Goal: Task Accomplishment & Management: Use online tool/utility

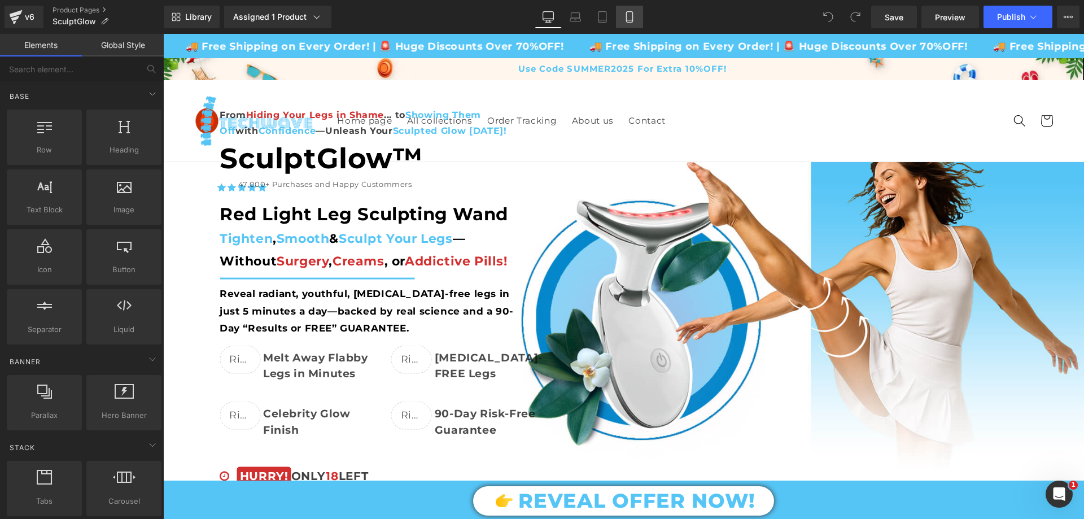
scroll to position [1694, 0]
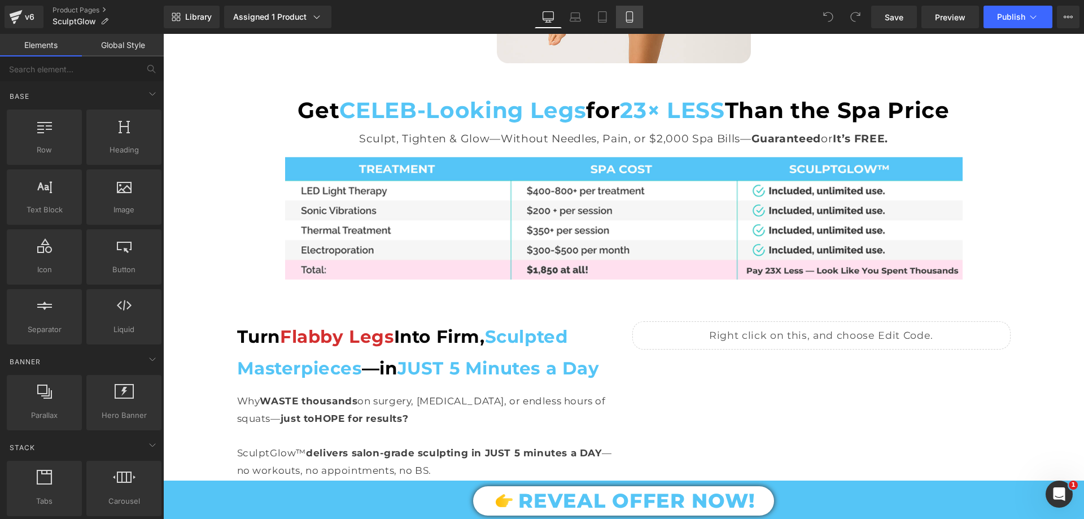
click at [625, 12] on icon at bounding box center [629, 16] width 11 height 11
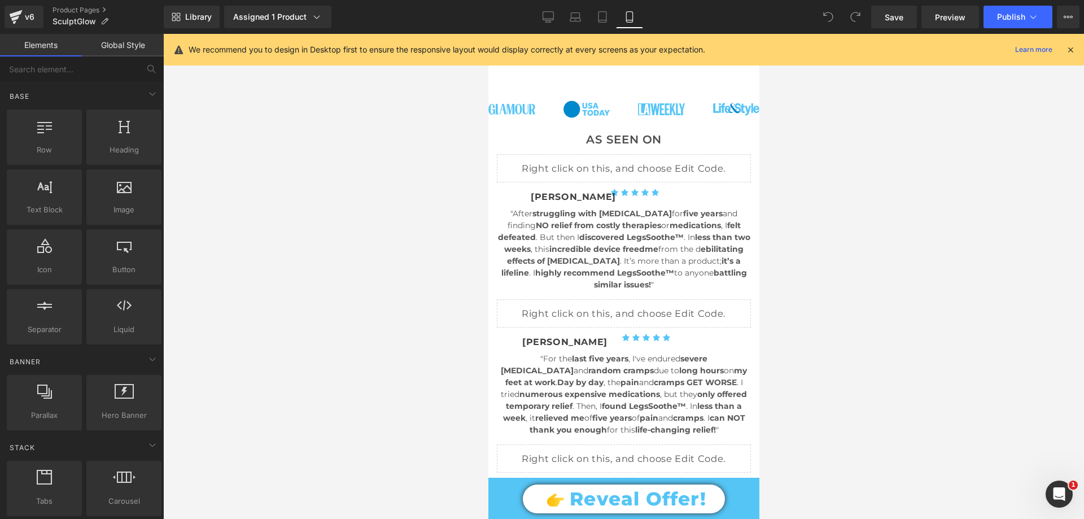
scroll to position [113, 0]
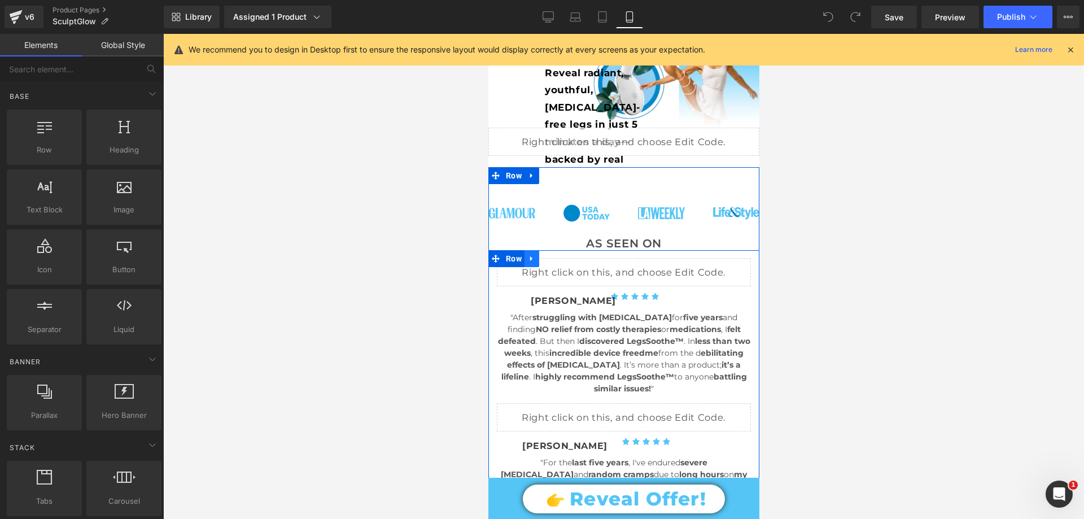
click at [530, 261] on link at bounding box center [531, 258] width 15 height 17
click at [557, 257] on icon at bounding box center [561, 259] width 8 height 8
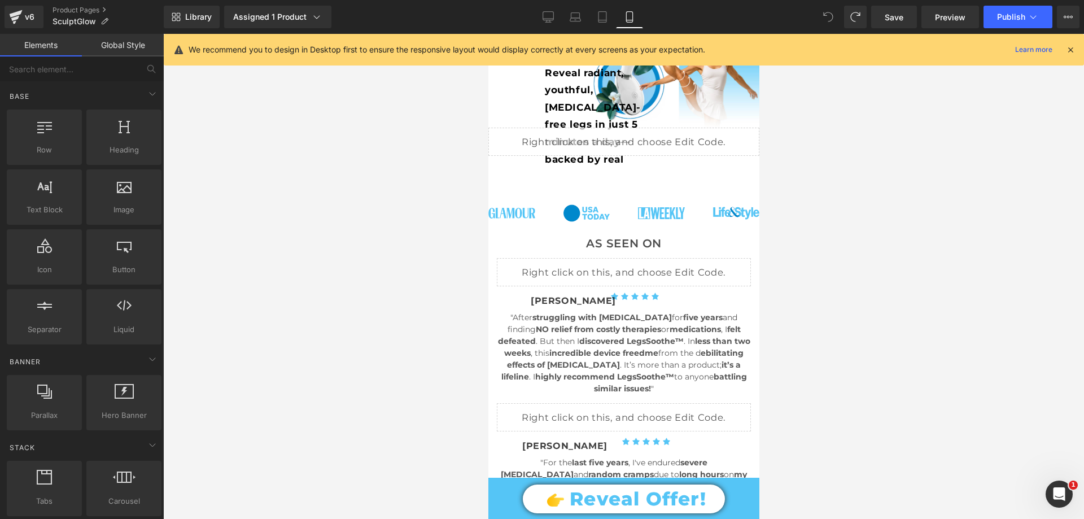
scroll to position [0, 0]
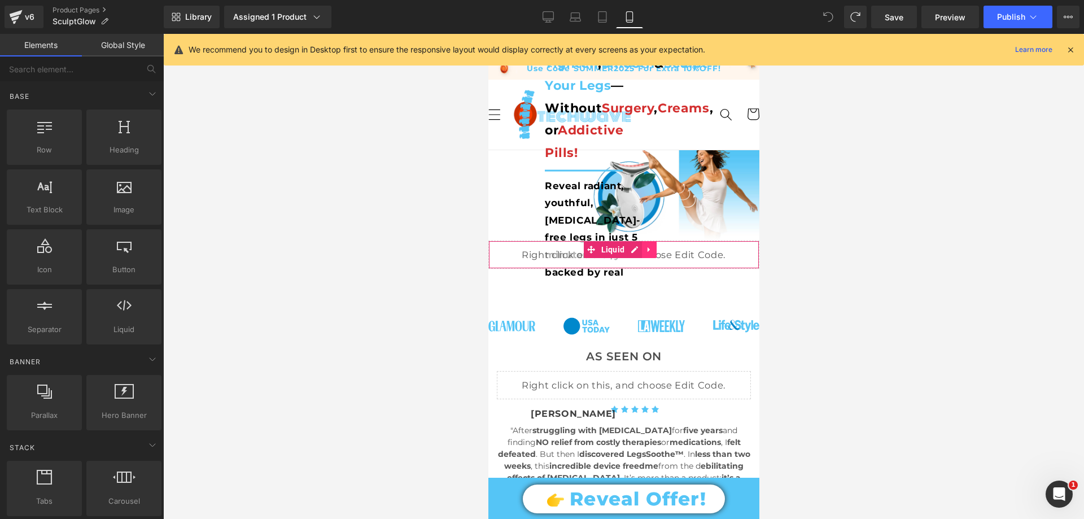
click at [649, 248] on icon at bounding box center [649, 250] width 8 height 8
click at [654, 246] on icon at bounding box center [656, 250] width 8 height 8
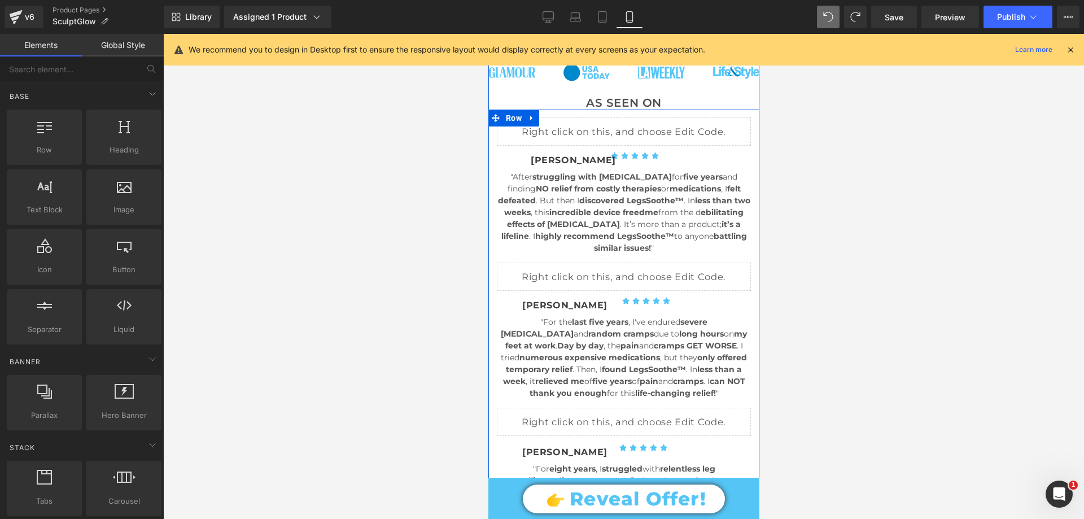
scroll to position [113, 0]
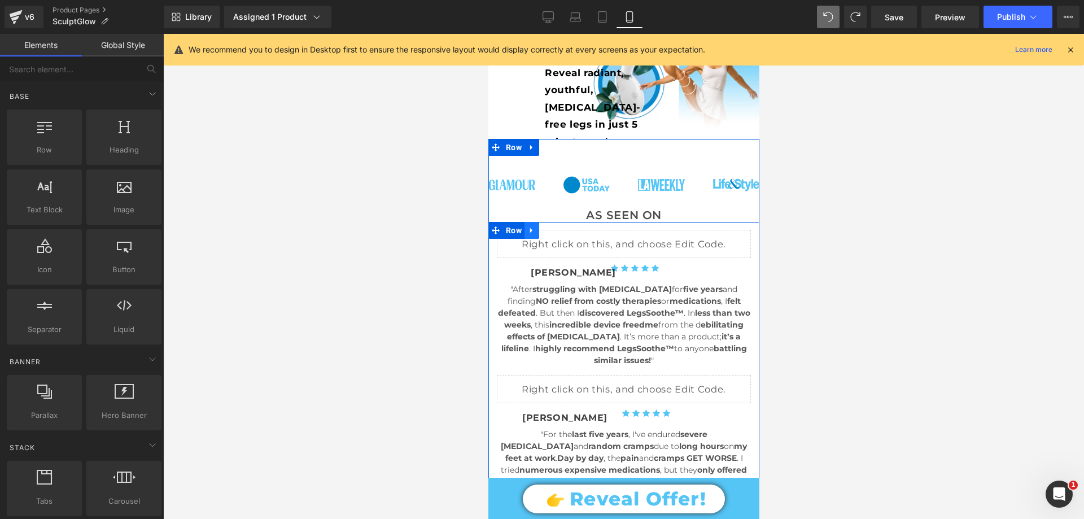
click at [527, 226] on icon at bounding box center [531, 230] width 8 height 8
click at [557, 228] on icon at bounding box center [561, 230] width 8 height 8
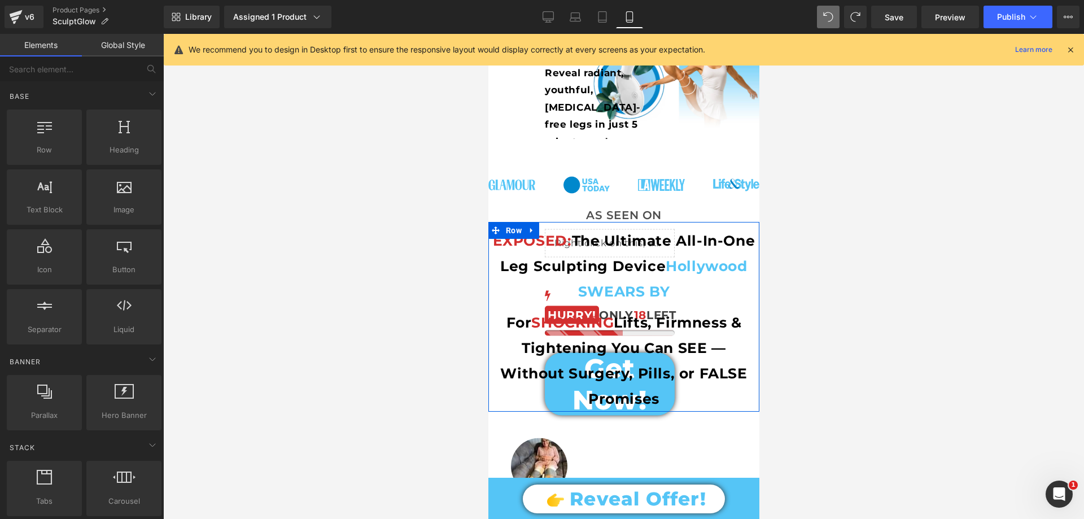
drag, startPoint x: 509, startPoint y: 230, endPoint x: 593, endPoint y: 290, distance: 103.2
click at [509, 230] on span "Row" at bounding box center [513, 230] width 21 height 17
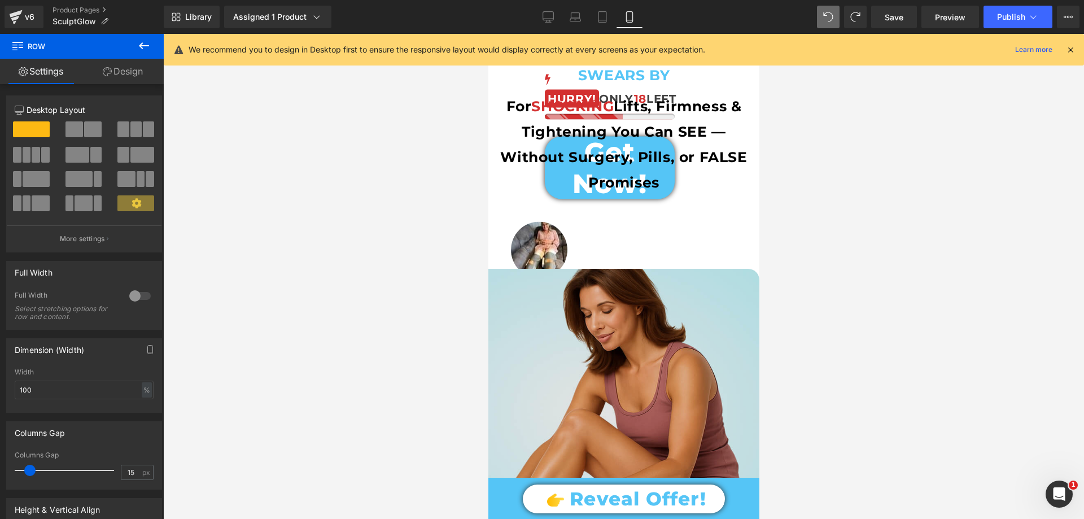
scroll to position [169, 0]
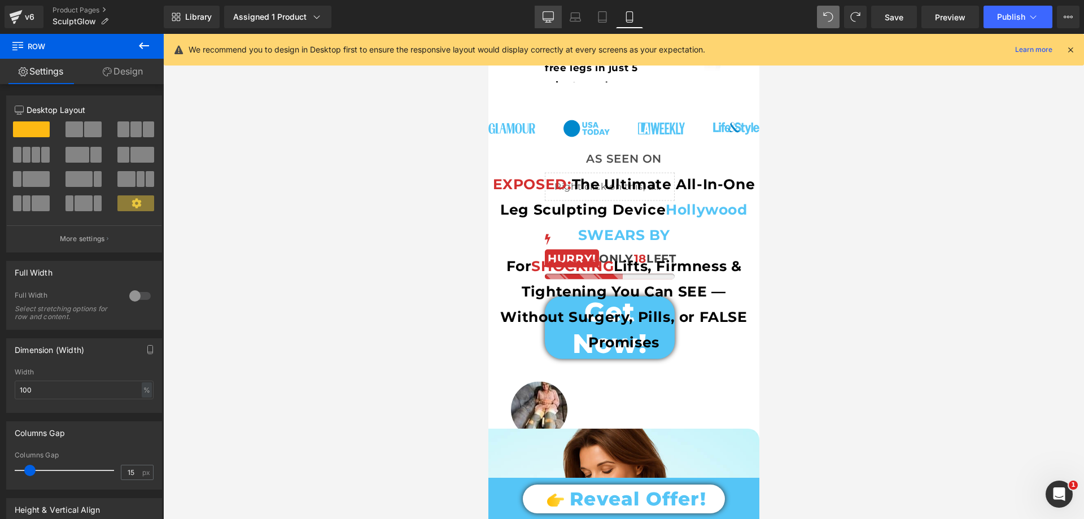
click at [551, 10] on link "Desktop" at bounding box center [548, 17] width 27 height 23
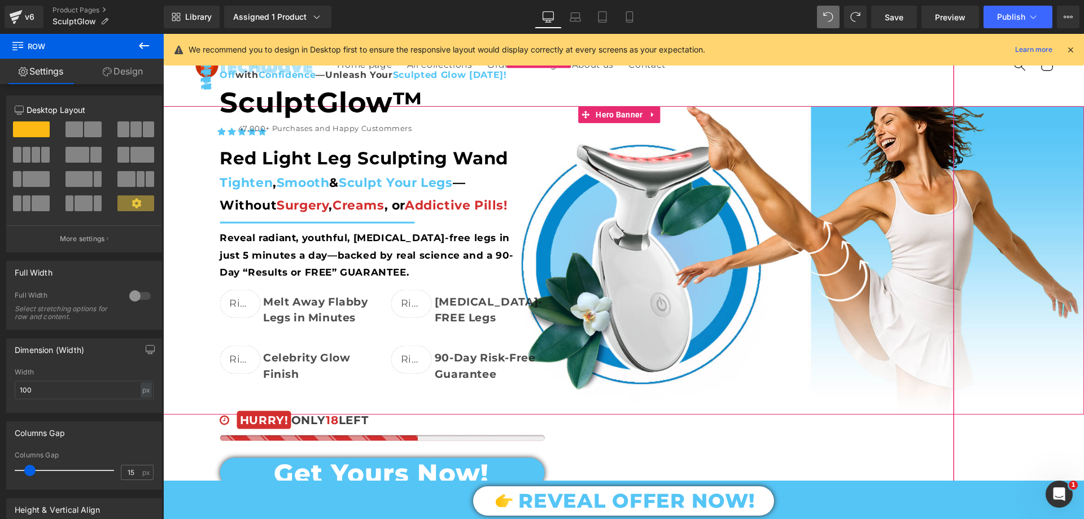
scroll to position [0, 0]
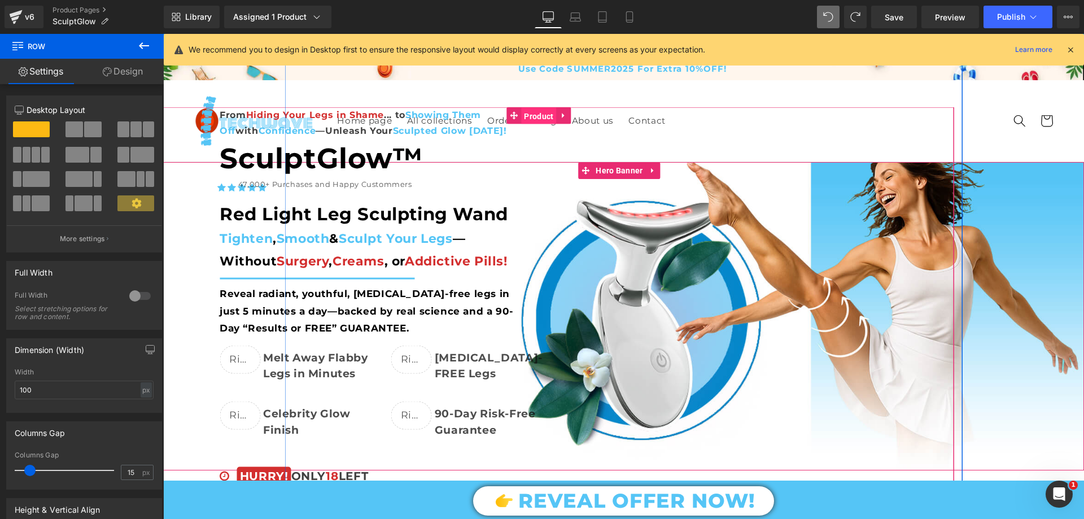
click at [525, 114] on span "Product" at bounding box center [538, 116] width 35 height 17
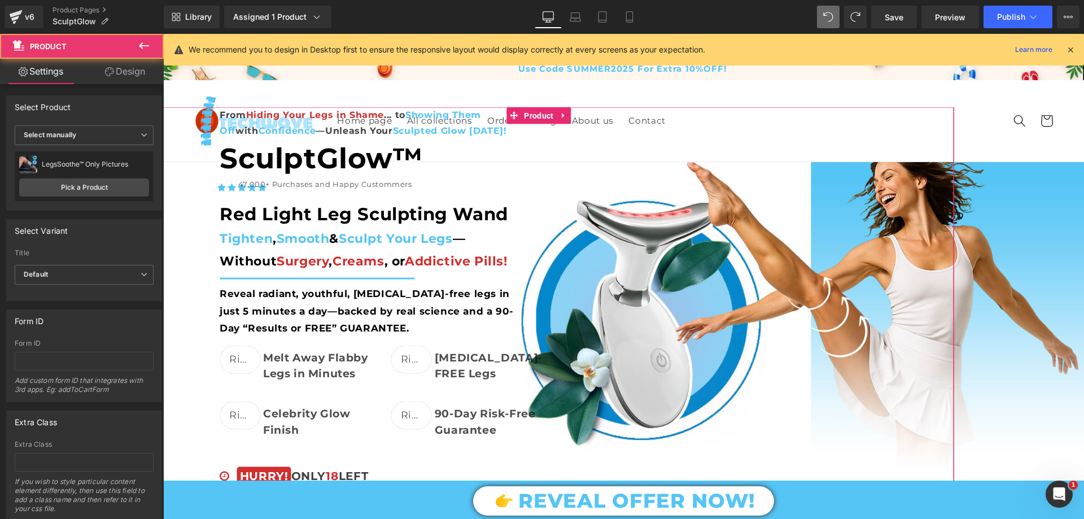
click at [98, 73] on link "Design" at bounding box center [125, 71] width 82 height 25
click at [0, 0] on div "Spacing" at bounding box center [0, 0] width 0 height 0
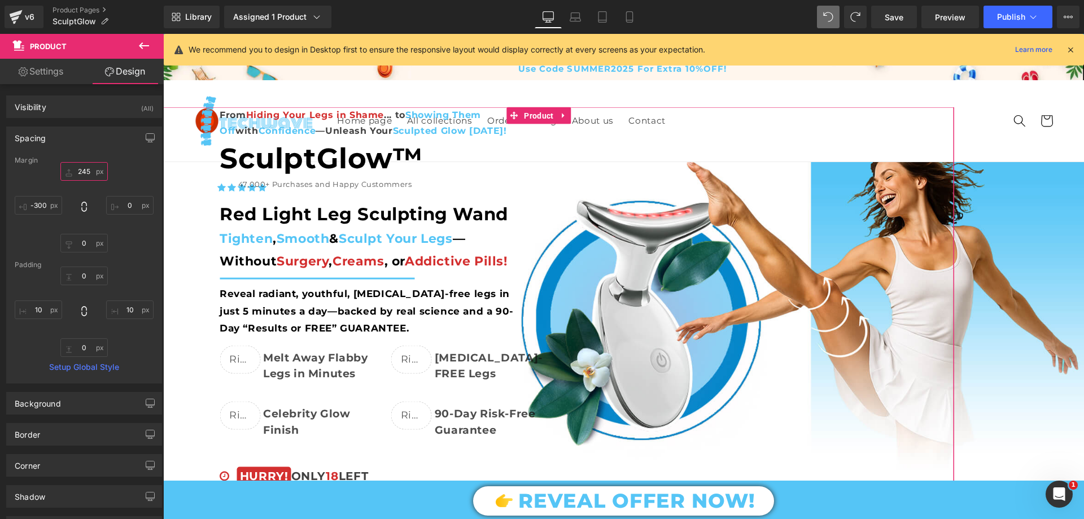
click at [82, 169] on input "text" at bounding box center [83, 171] width 47 height 19
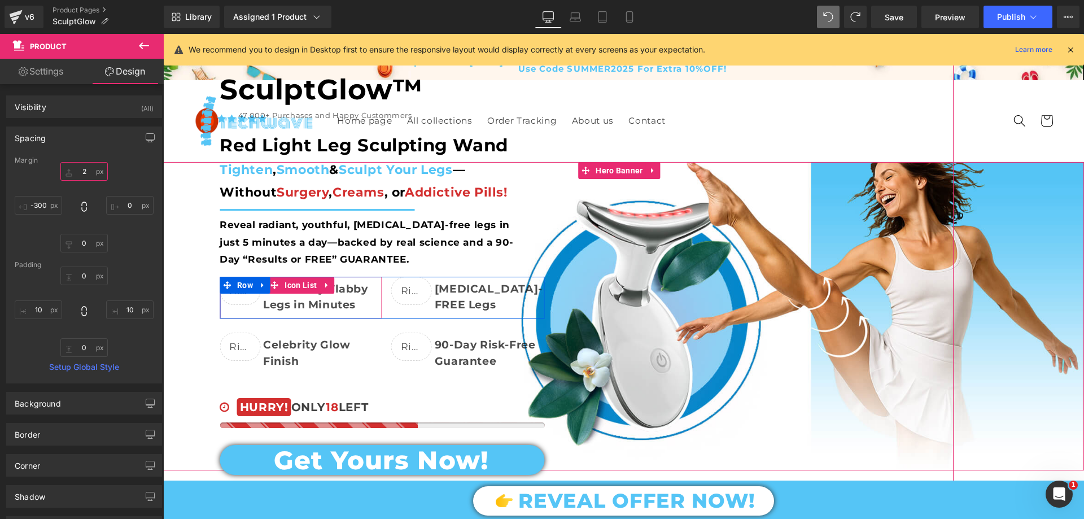
scroll to position [226, 0]
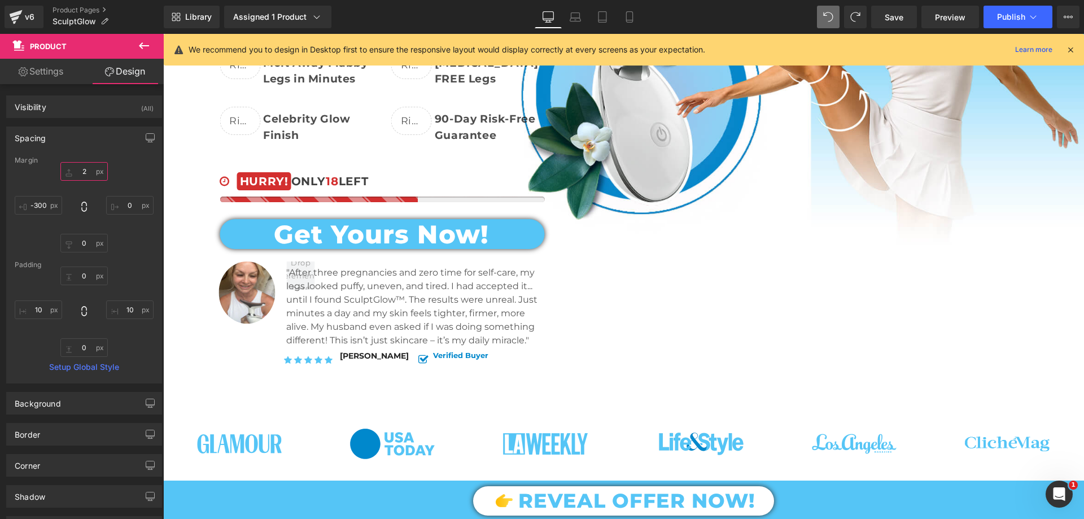
type input "2"
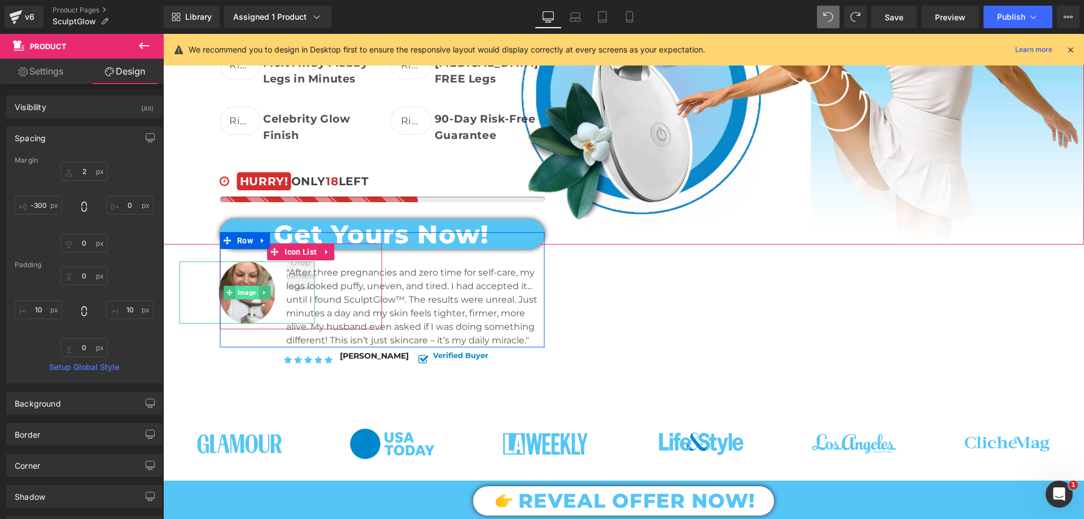
click at [246, 286] on span "Image" at bounding box center [246, 293] width 23 height 14
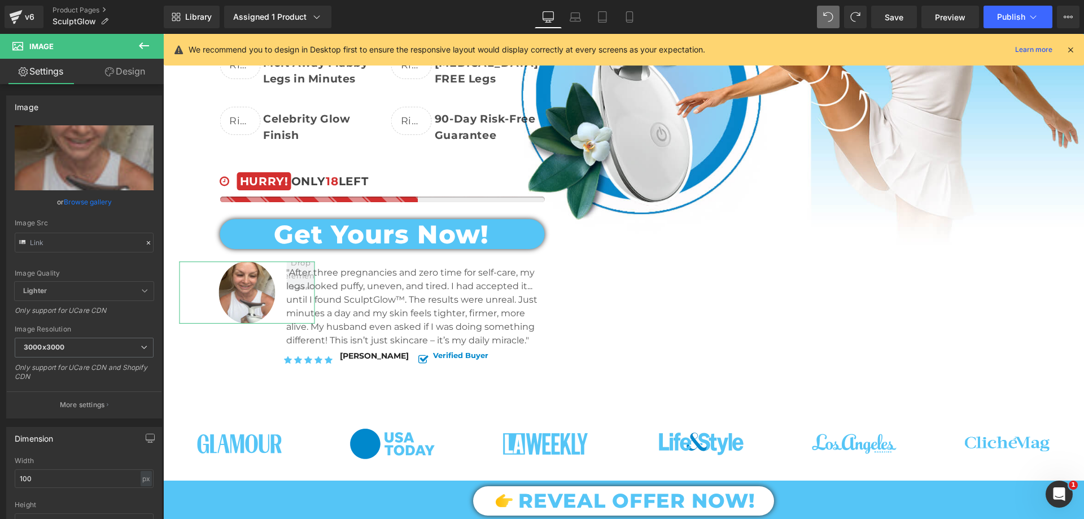
click at [123, 67] on link "Design" at bounding box center [125, 71] width 82 height 25
click at [0, 0] on div "Spacing" at bounding box center [0, 0] width 0 height 0
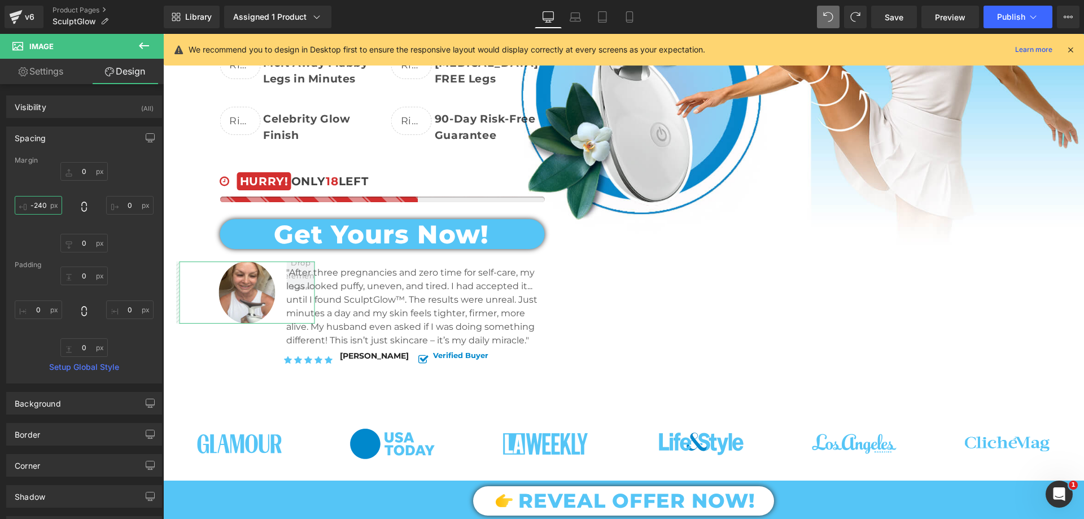
click at [45, 207] on input "-240" at bounding box center [38, 205] width 47 height 19
click at [45, 207] on input "-210" at bounding box center [38, 205] width 47 height 19
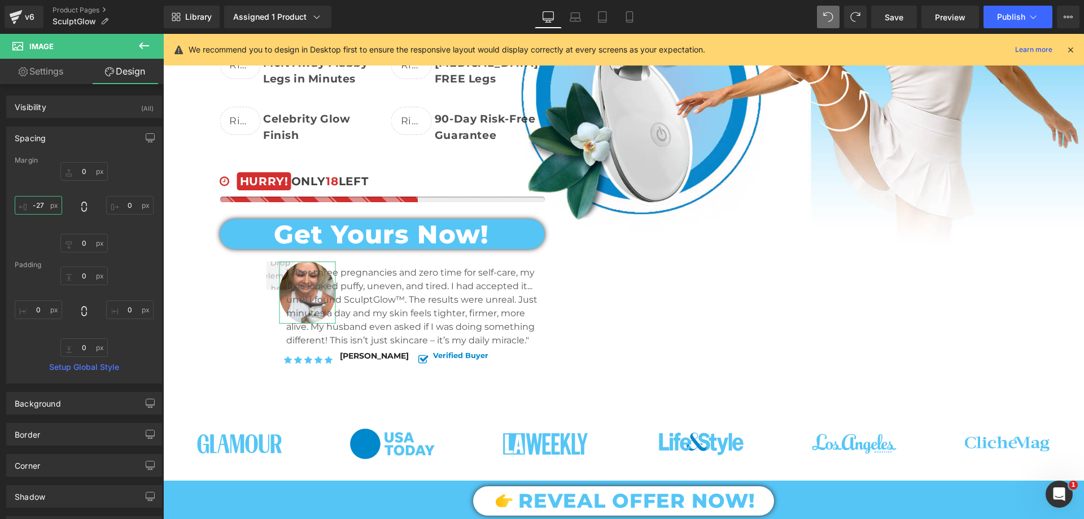
type input "-270"
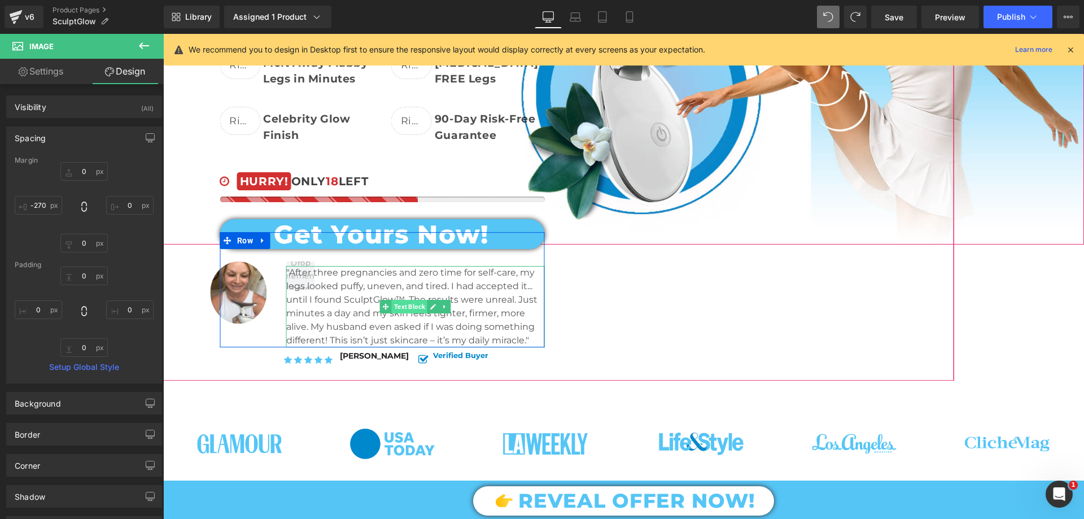
click at [392, 306] on span "Text Block" at bounding box center [410, 307] width 36 height 14
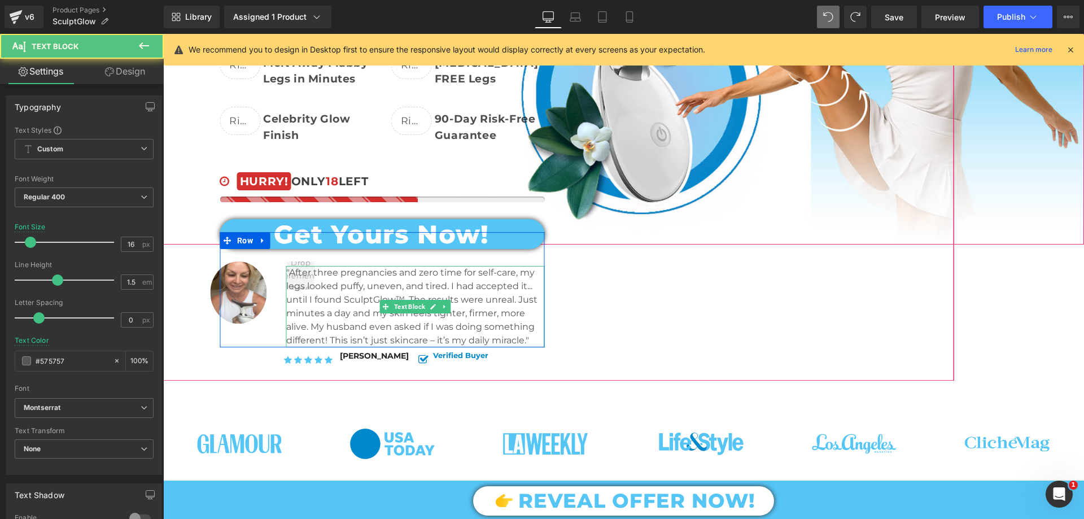
click at [376, 291] on p ""After three pregnancies and zero time for self-care, my legs looked puffy, une…" at bounding box center [415, 306] width 259 height 81
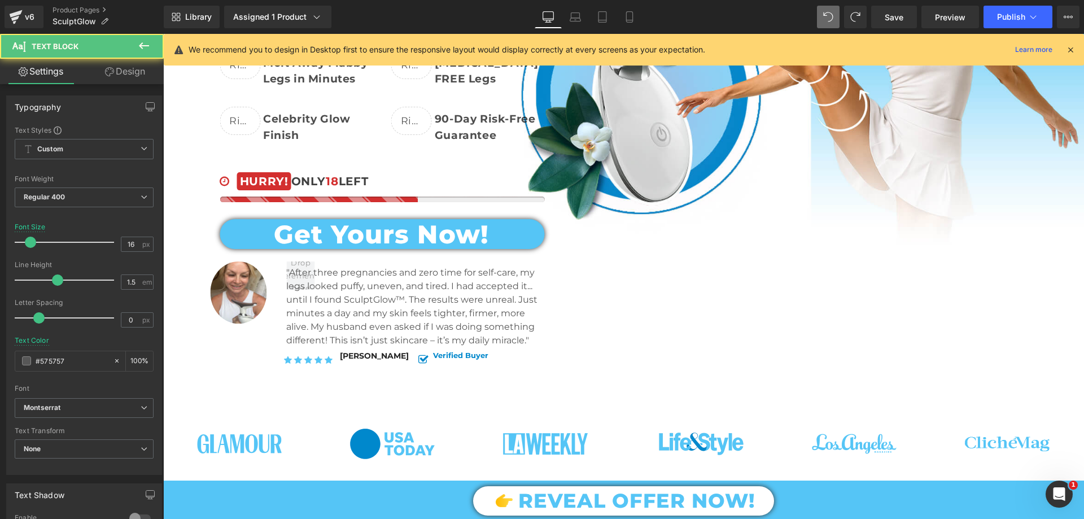
drag, startPoint x: 117, startPoint y: 76, endPoint x: 69, endPoint y: 135, distance: 76.6
click at [117, 75] on link "Design" at bounding box center [125, 71] width 82 height 25
click at [0, 0] on div "Spacing" at bounding box center [0, 0] width 0 height 0
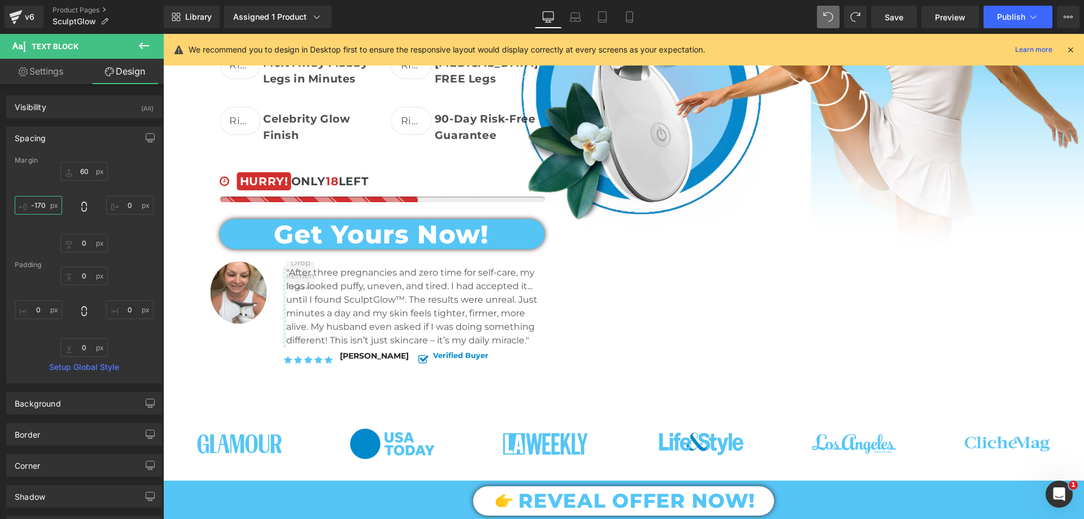
click at [42, 204] on input "text" at bounding box center [38, 205] width 47 height 19
type input "-220"
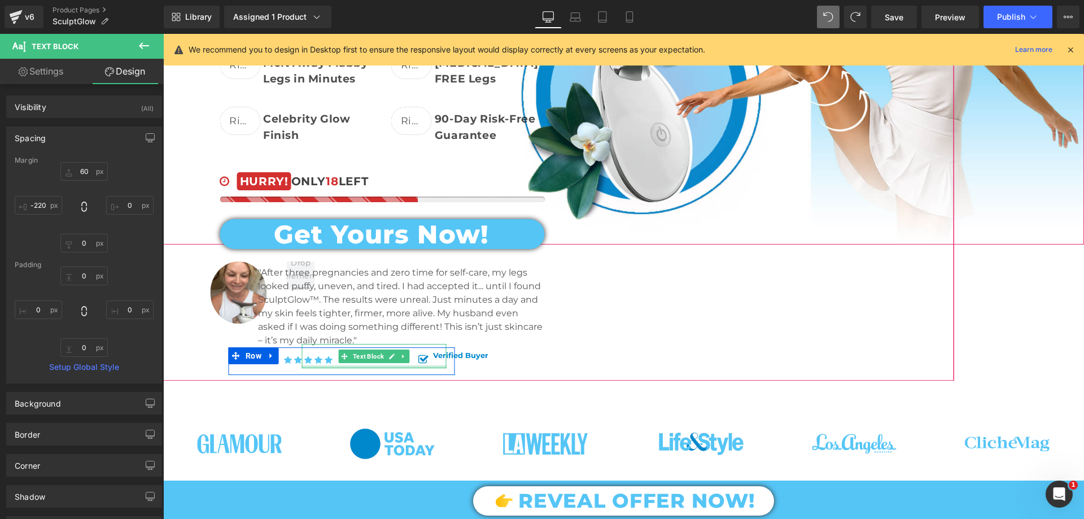
click at [312, 365] on div at bounding box center [374, 366] width 145 height 3
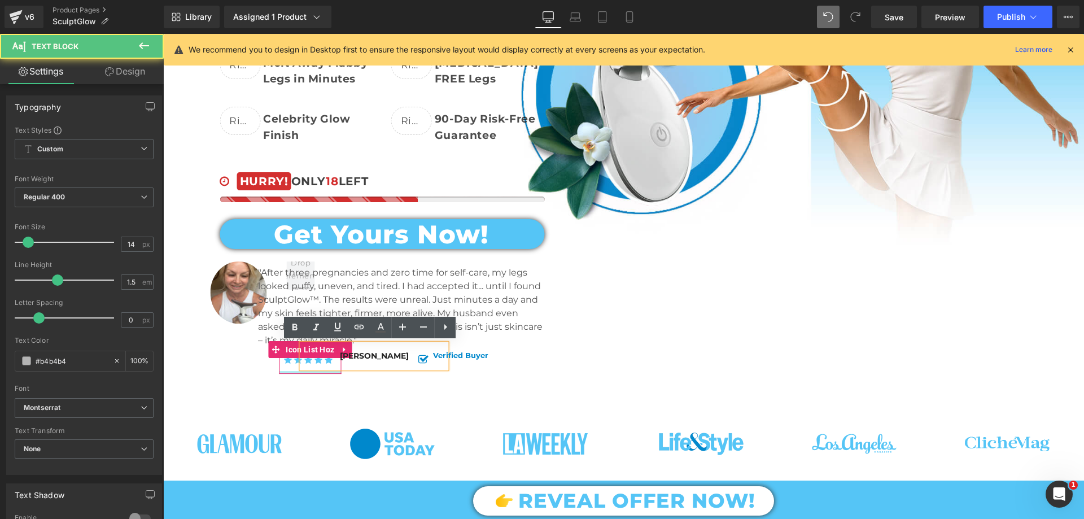
click at [281, 369] on ul "Icon Icon Icon Icon Icon" at bounding box center [308, 362] width 59 height 23
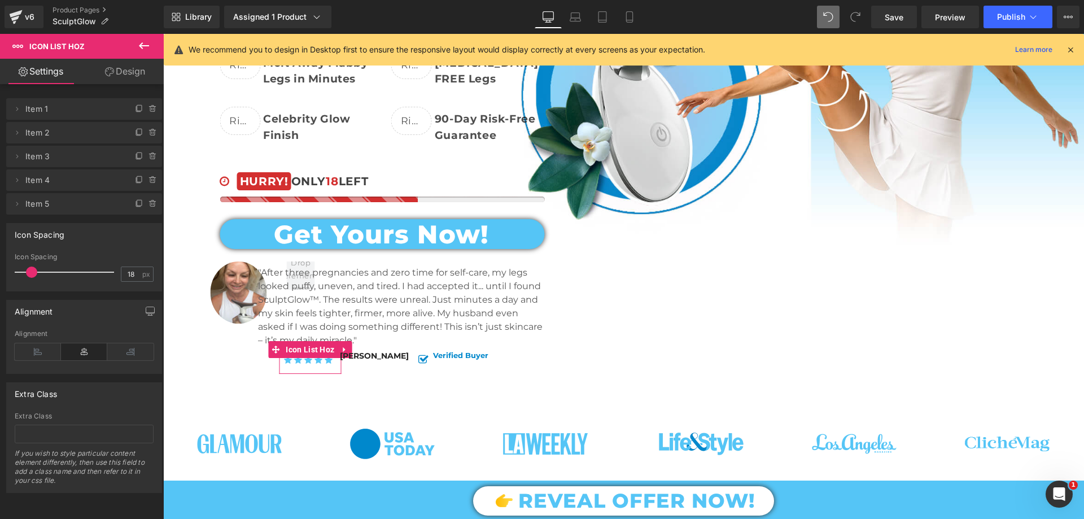
click at [121, 71] on link "Design" at bounding box center [125, 71] width 82 height 25
click at [0, 0] on div "Spacing" at bounding box center [0, 0] width 0 height 0
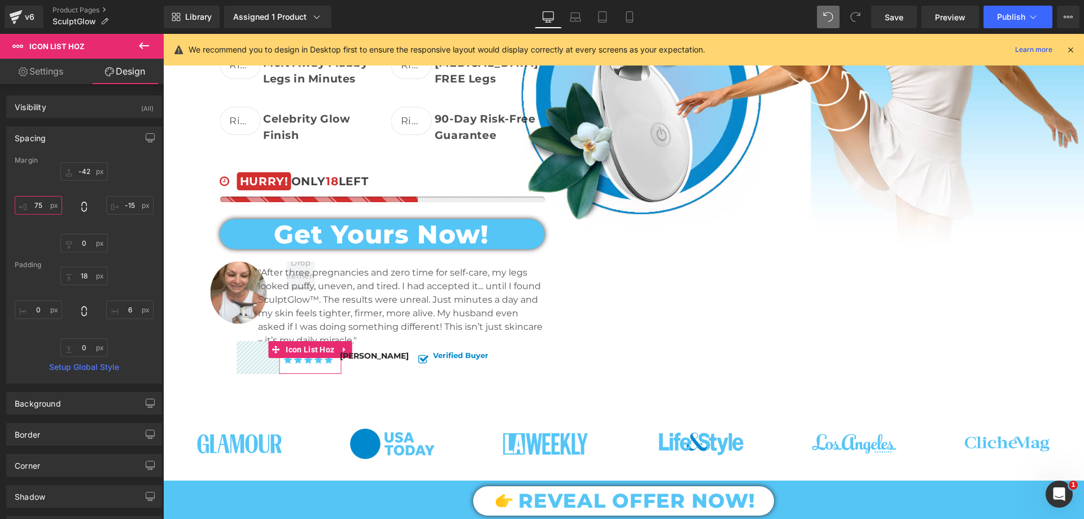
click at [41, 204] on input "text" at bounding box center [38, 205] width 47 height 19
type input "75"
type input "4"
type input "7"
type input "45"
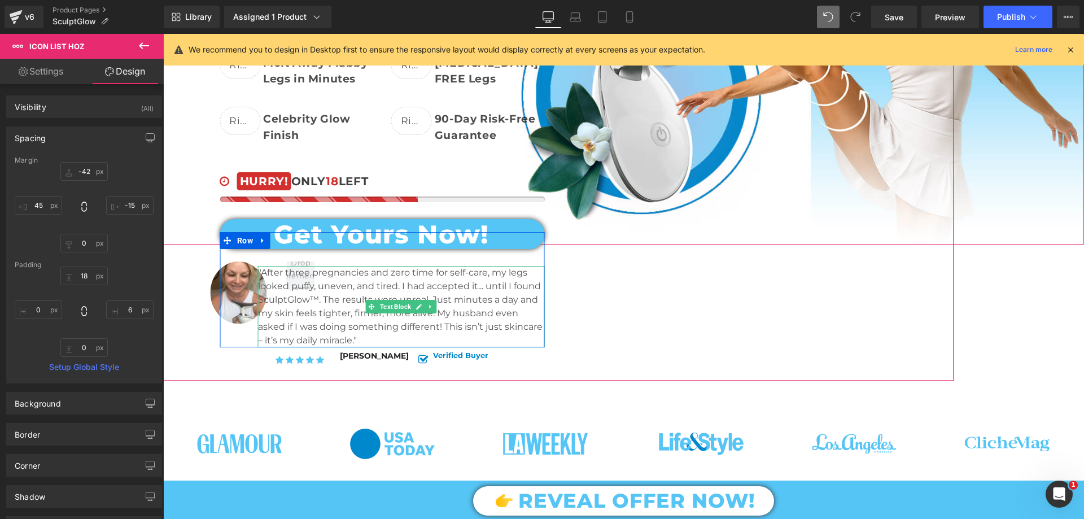
click at [382, 340] on p ""After three pregnancies and zero time for self-care, my legs looked puffy, une…" at bounding box center [401, 306] width 287 height 81
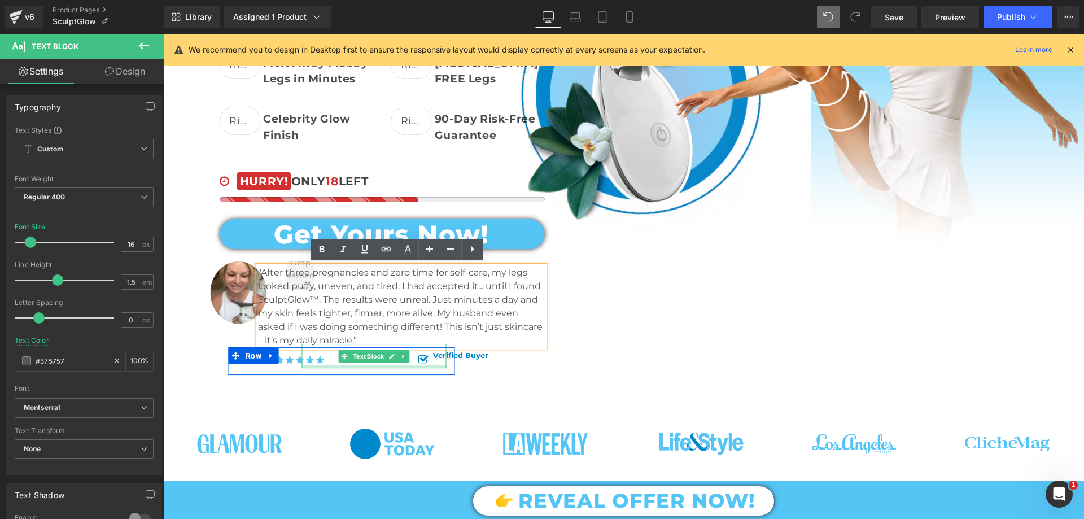
click at [372, 365] on div at bounding box center [374, 366] width 145 height 3
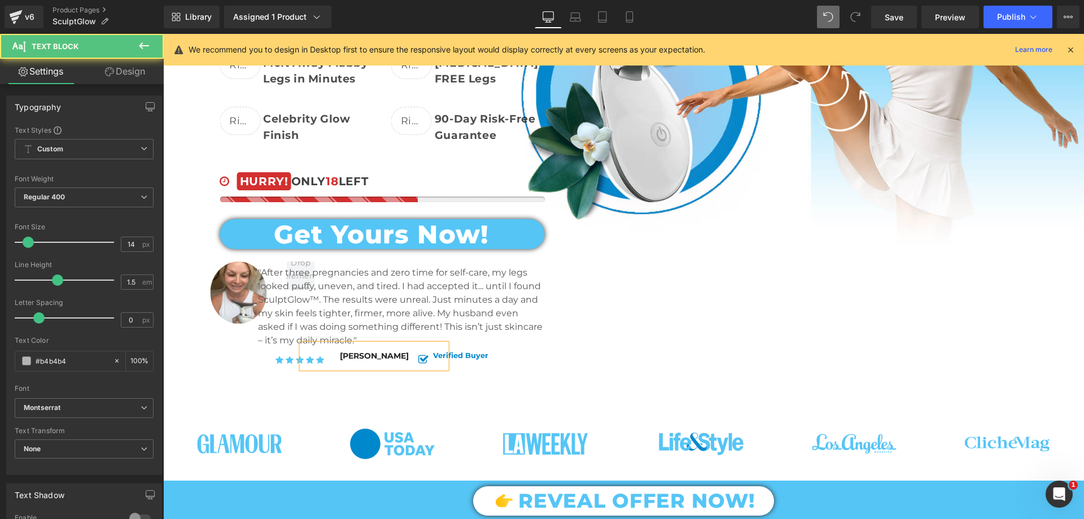
click at [128, 81] on link "Design" at bounding box center [125, 71] width 82 height 25
click at [0, 0] on div "Spacing" at bounding box center [0, 0] width 0 height 0
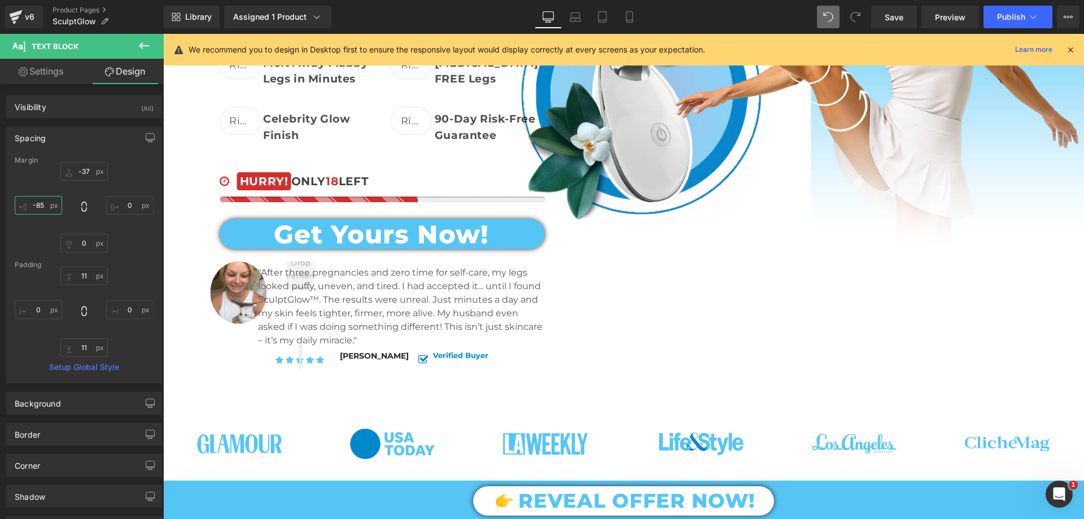
click at [45, 209] on input "text" at bounding box center [38, 205] width 47 height 19
type input "-85"
type input "-135"
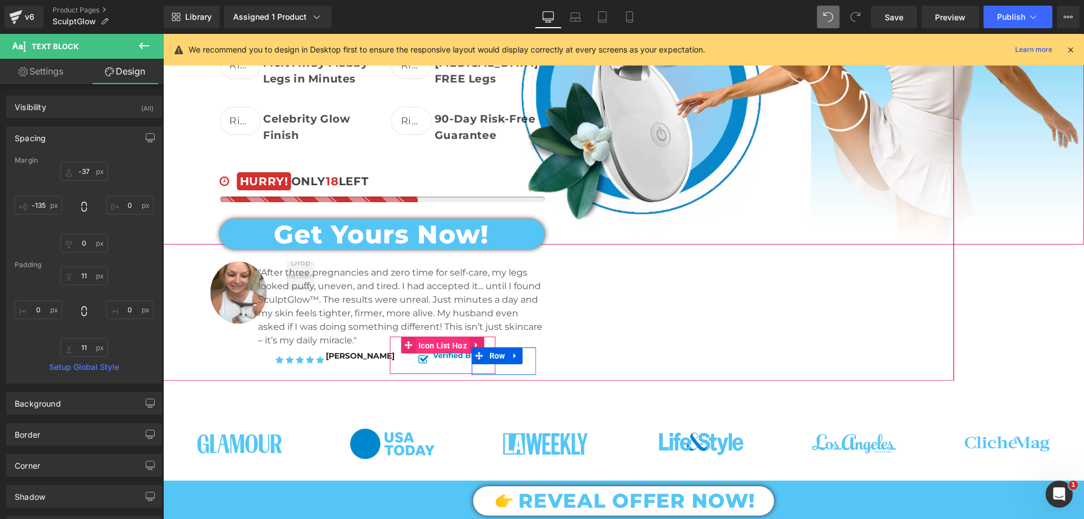
click at [420, 347] on span "Icon List Hoz" at bounding box center [443, 345] width 54 height 17
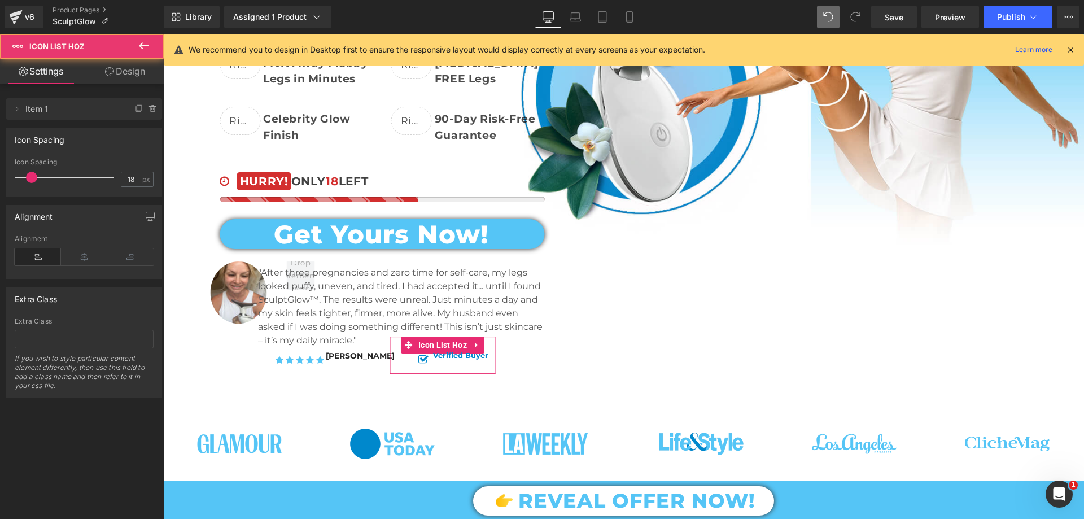
click at [113, 70] on link "Design" at bounding box center [125, 71] width 82 height 25
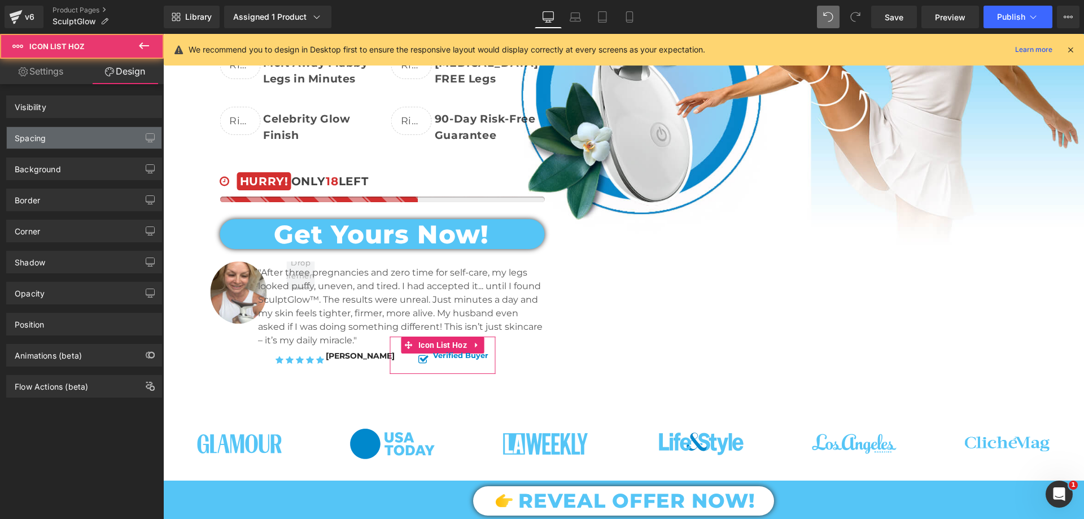
click at [43, 140] on div "Spacing" at bounding box center [30, 135] width 31 height 16
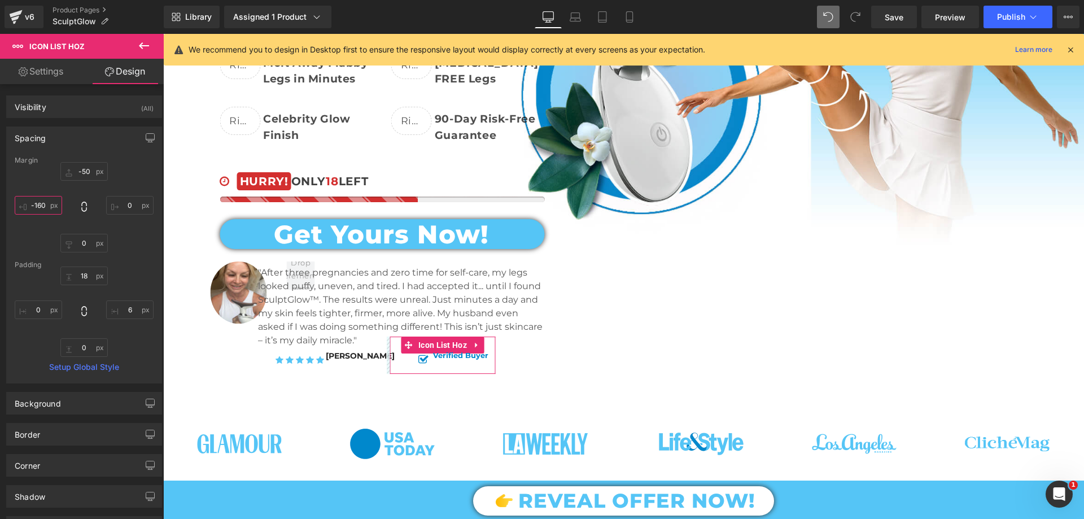
click at [42, 203] on input "text" at bounding box center [38, 205] width 47 height 19
type input "-"
click at [42, 203] on input "190" at bounding box center [38, 205] width 47 height 19
type input "-190"
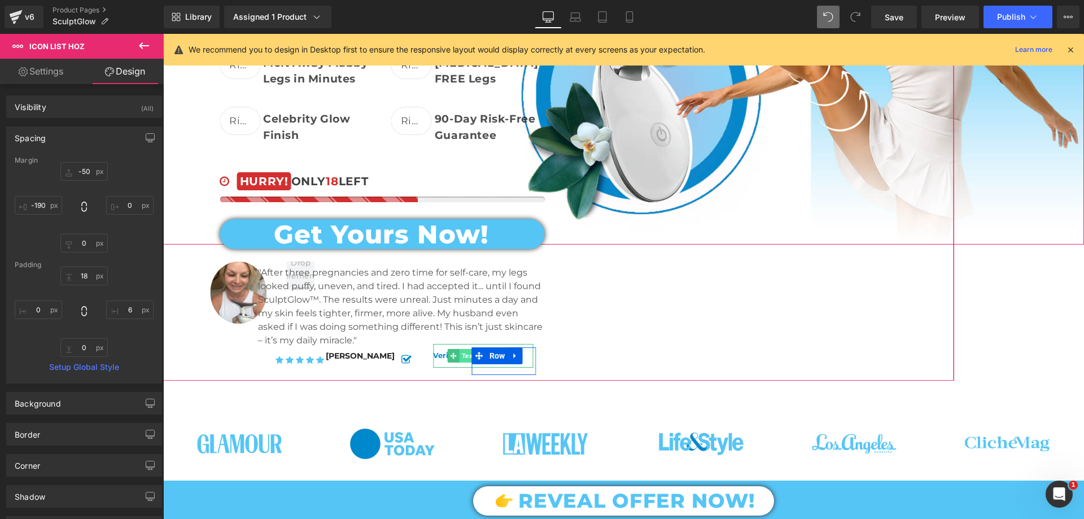
click at [460, 349] on span "Text Block" at bounding box center [478, 356] width 36 height 14
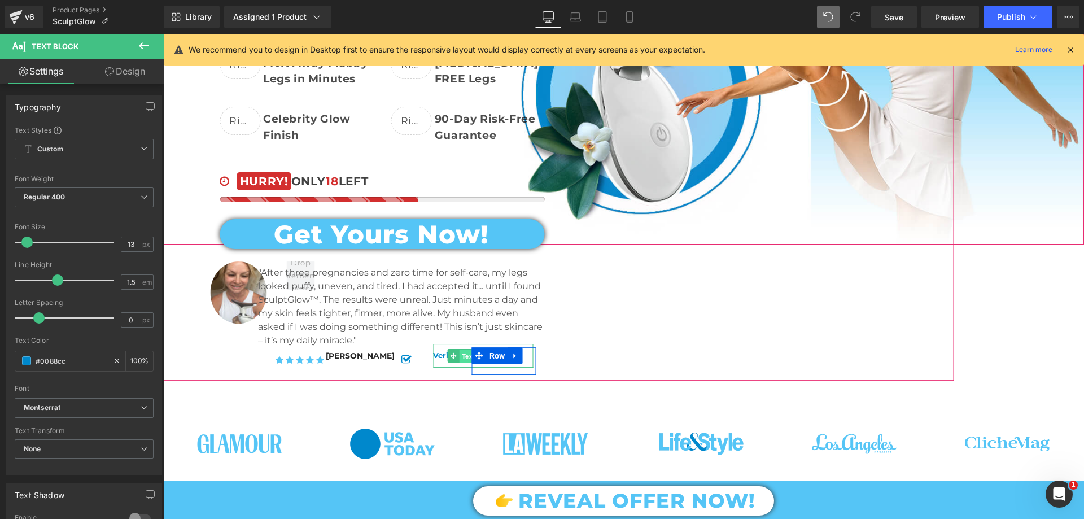
click at [460, 359] on span "Text Block" at bounding box center [478, 356] width 36 height 14
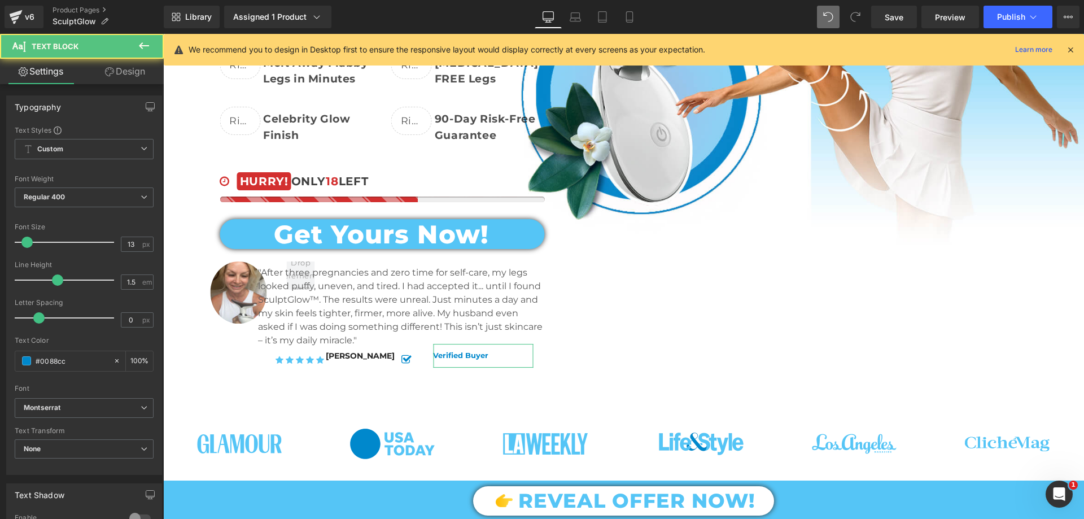
click at [119, 76] on link "Design" at bounding box center [125, 71] width 82 height 25
click at [0, 0] on div "Spacing" at bounding box center [0, 0] width 0 height 0
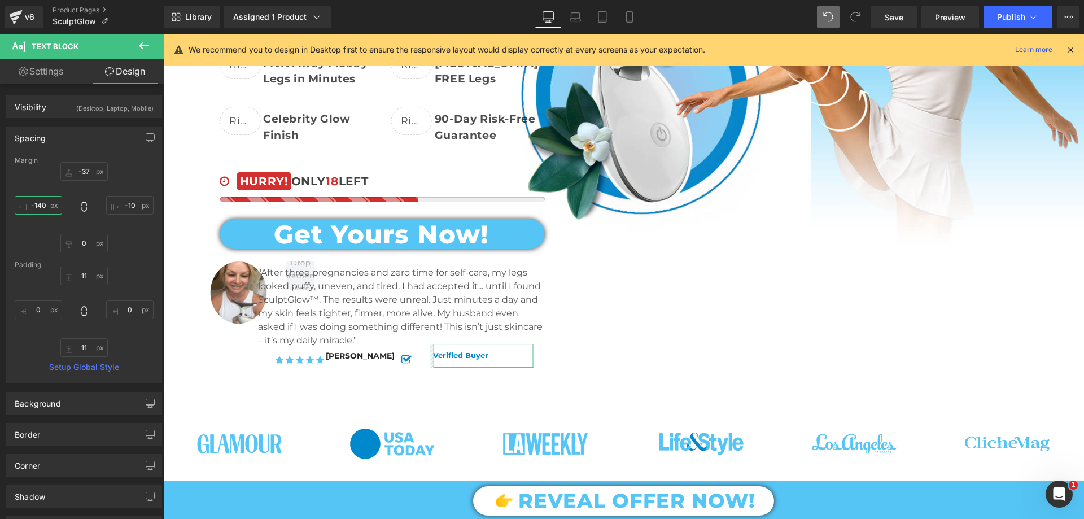
click at [43, 205] on input "text" at bounding box center [38, 205] width 47 height 19
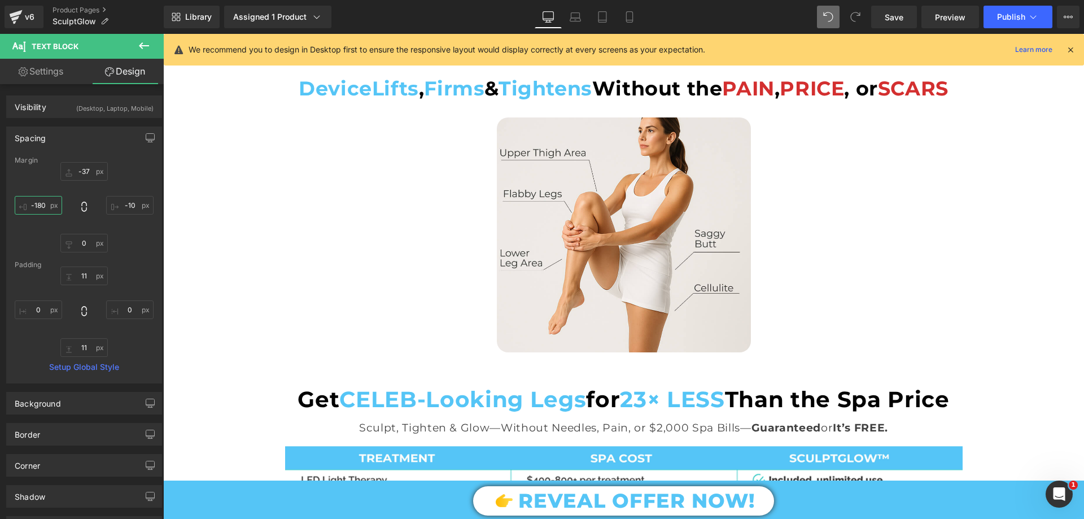
scroll to position [1299, 0]
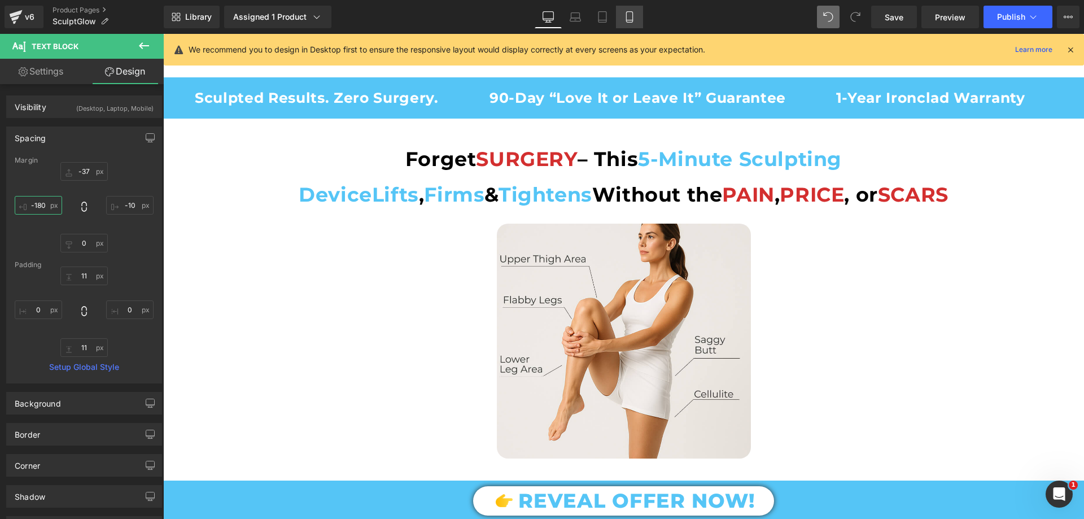
type input "-180"
click at [636, 16] on link "Mobile" at bounding box center [629, 17] width 27 height 23
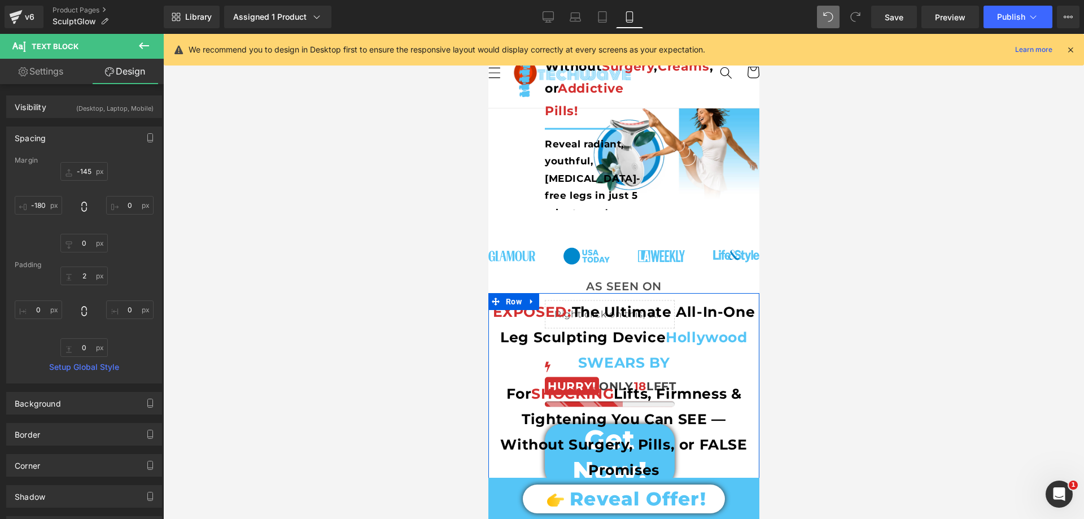
scroll to position [0, 0]
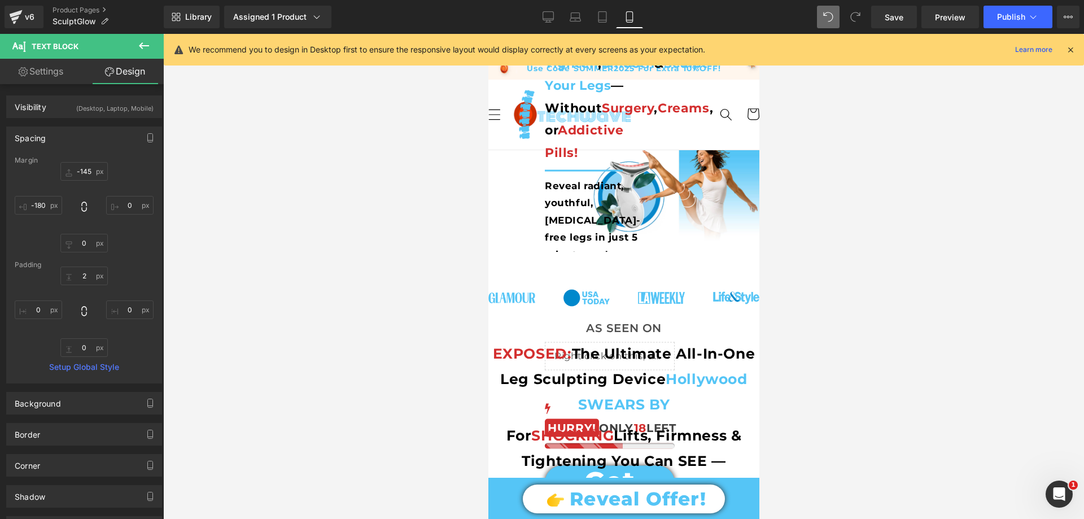
click at [707, 161] on div "From Hiding Your Legs in Shame ... to Showing Them Off" at bounding box center [539, 270] width 412 height 885
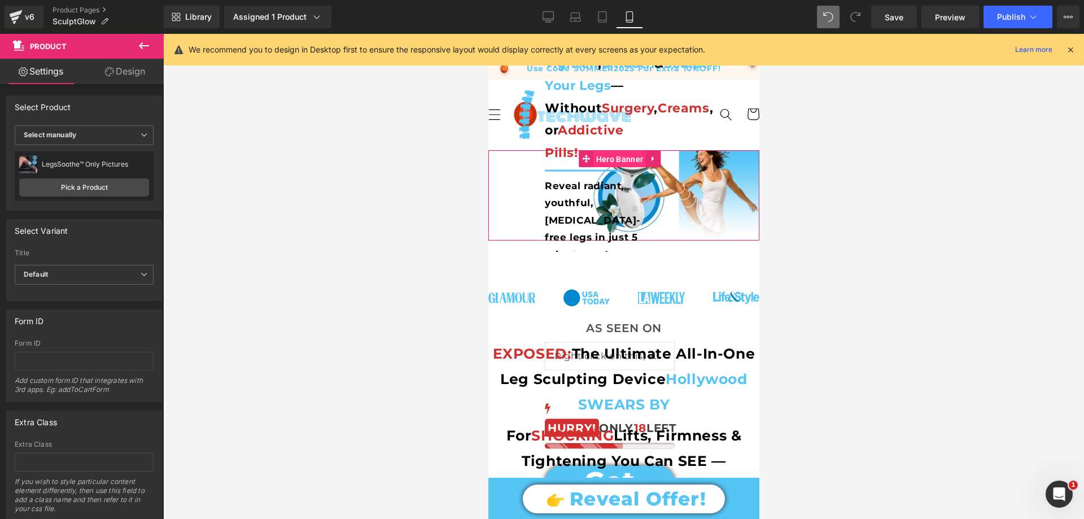
click at [610, 158] on span "Hero Banner" at bounding box center [619, 159] width 53 height 17
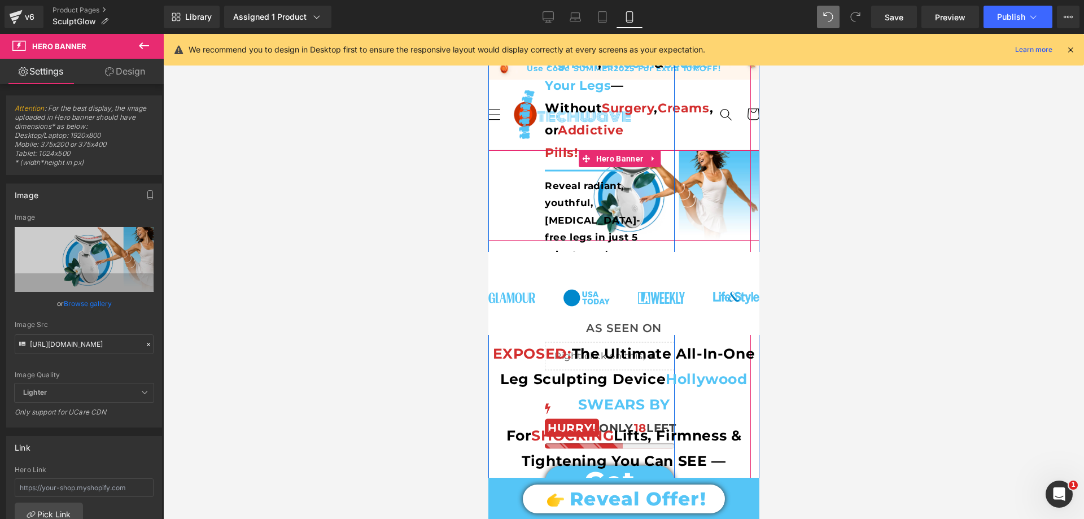
click at [512, 153] on div "From Hiding Your Legs in Shame ... to Showing Them Off with Confidence —Unleash…" at bounding box center [538, 181] width 271 height 706
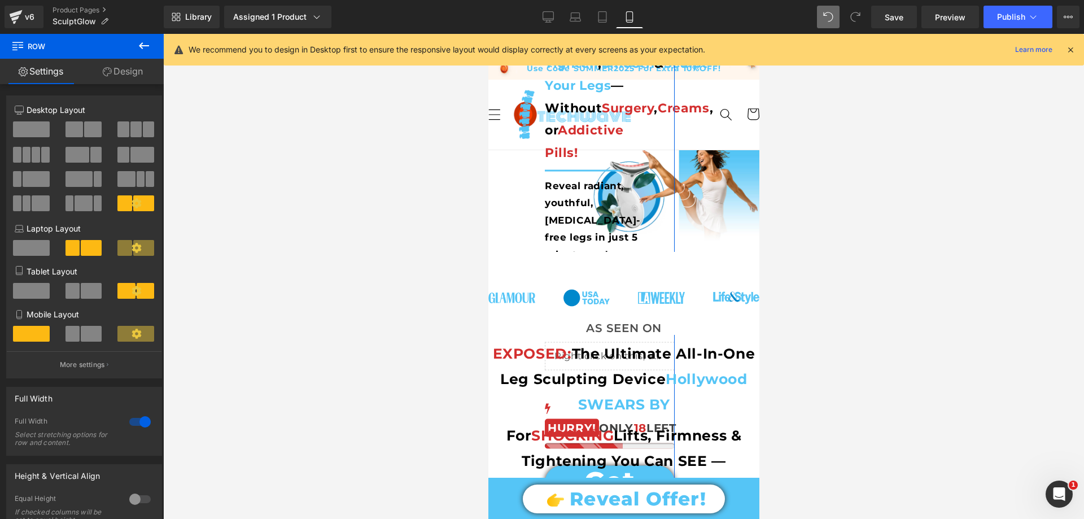
click at [125, 70] on link "Design" at bounding box center [123, 71] width 82 height 25
click at [0, 0] on div "Visibility" at bounding box center [0, 0] width 0 height 0
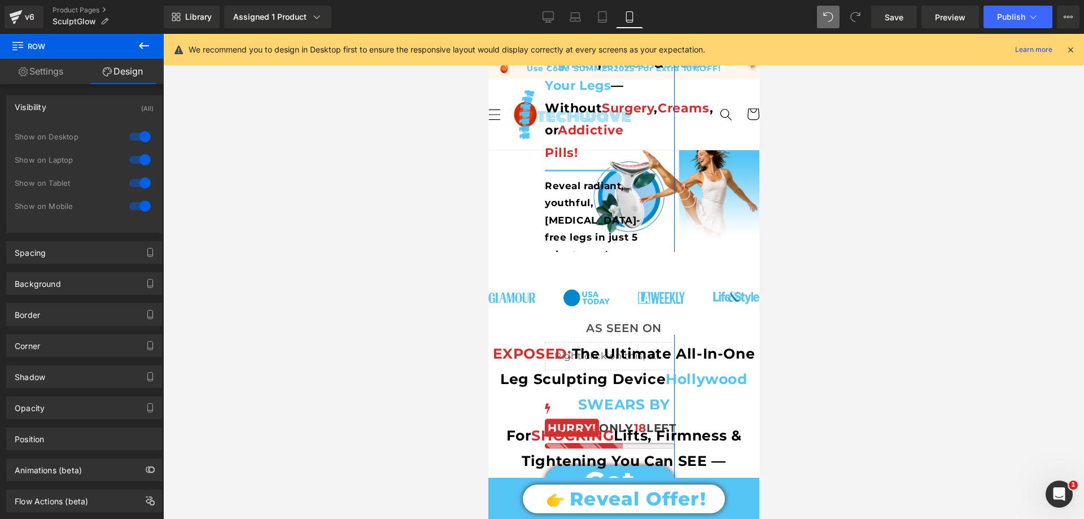
click at [58, 106] on div "Visibility (All)" at bounding box center [84, 106] width 155 height 21
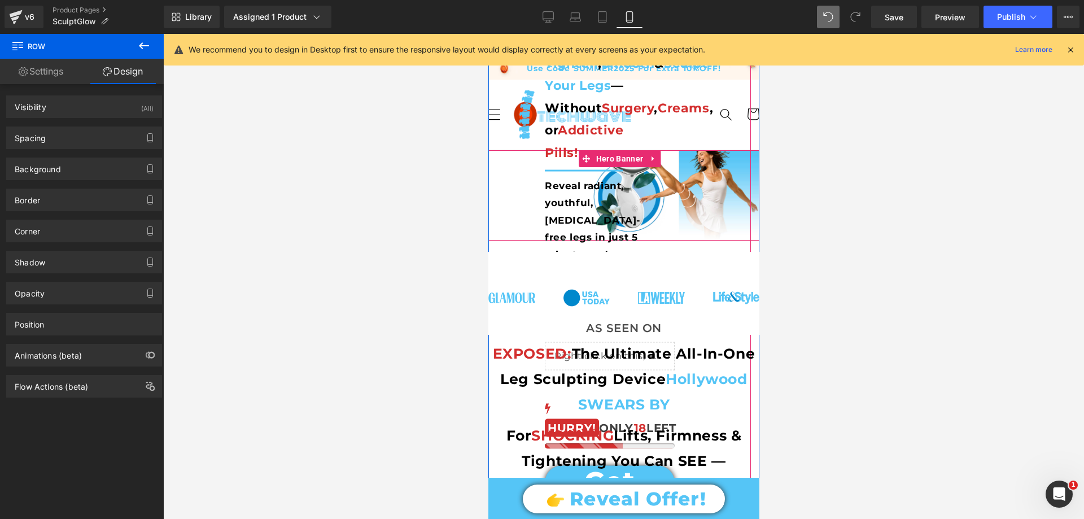
click at [706, 163] on div "From Hiding Your Legs in Shame ... to Showing Them Off" at bounding box center [539, 270] width 412 height 885
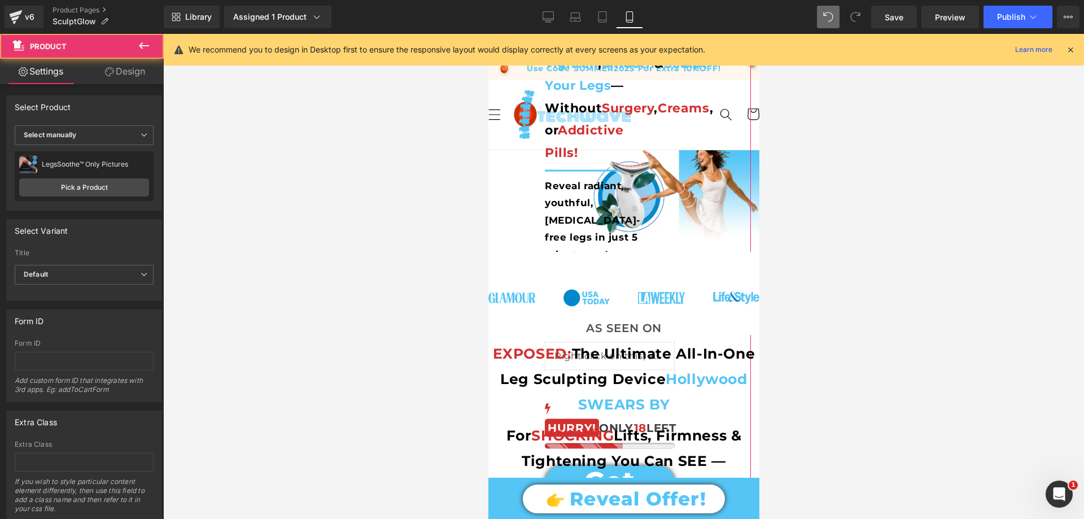
click at [120, 71] on link "Design" at bounding box center [125, 71] width 82 height 25
click at [0, 0] on div "Visibility" at bounding box center [0, 0] width 0 height 0
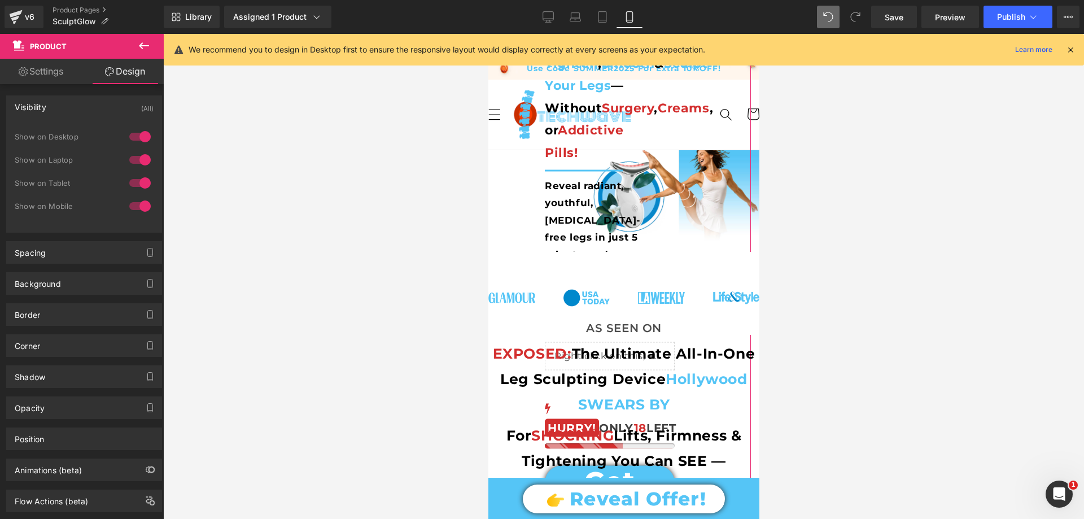
click at [60, 104] on div "Visibility (All)" at bounding box center [84, 106] width 155 height 21
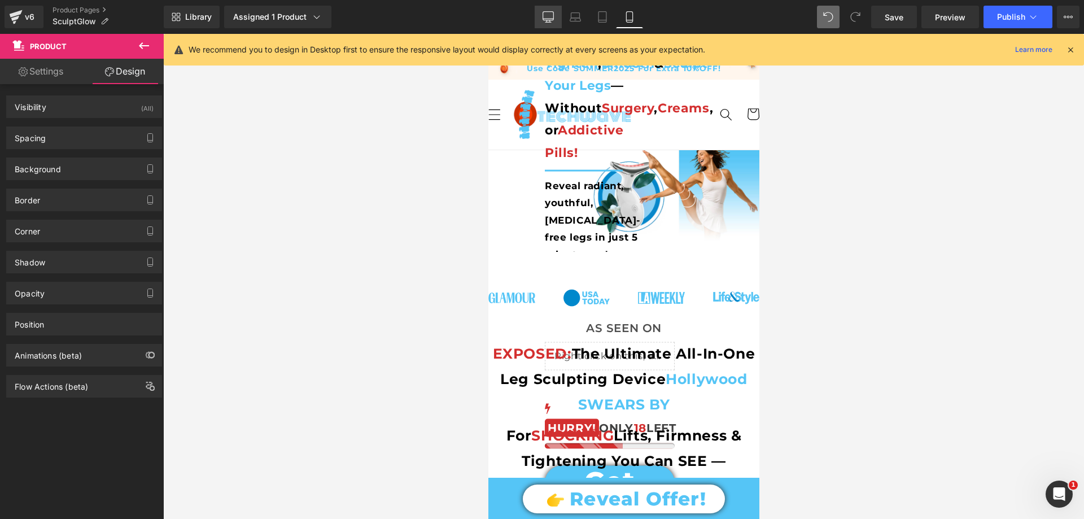
drag, startPoint x: 552, startPoint y: 11, endPoint x: 365, endPoint y: 51, distance: 190.5
click at [552, 12] on icon at bounding box center [548, 16] width 11 height 8
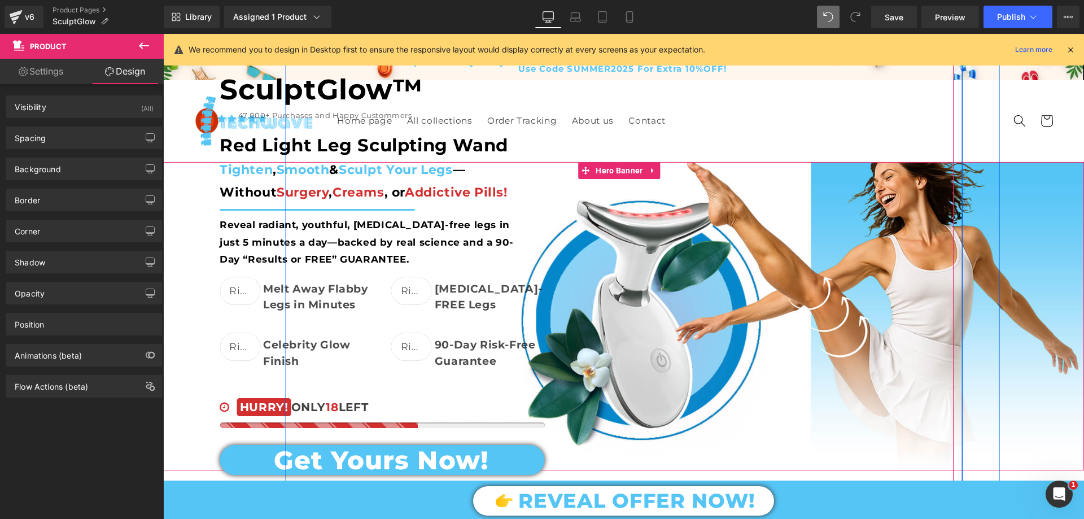
click at [187, 89] on div "From Hiding Your Legs in Shame ... to Showing Them Off with Confidence —Unleash…" at bounding box center [538, 322] width 921 height 568
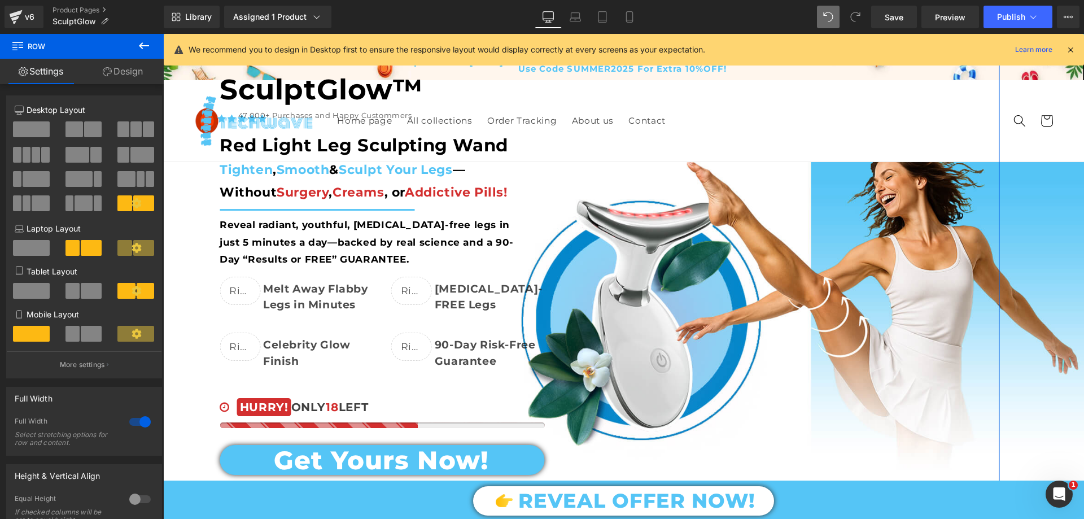
click at [129, 73] on link "Design" at bounding box center [123, 71] width 82 height 25
click at [0, 0] on div "Visibility" at bounding box center [0, 0] width 0 height 0
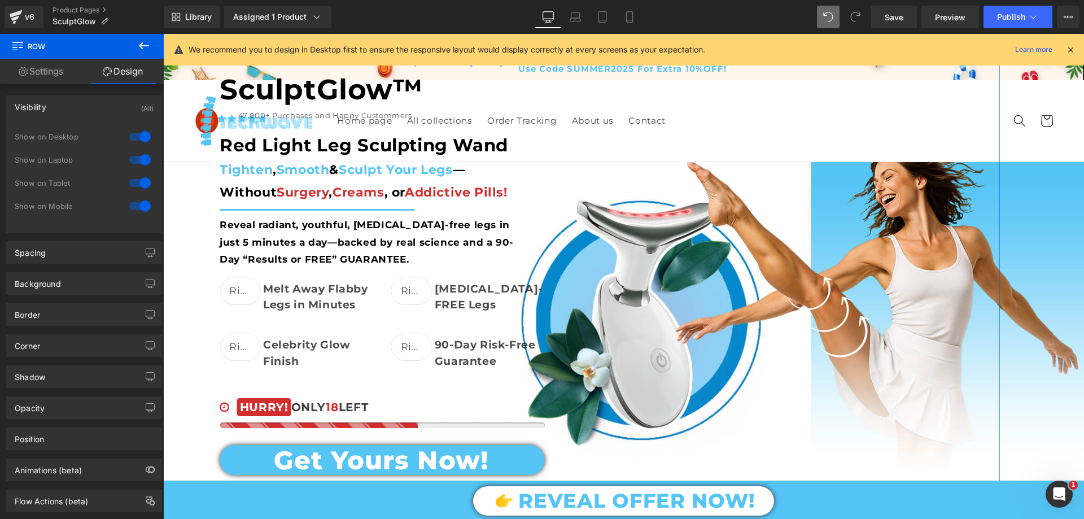
click at [60, 102] on div "Visibility (All)" at bounding box center [84, 106] width 155 height 21
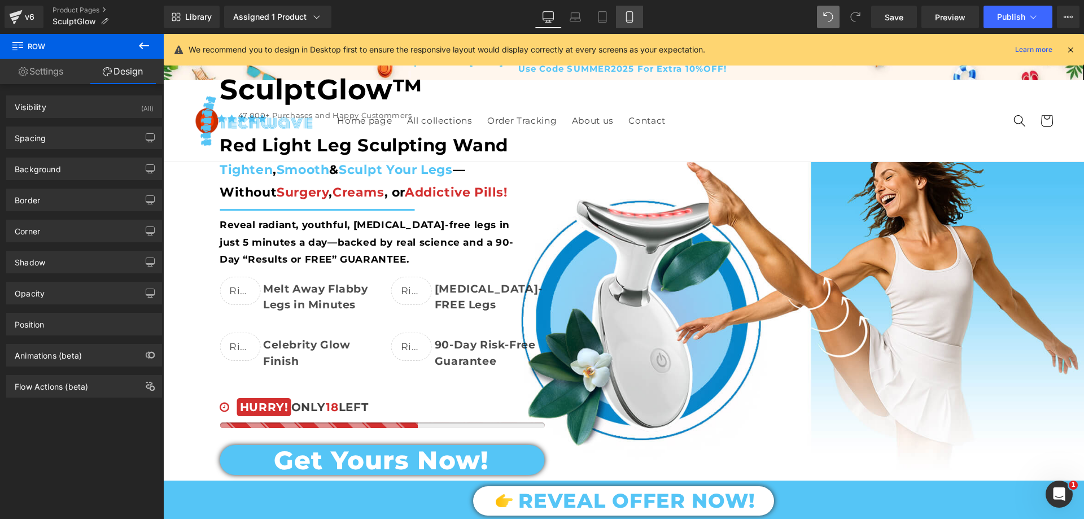
click at [626, 19] on icon at bounding box center [629, 16] width 11 height 11
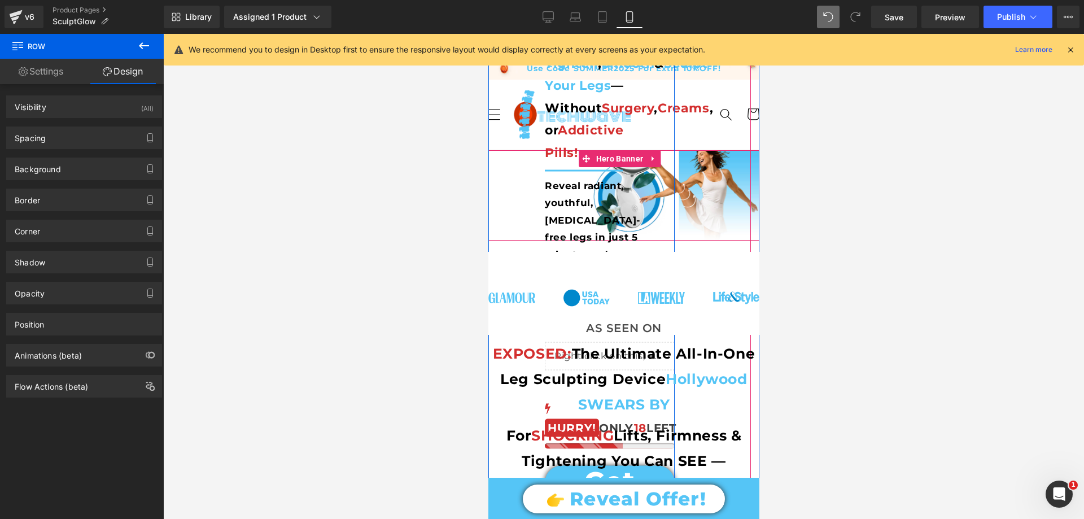
click at [493, 90] on div "From Hiding Your Legs in Shame ... to Showing Them Off with Confidence —Unleash…" at bounding box center [538, 181] width 271 height 706
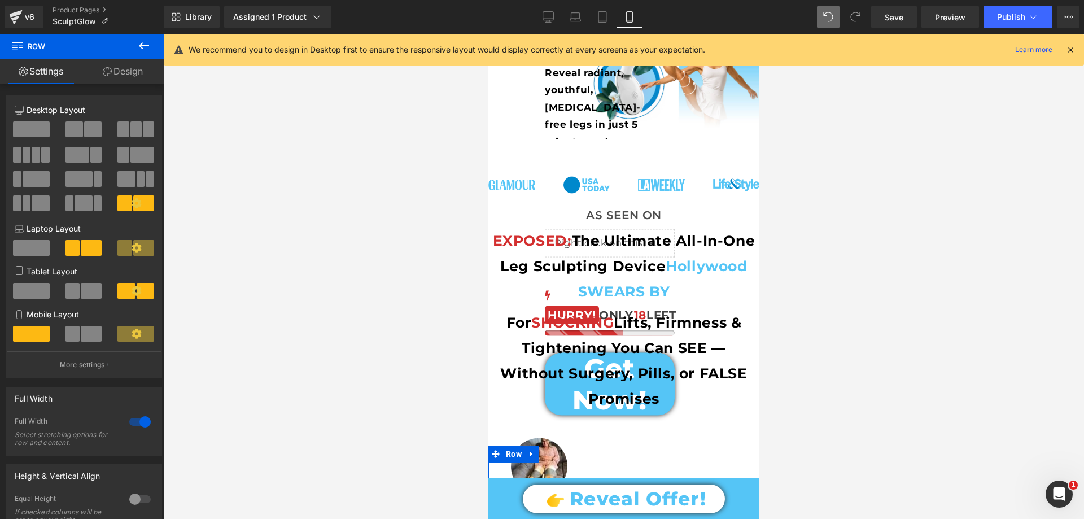
scroll to position [395, 0]
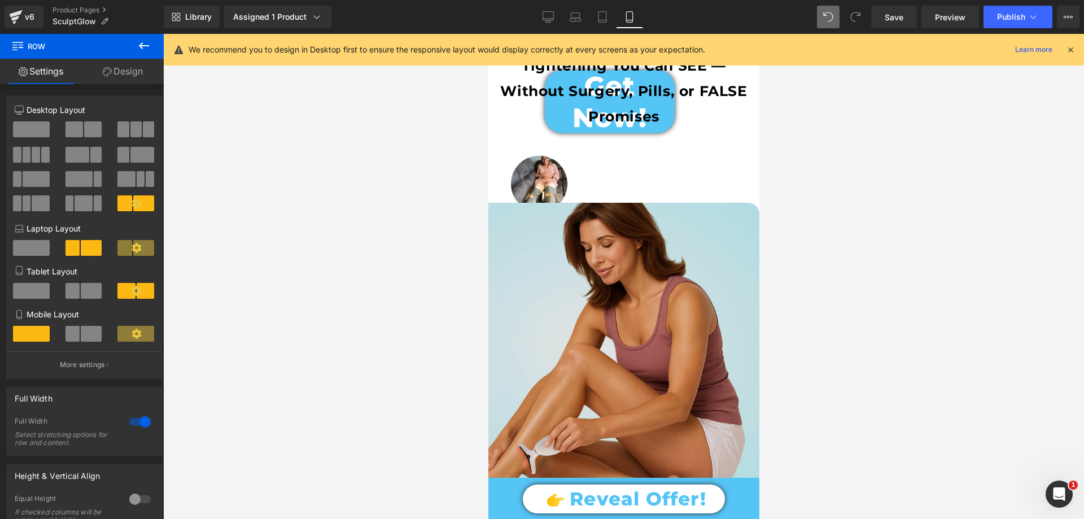
click at [586, 264] on img at bounding box center [594, 347] width 327 height 289
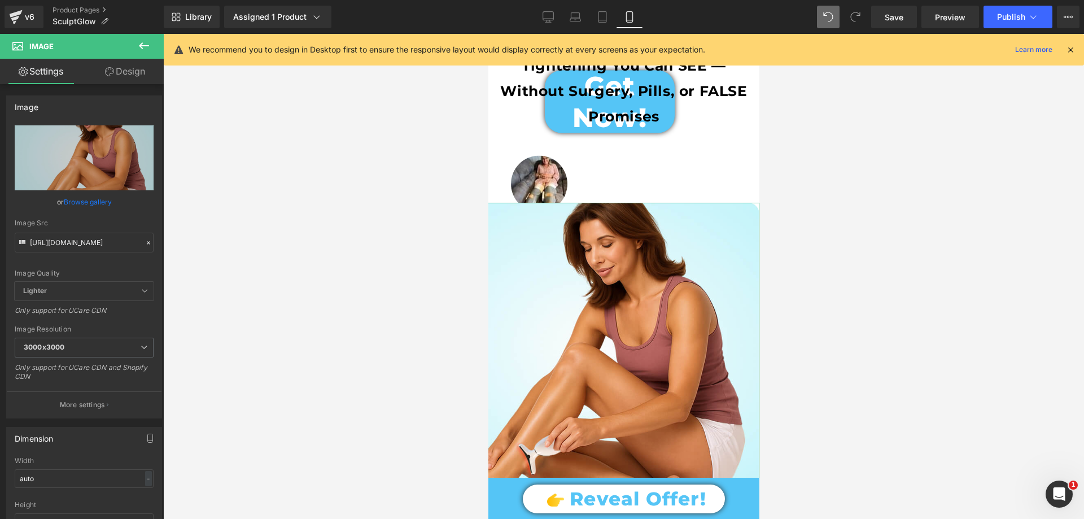
click at [138, 72] on link "Design" at bounding box center [125, 71] width 82 height 25
click at [0, 0] on div "Spacing" at bounding box center [0, 0] width 0 height 0
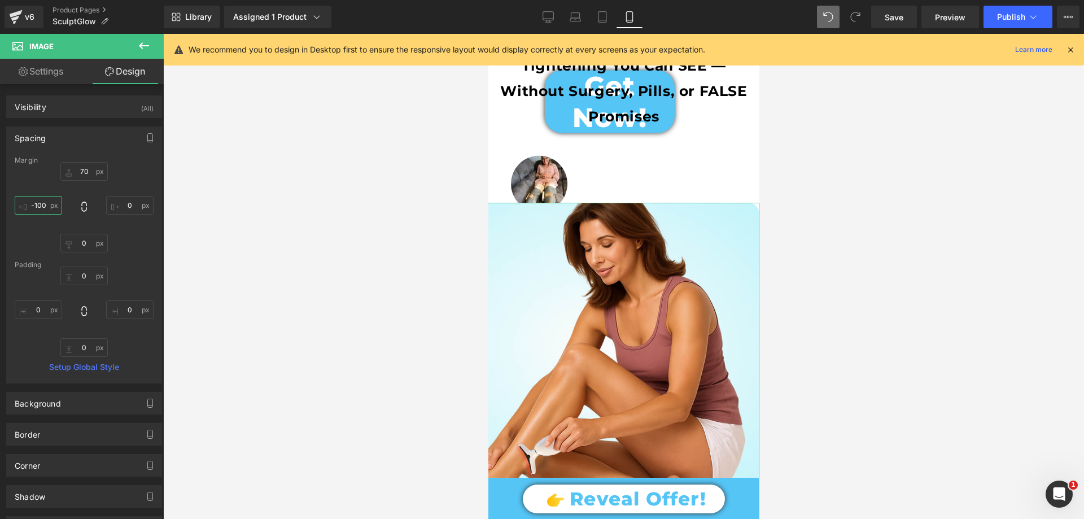
click at [45, 202] on input "text" at bounding box center [38, 205] width 47 height 19
type input "-100"
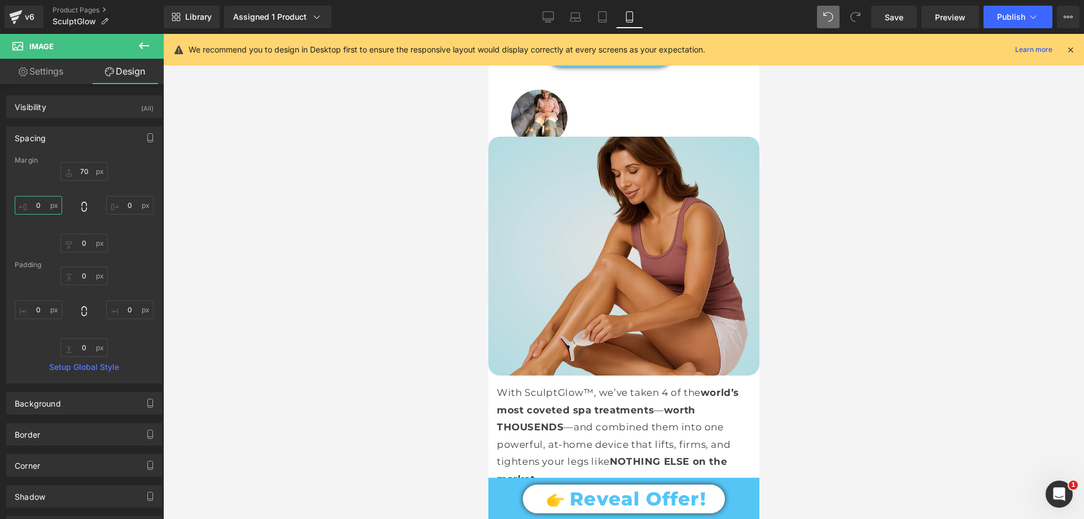
scroll to position [452, 0]
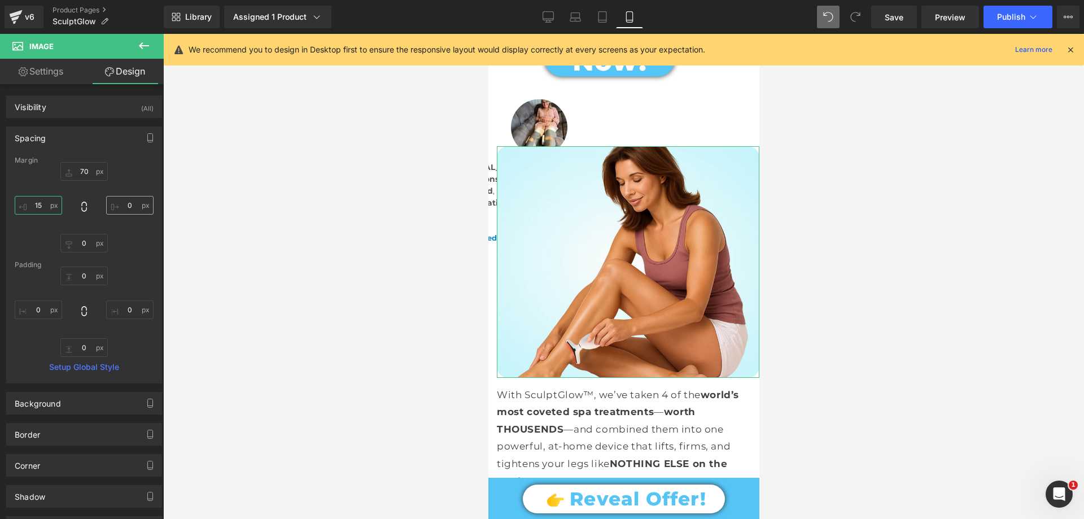
type input "15"
click at [126, 206] on input "text" at bounding box center [129, 205] width 47 height 19
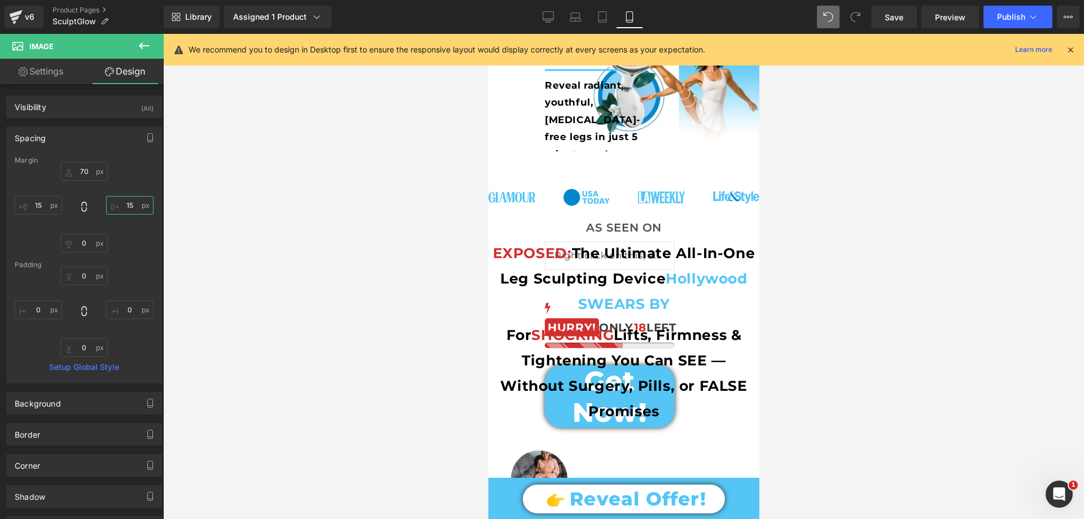
scroll to position [0, 0]
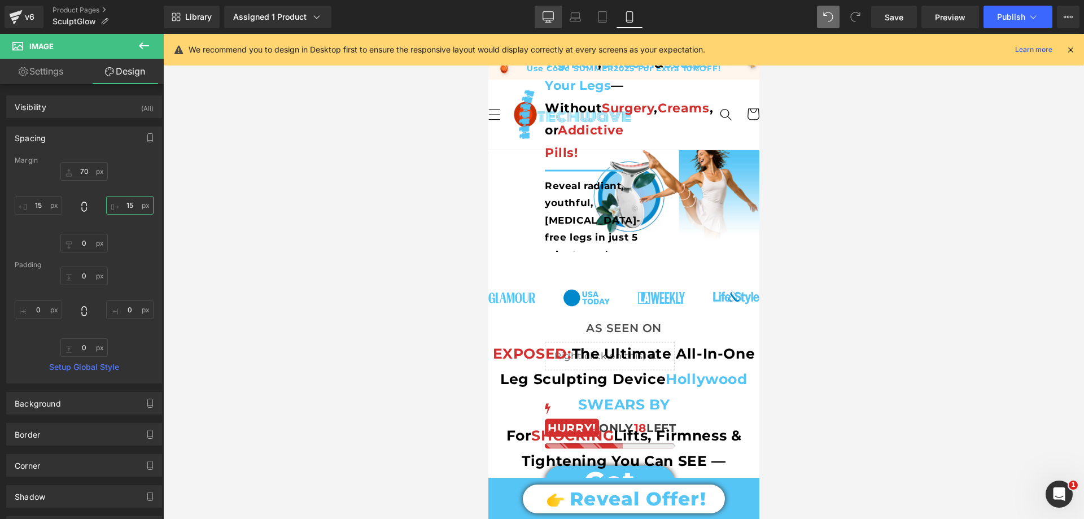
type input "15"
drag, startPoint x: 550, startPoint y: 8, endPoint x: 255, endPoint y: 130, distance: 319.3
click at [550, 8] on link "Desktop" at bounding box center [548, 17] width 27 height 23
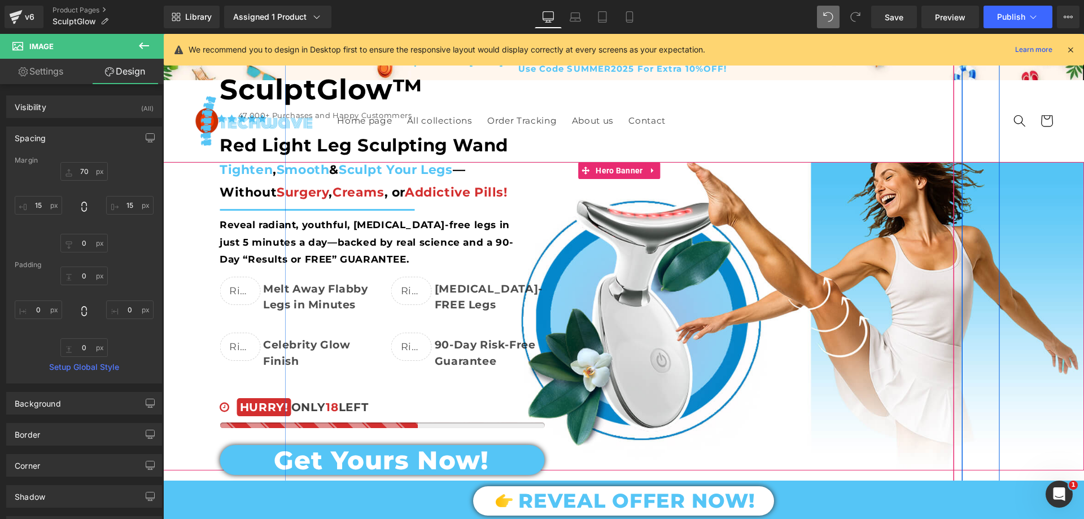
click at [180, 77] on div "From Hiding Your Legs in Shame ... to Showing Them Off with Confidence —Unleash…" at bounding box center [538, 322] width 921 height 568
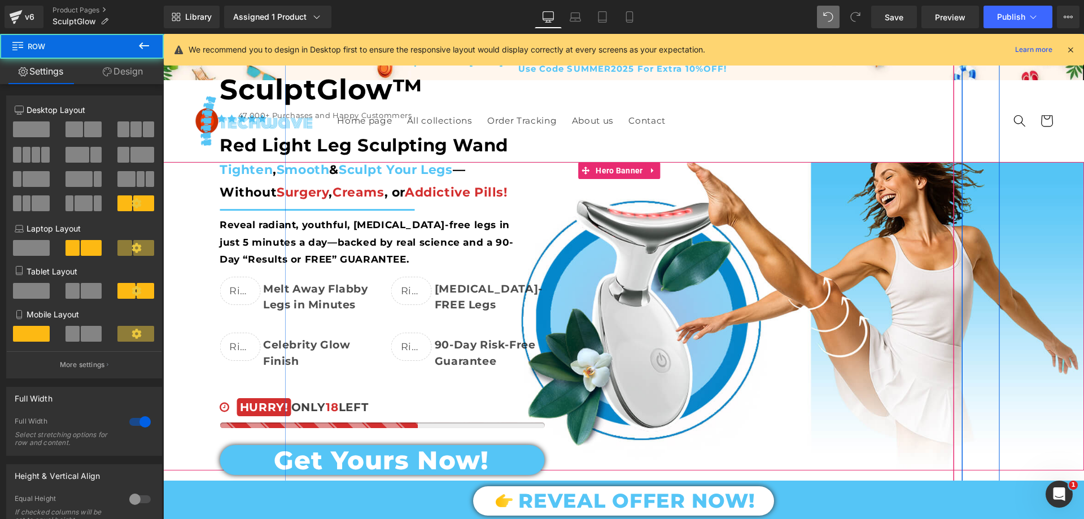
click at [202, 69] on div "From Hiding Your Legs in Shame ... to Showing Them Off with Confidence —Unleash…" at bounding box center [538, 322] width 921 height 568
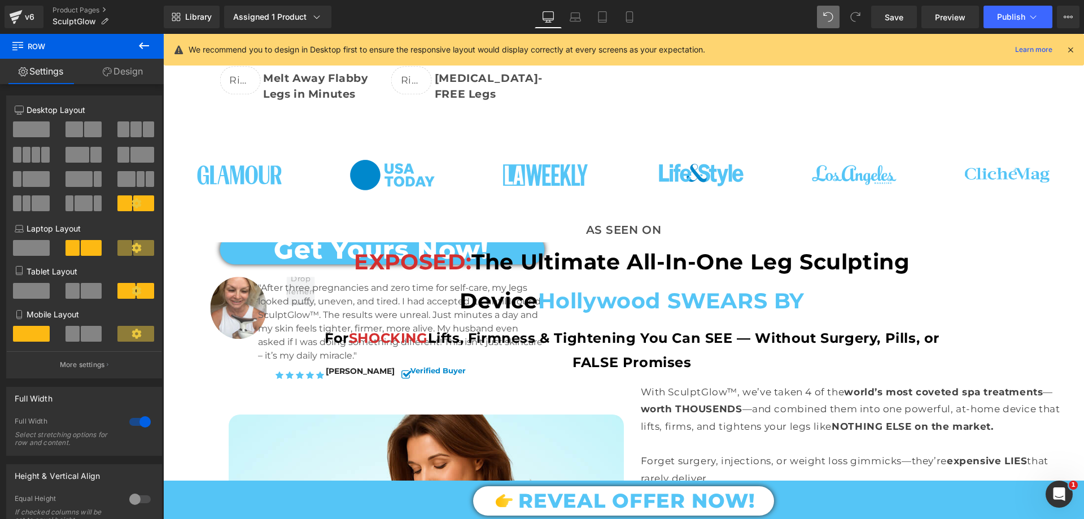
scroll to position [565, 0]
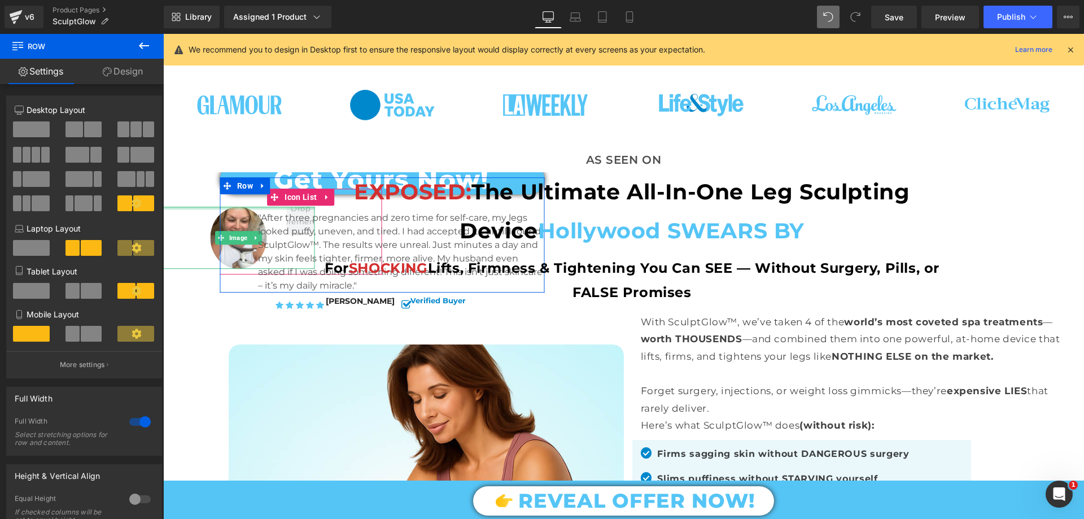
click at [178, 208] on div at bounding box center [239, 208] width 152 height 3
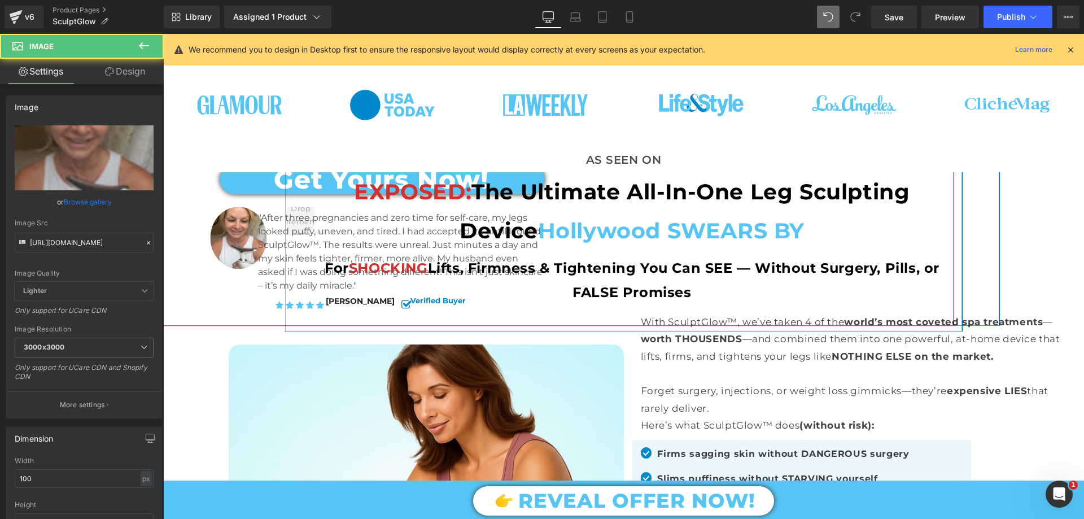
click at [190, 186] on div "From Hiding Your Legs in Shame ... to Showing Them Off with Confidence —Unleash…" at bounding box center [538, 42] width 921 height 568
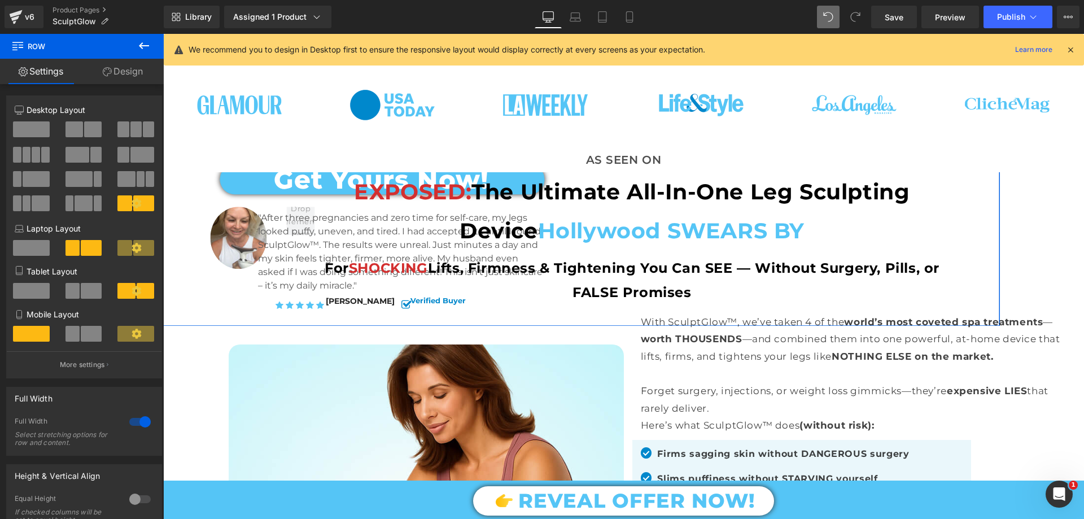
click at [115, 79] on link "Design" at bounding box center [123, 71] width 82 height 25
click at [0, 0] on div "Visibility" at bounding box center [0, 0] width 0 height 0
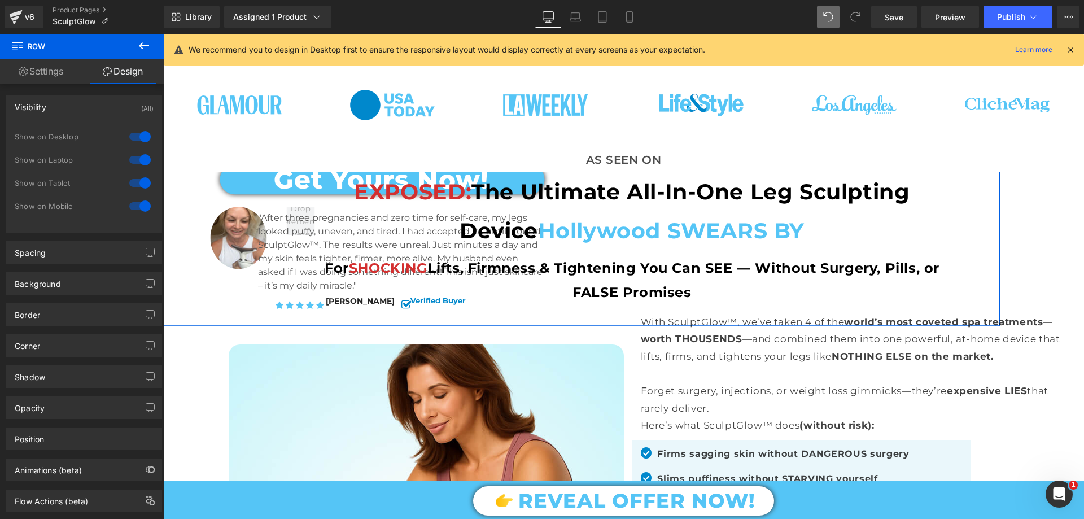
click at [139, 184] on div at bounding box center [139, 183] width 27 height 18
click at [141, 158] on div at bounding box center [139, 160] width 27 height 18
click at [142, 131] on div at bounding box center [139, 137] width 27 height 18
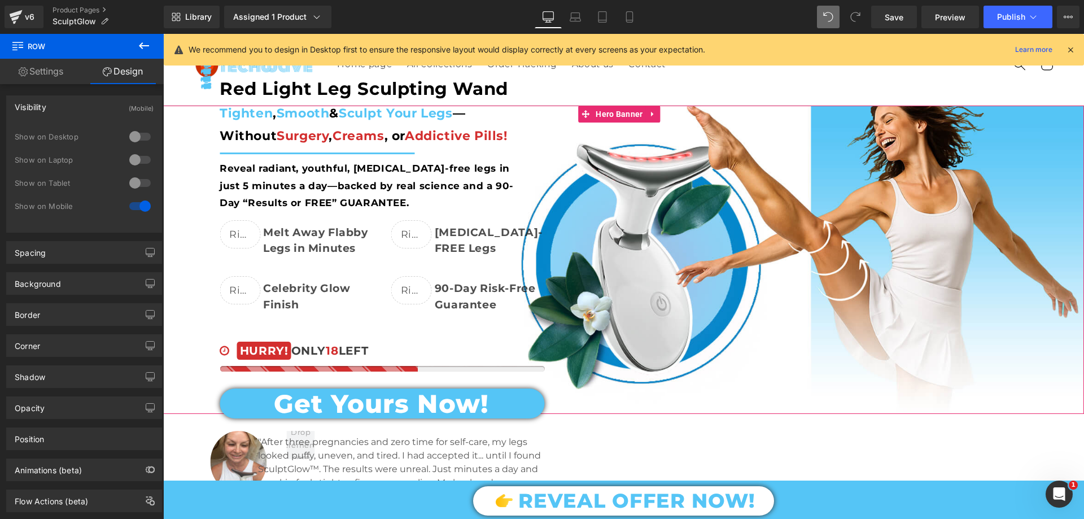
scroll to position [0, 0]
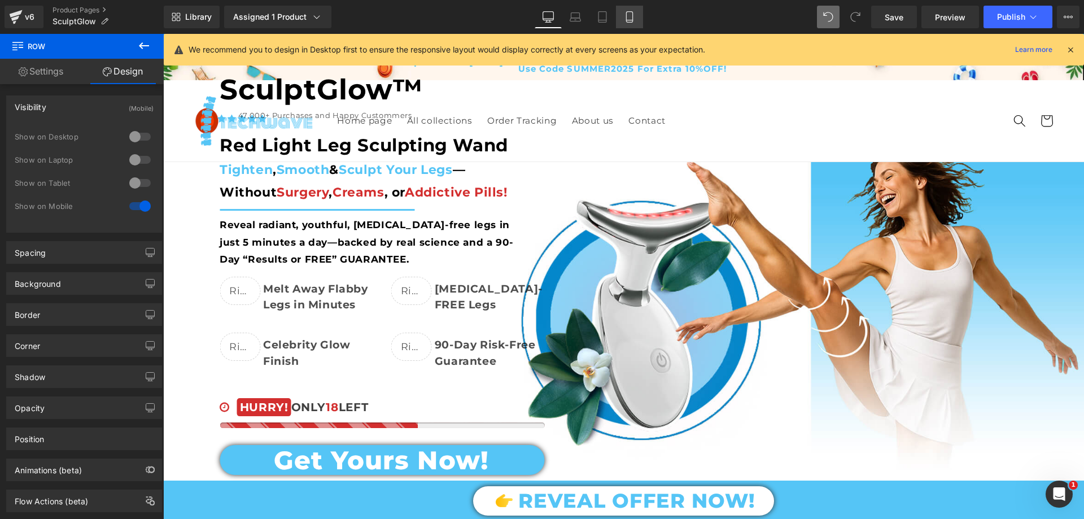
click at [629, 20] on icon at bounding box center [629, 20] width 6 height 0
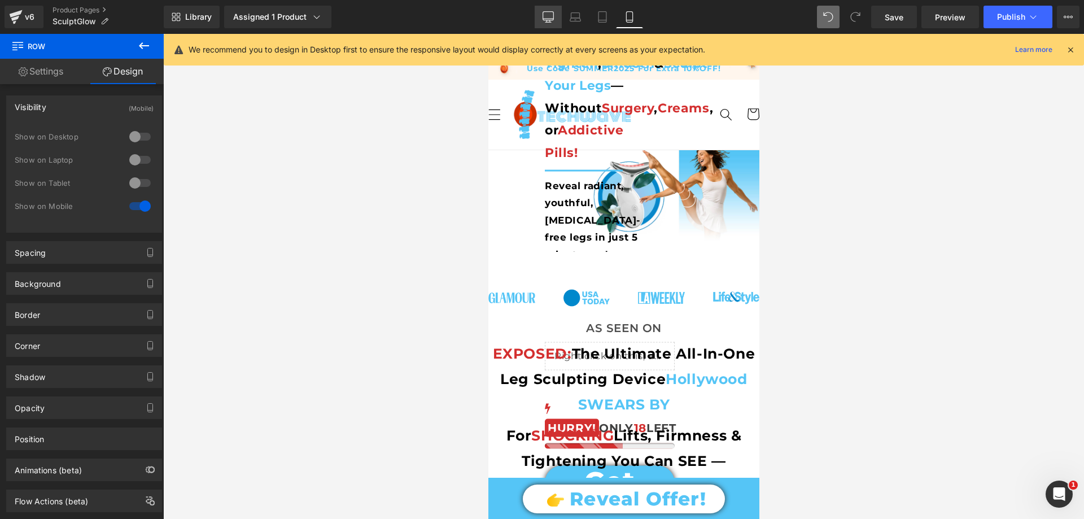
drag, startPoint x: 550, startPoint y: 17, endPoint x: 299, endPoint y: 170, distance: 294.2
click at [550, 17] on icon at bounding box center [548, 16] width 11 height 11
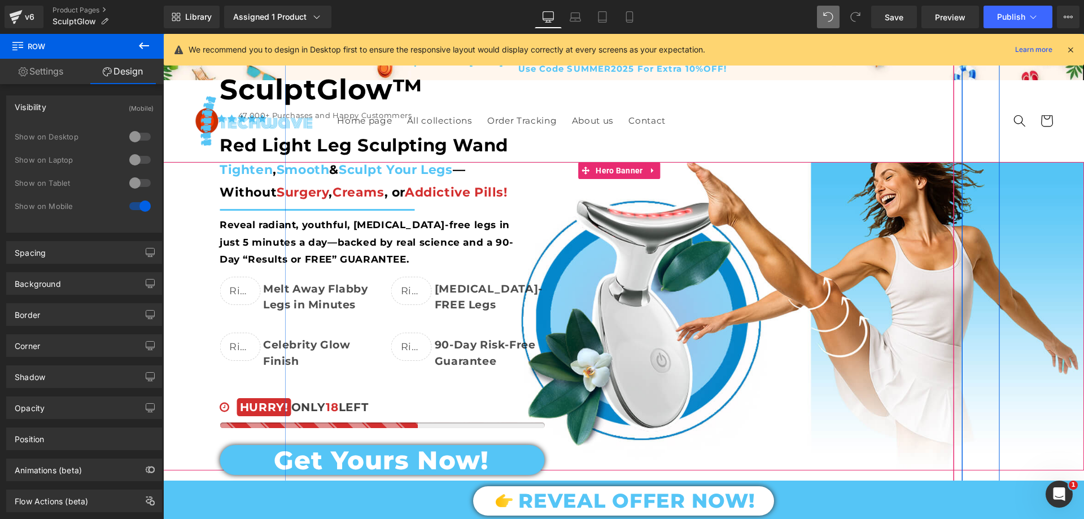
click at [194, 173] on div "From Hiding Your Legs in Shame ... to Showing Them Off with Confidence —Unleash…" at bounding box center [538, 322] width 921 height 568
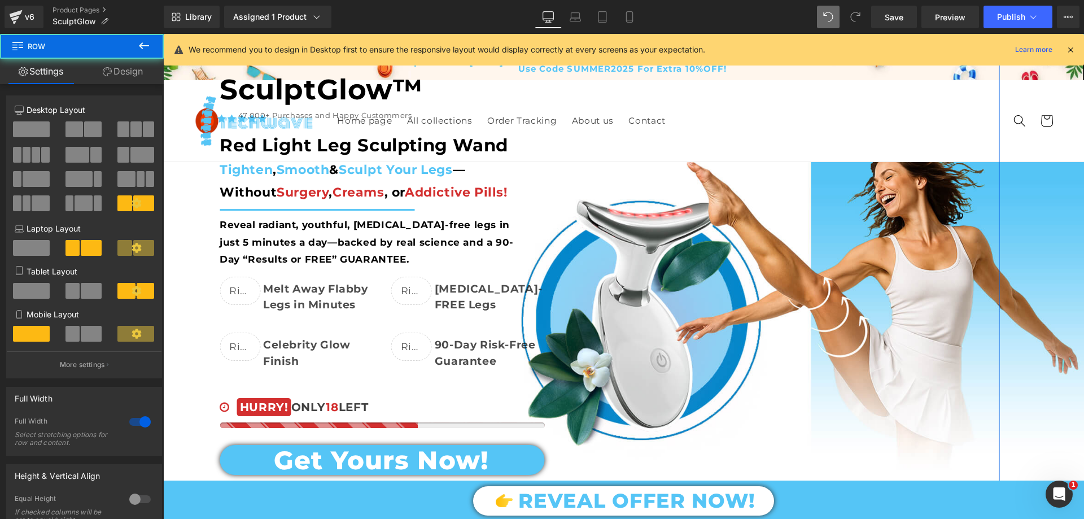
click at [138, 75] on link "Design" at bounding box center [123, 71] width 82 height 25
click at [0, 0] on div "Visibility" at bounding box center [0, 0] width 0 height 0
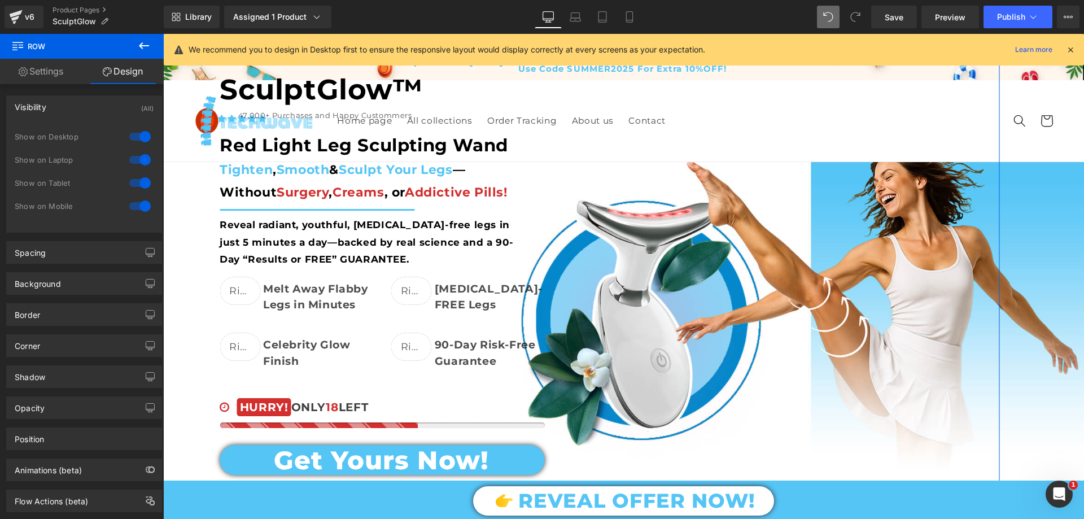
click at [138, 206] on div at bounding box center [139, 206] width 27 height 18
click at [622, 17] on link "Mobile" at bounding box center [629, 17] width 27 height 23
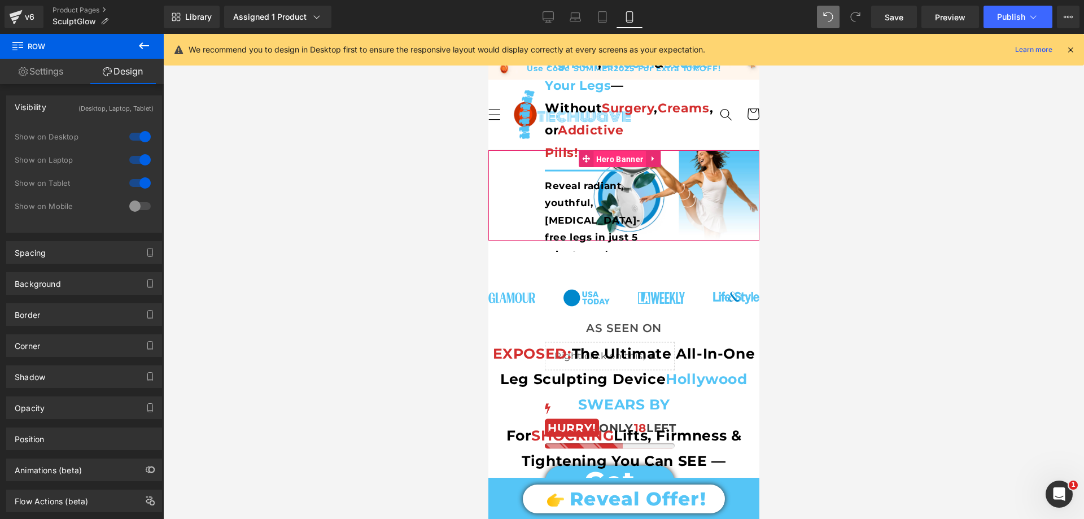
click at [630, 159] on span "Hero Banner" at bounding box center [619, 159] width 53 height 17
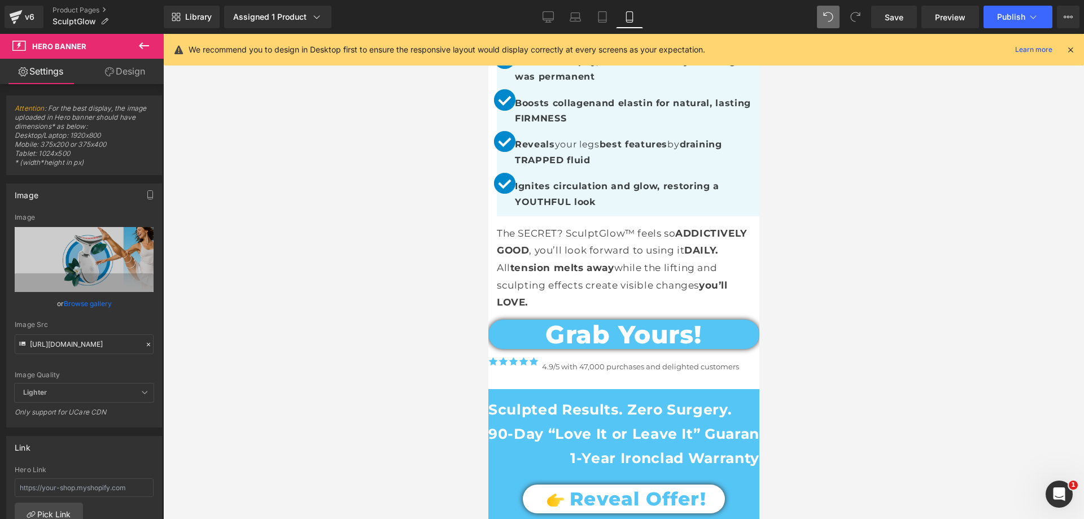
scroll to position [790, 0]
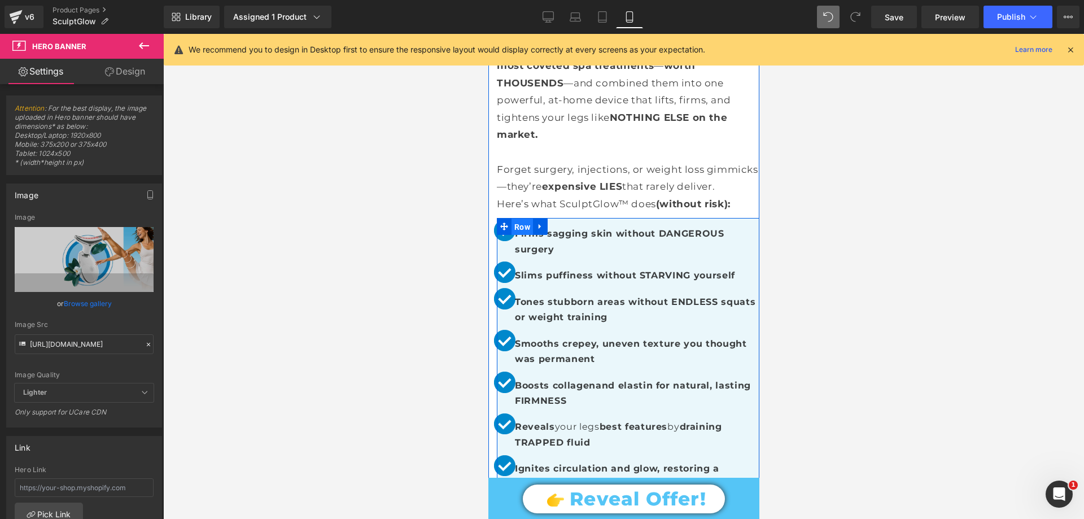
click at [513, 226] on span "Row" at bounding box center [521, 227] width 21 height 17
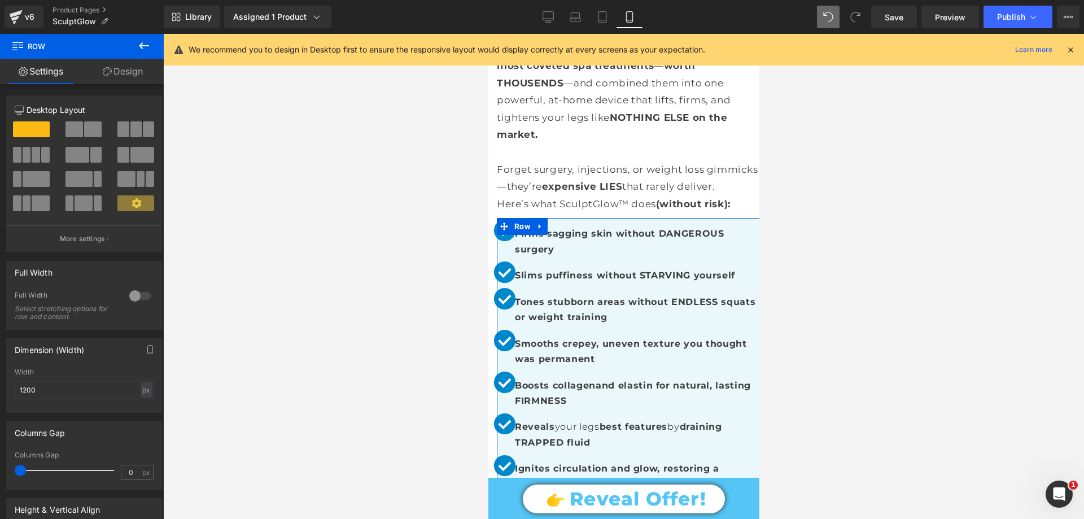
click at [128, 72] on link "Design" at bounding box center [123, 71] width 82 height 25
click at [0, 0] on div "Spacing" at bounding box center [0, 0] width 0 height 0
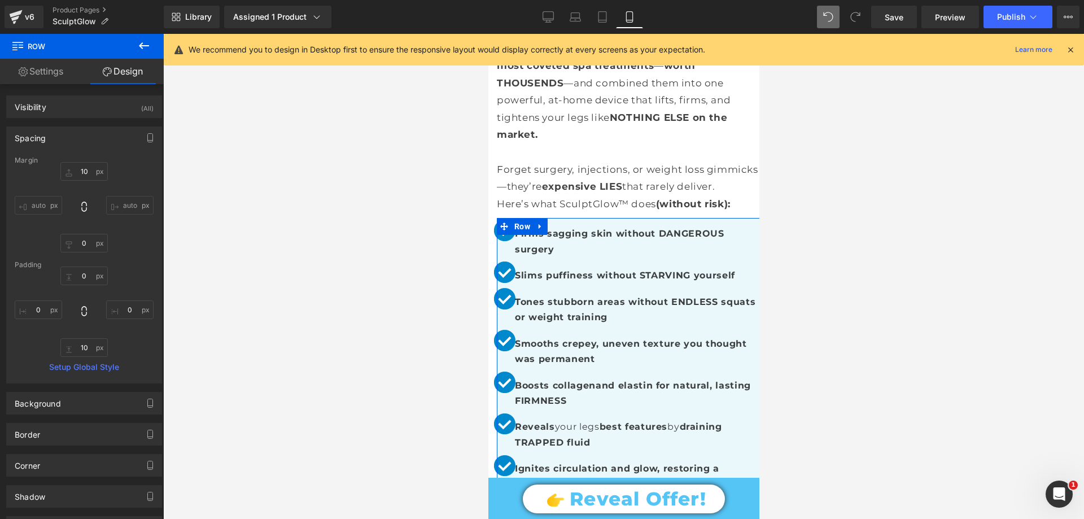
click at [60, 134] on div "Spacing" at bounding box center [84, 137] width 155 height 21
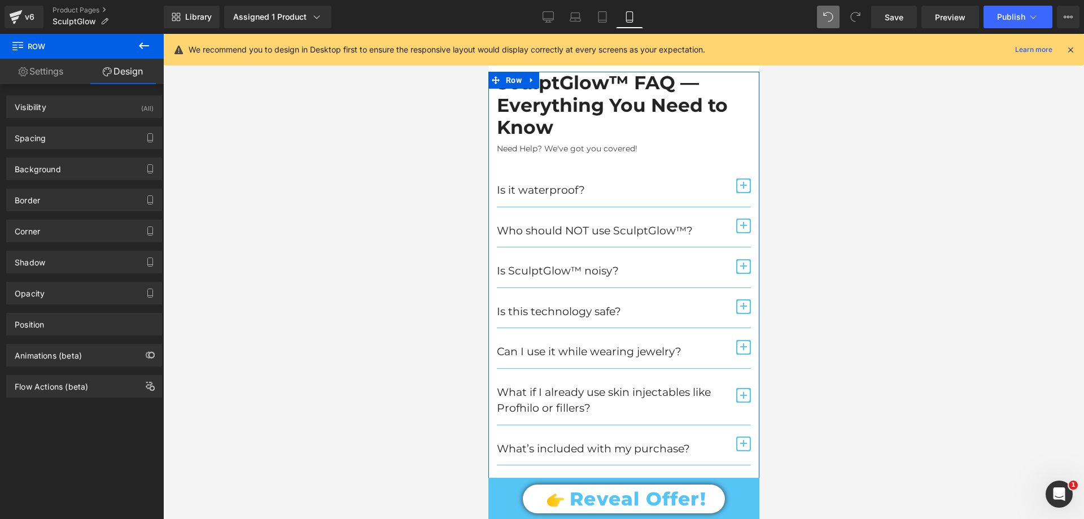
scroll to position [14228, 0]
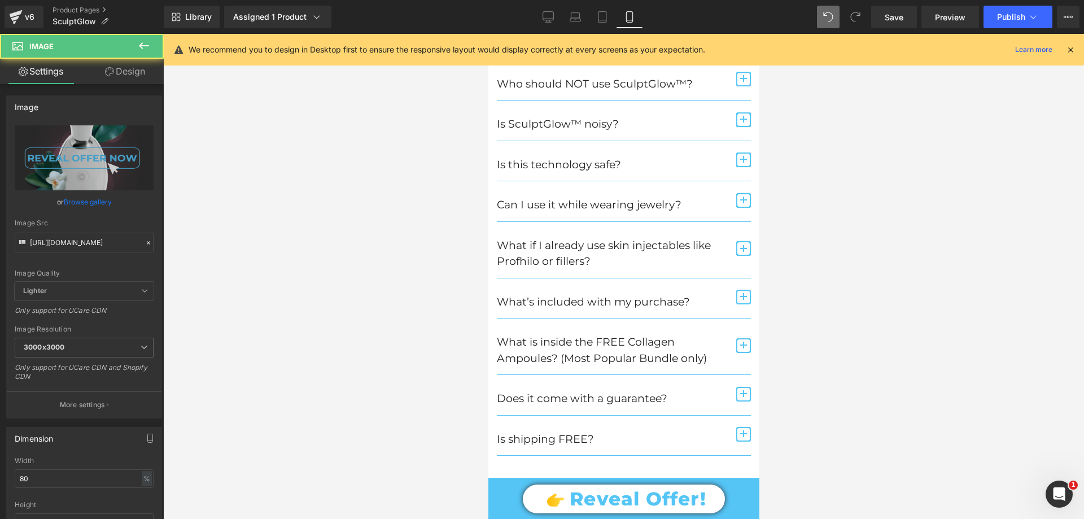
click at [134, 75] on link "Design" at bounding box center [125, 71] width 82 height 25
click at [0, 0] on div "Spacing" at bounding box center [0, 0] width 0 height 0
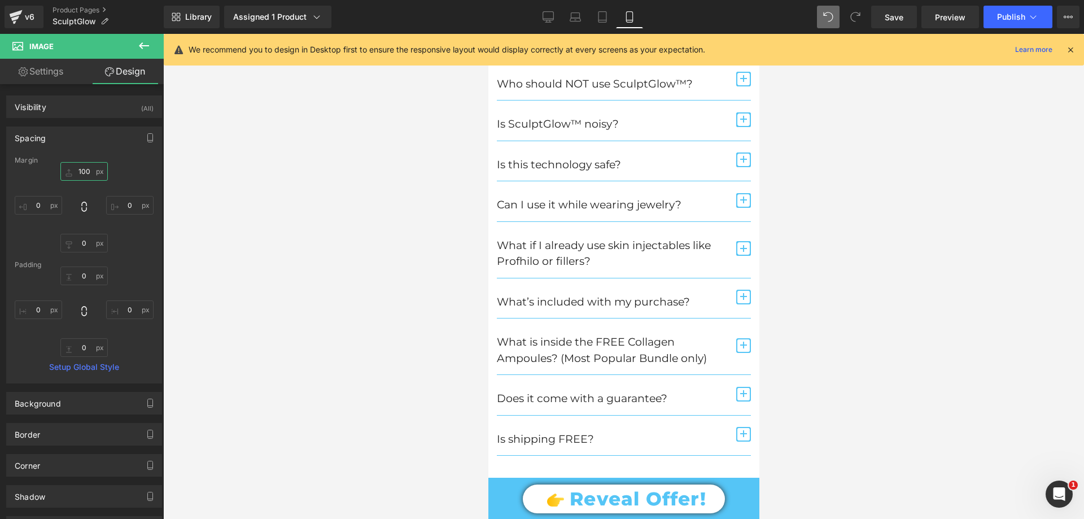
click at [82, 174] on input "text" at bounding box center [83, 171] width 47 height 19
type input "100"
click at [445, 242] on div at bounding box center [623, 276] width 921 height 485
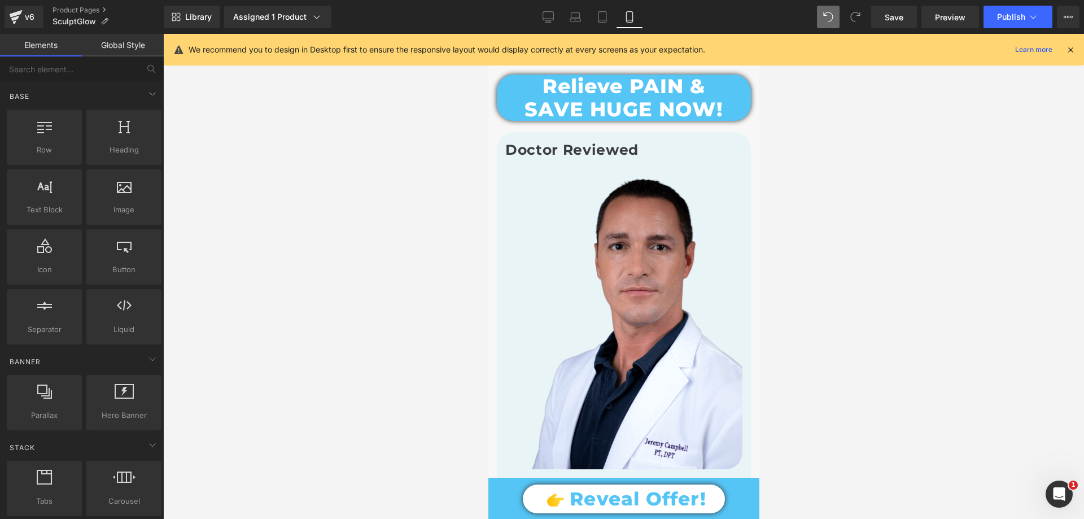
scroll to position [12422, 0]
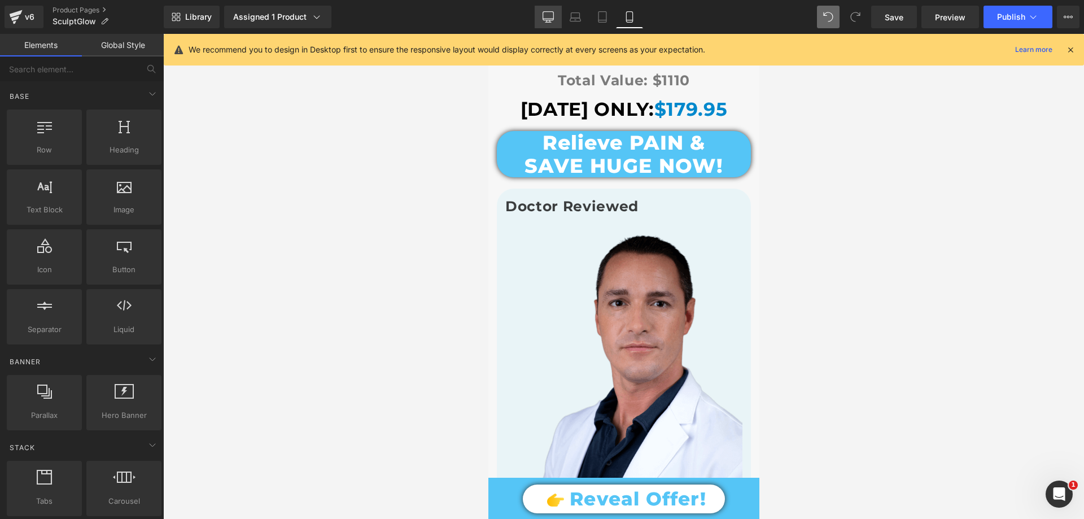
click at [544, 20] on icon at bounding box center [548, 16] width 11 height 11
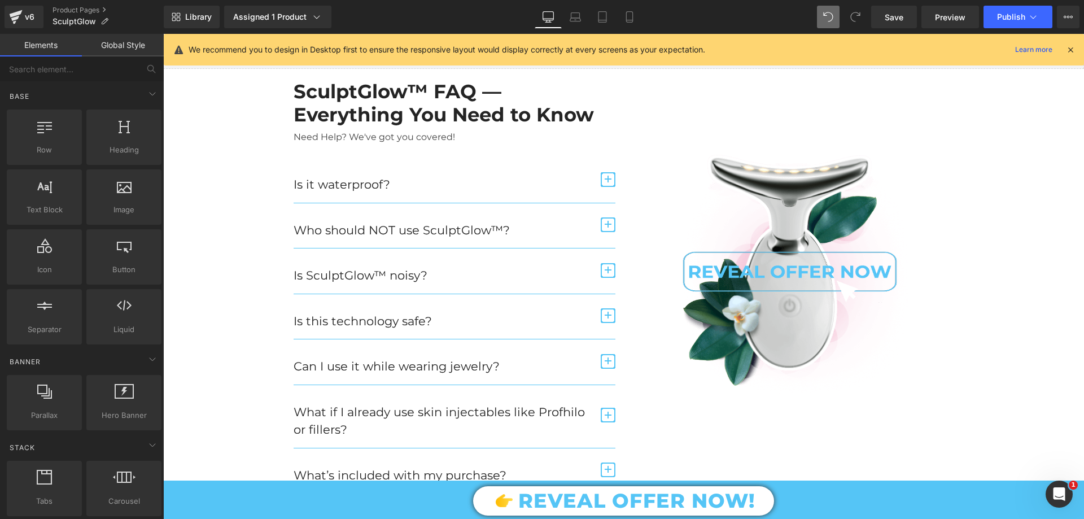
scroll to position [9137, 0]
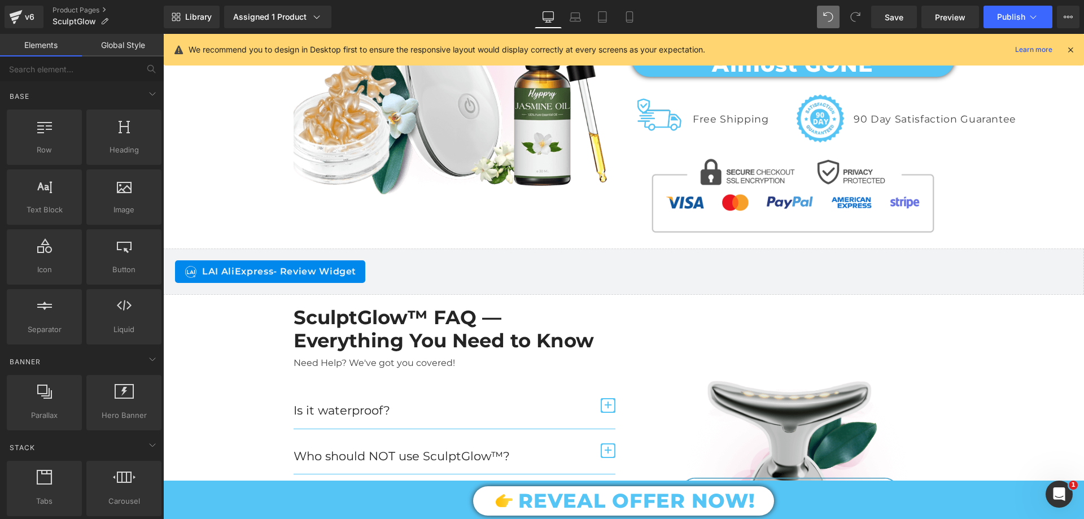
click at [753, 362] on img at bounding box center [793, 496] width 257 height 269
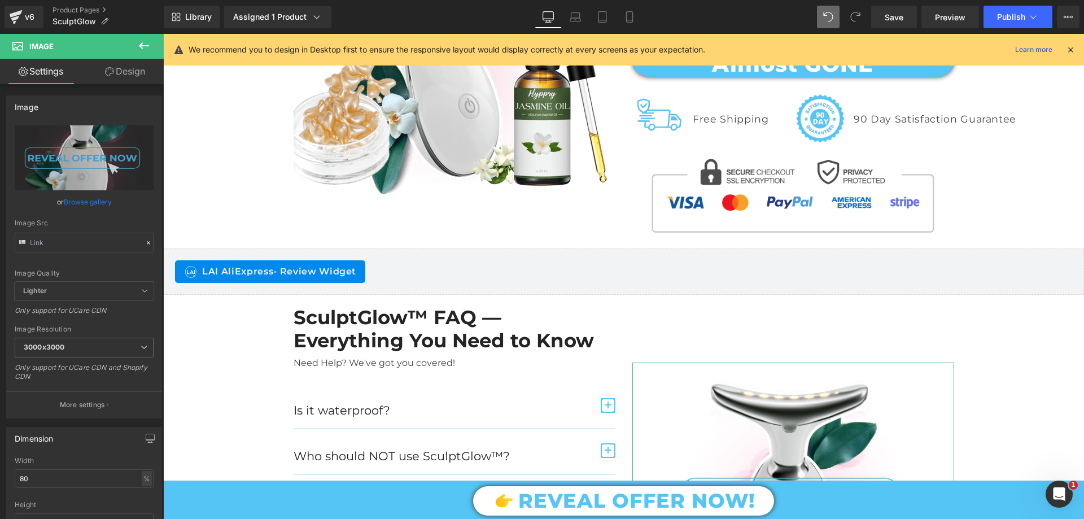
click at [137, 74] on link "Design" at bounding box center [125, 71] width 82 height 25
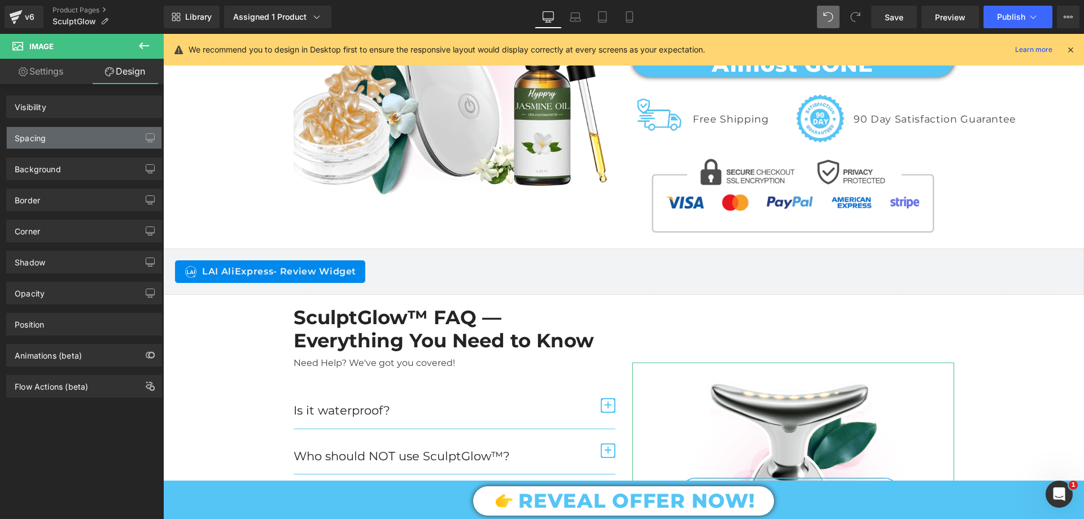
click at [59, 137] on div "Spacing" at bounding box center [84, 137] width 155 height 21
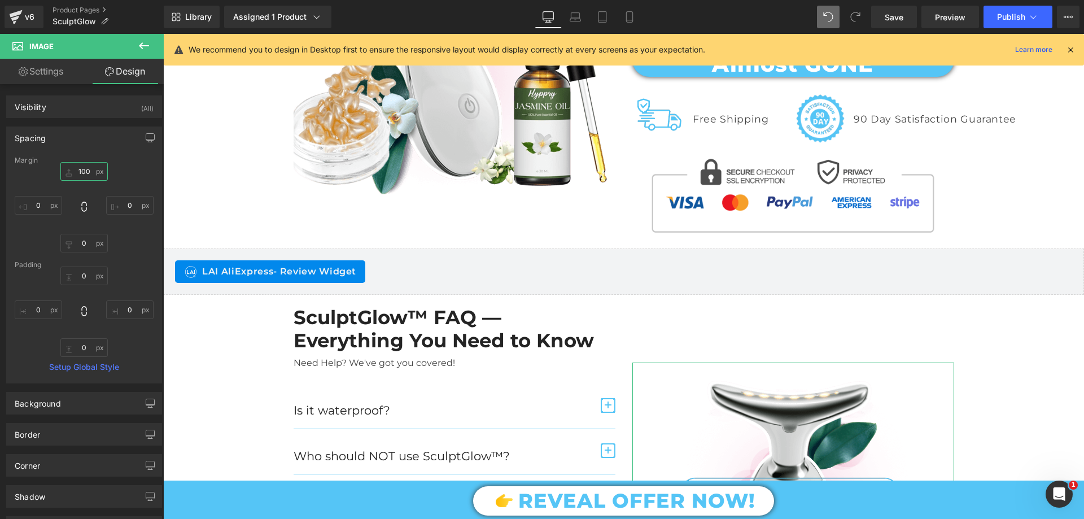
click at [84, 169] on input "text" at bounding box center [83, 171] width 47 height 19
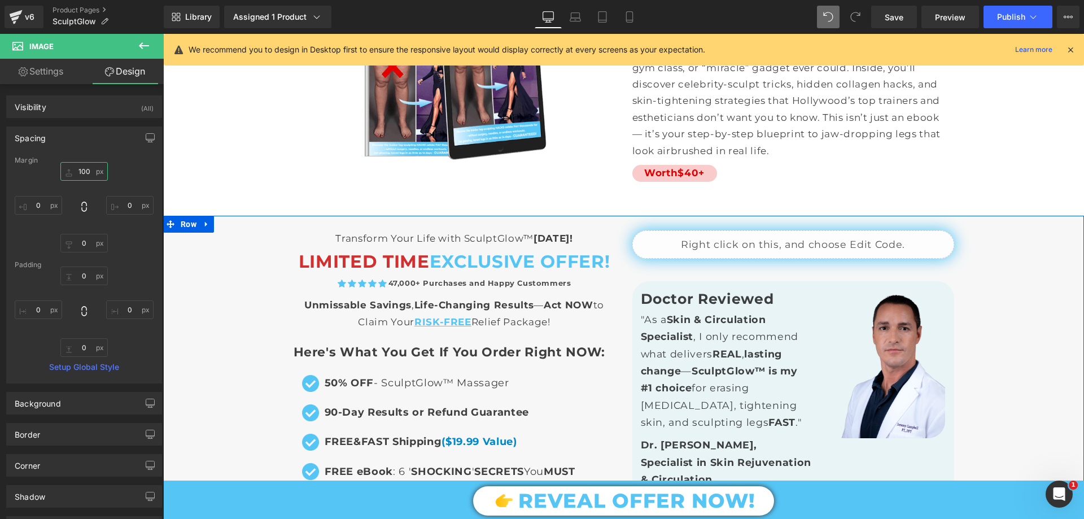
scroll to position [7895, 0]
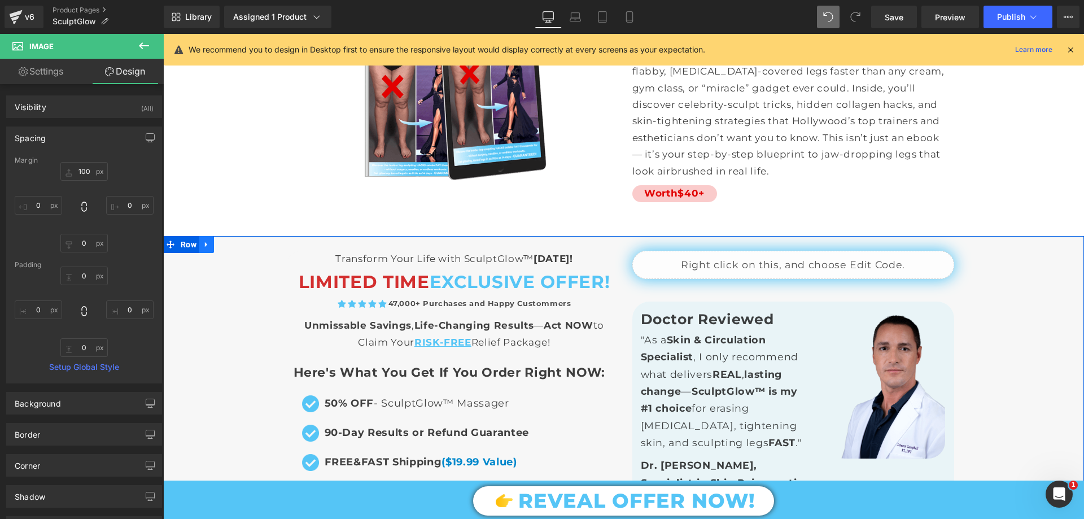
click at [208, 236] on link at bounding box center [206, 244] width 15 height 17
click at [217, 240] on icon at bounding box center [221, 244] width 8 height 8
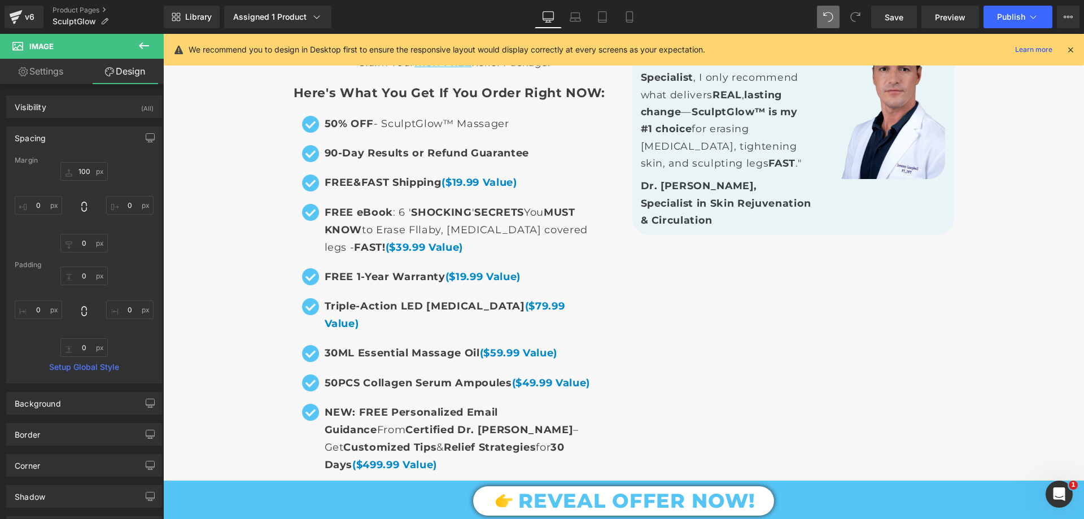
scroll to position [7722, 0]
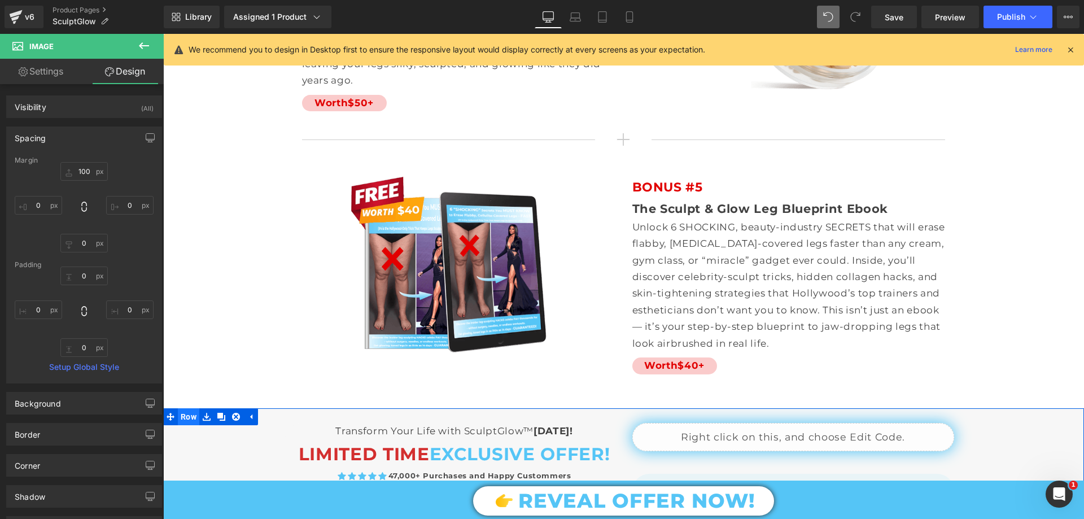
click at [190, 408] on span "Row" at bounding box center [188, 416] width 21 height 17
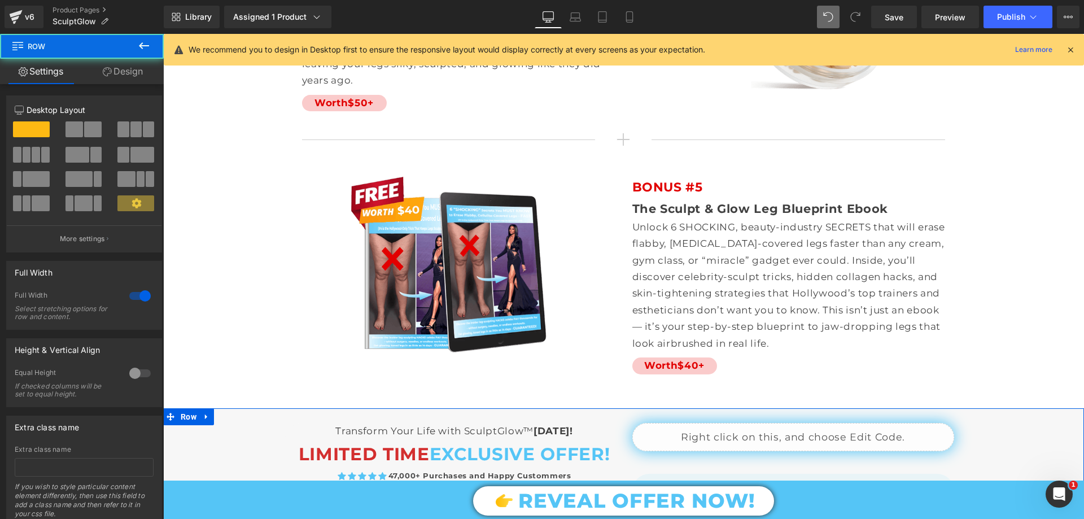
click at [133, 70] on link "Design" at bounding box center [123, 71] width 82 height 25
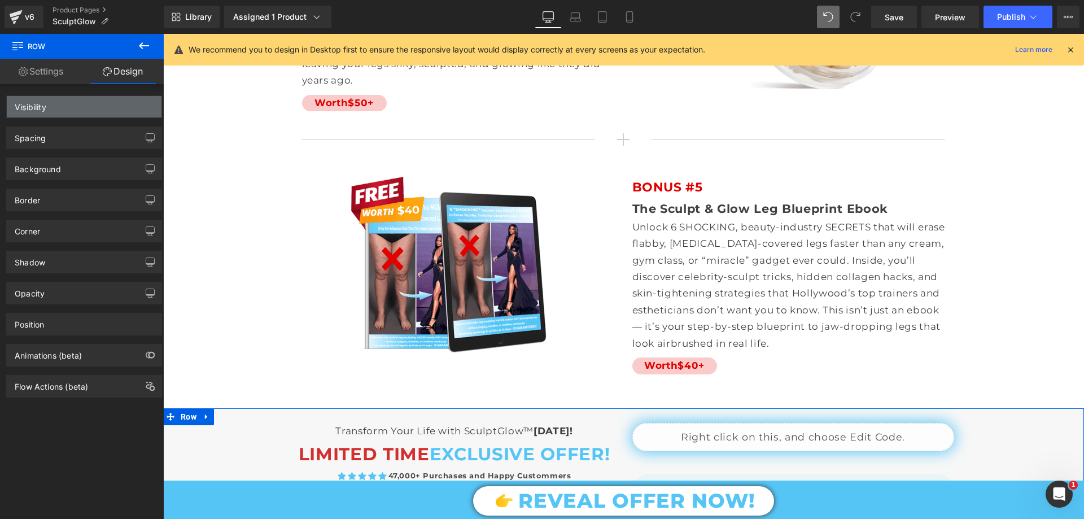
click at [83, 106] on div "Visibility" at bounding box center [84, 106] width 155 height 21
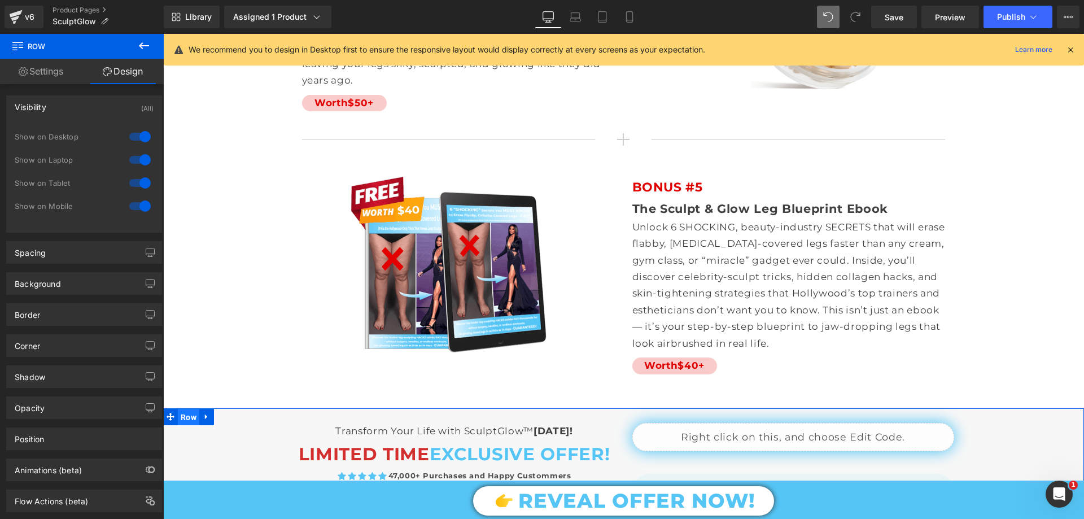
click at [188, 409] on span "Row" at bounding box center [188, 417] width 21 height 17
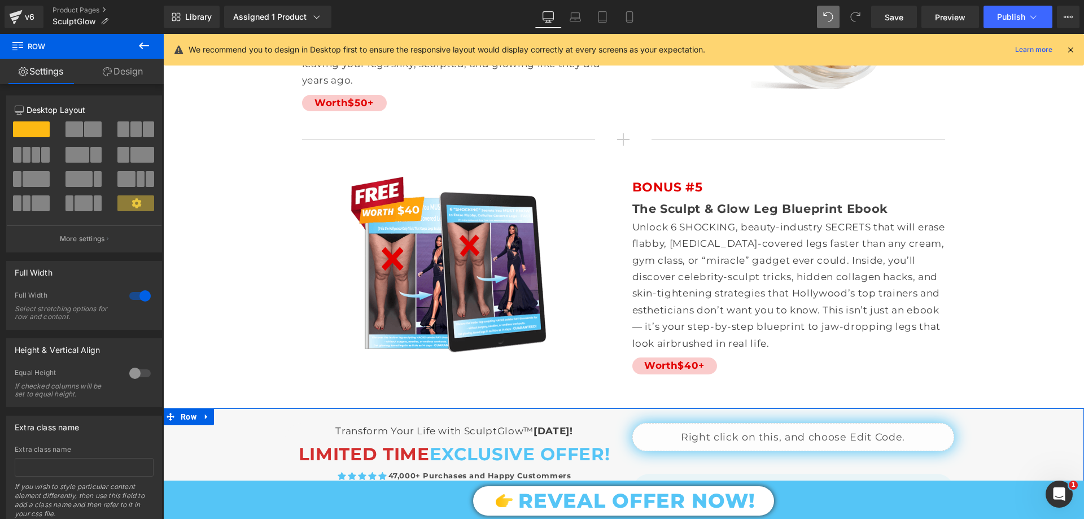
click at [128, 77] on link "Design" at bounding box center [123, 71] width 82 height 25
click at [0, 0] on div "Visibility" at bounding box center [0, 0] width 0 height 0
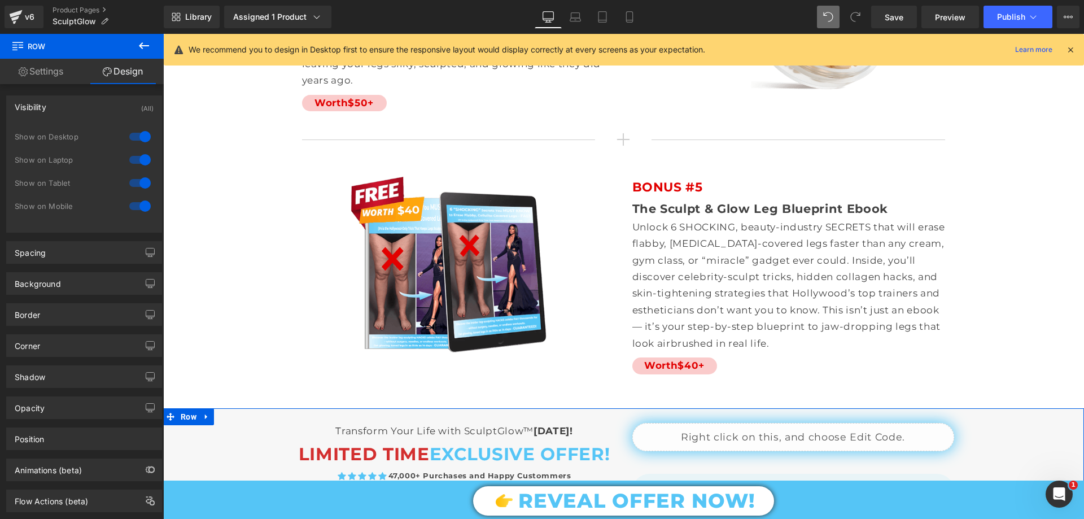
click at [141, 206] on div at bounding box center [139, 206] width 27 height 18
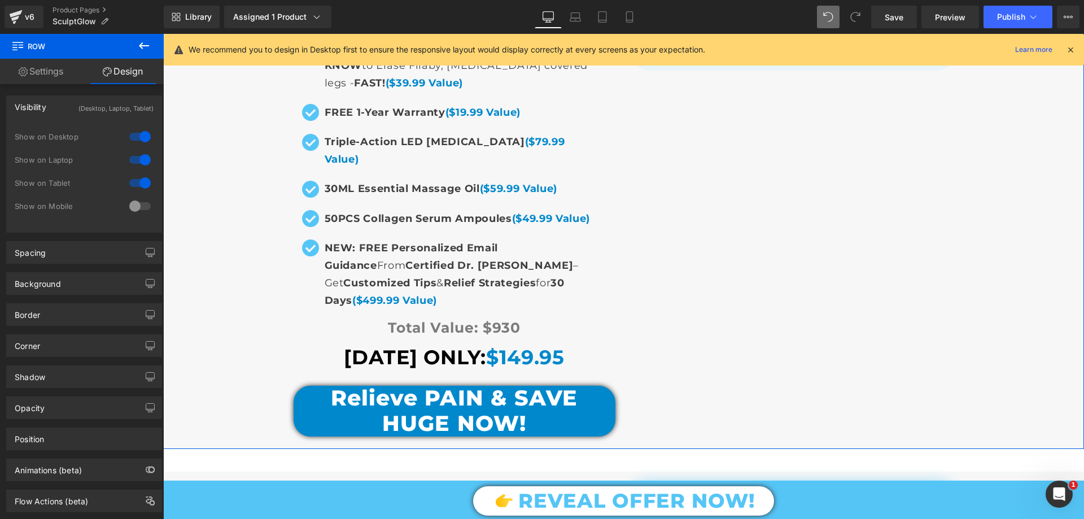
scroll to position [8569, 0]
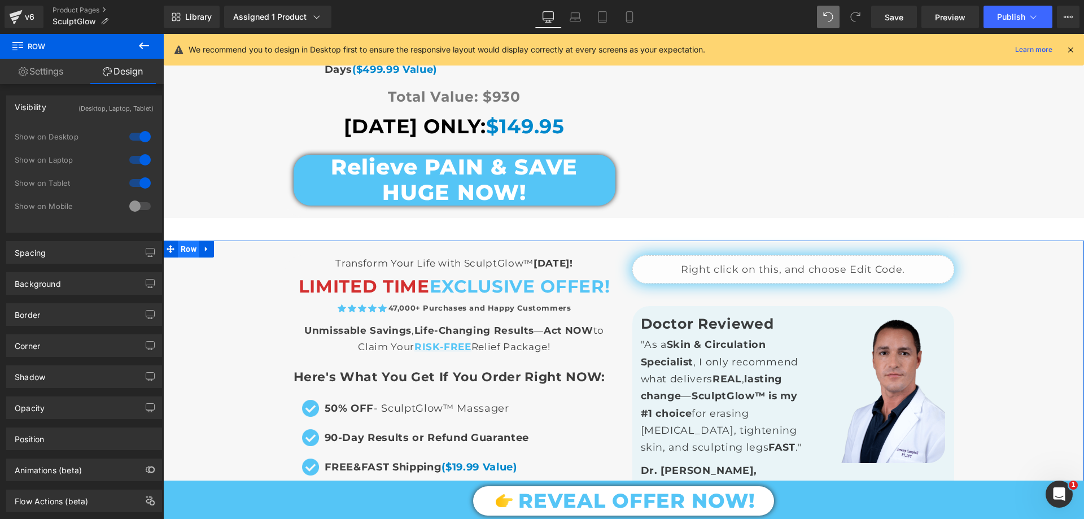
click at [185, 241] on span "Row" at bounding box center [188, 249] width 21 height 17
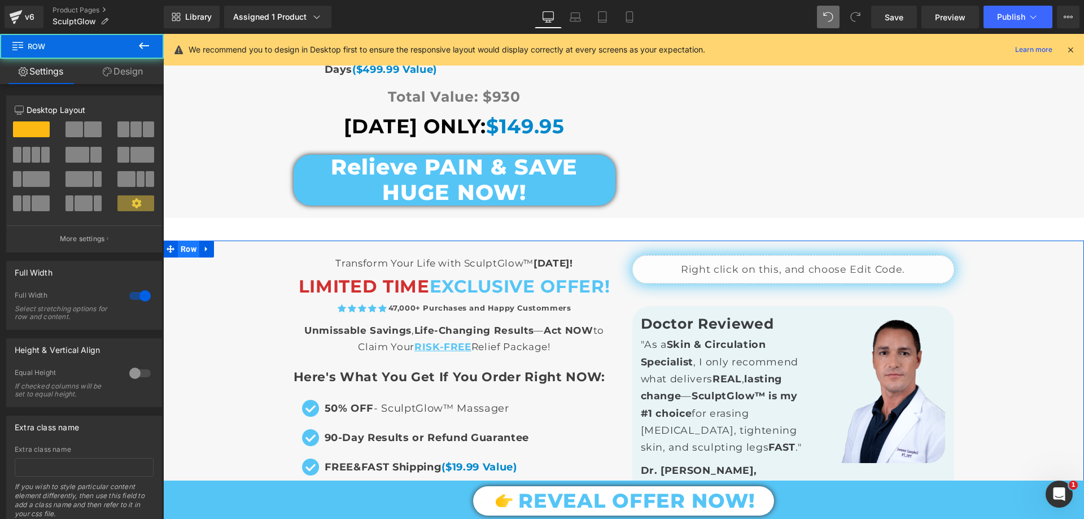
click at [137, 75] on link "Design" at bounding box center [123, 71] width 82 height 25
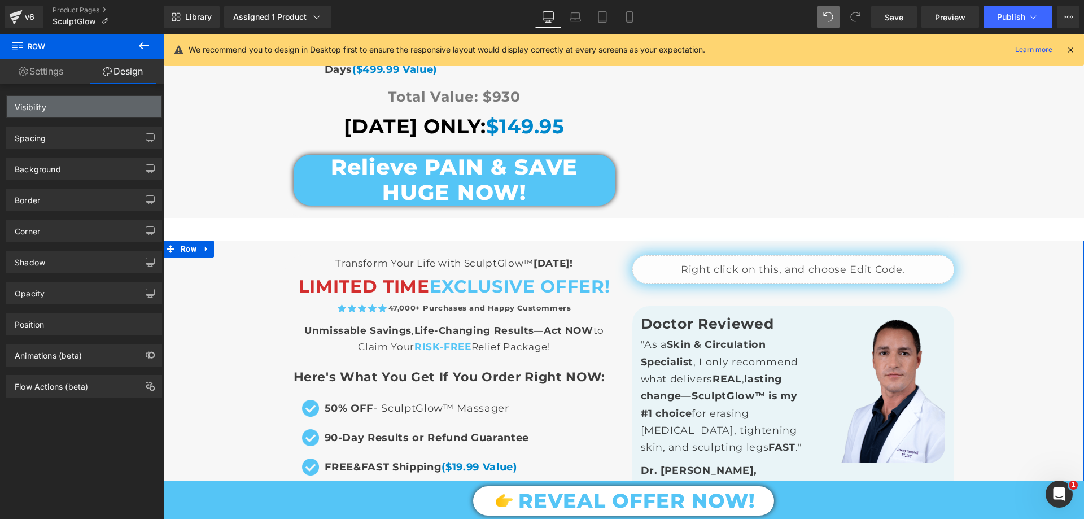
click at [62, 105] on div "Visibility" at bounding box center [84, 106] width 155 height 21
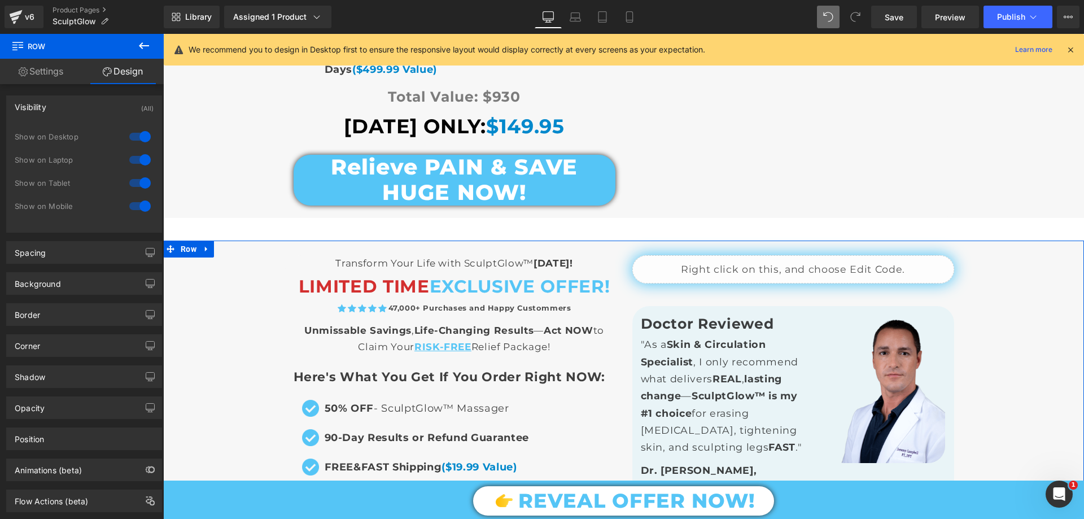
click at [135, 180] on div at bounding box center [139, 183] width 27 height 18
click at [138, 164] on div at bounding box center [139, 160] width 27 height 18
click at [139, 128] on div at bounding box center [139, 137] width 27 height 18
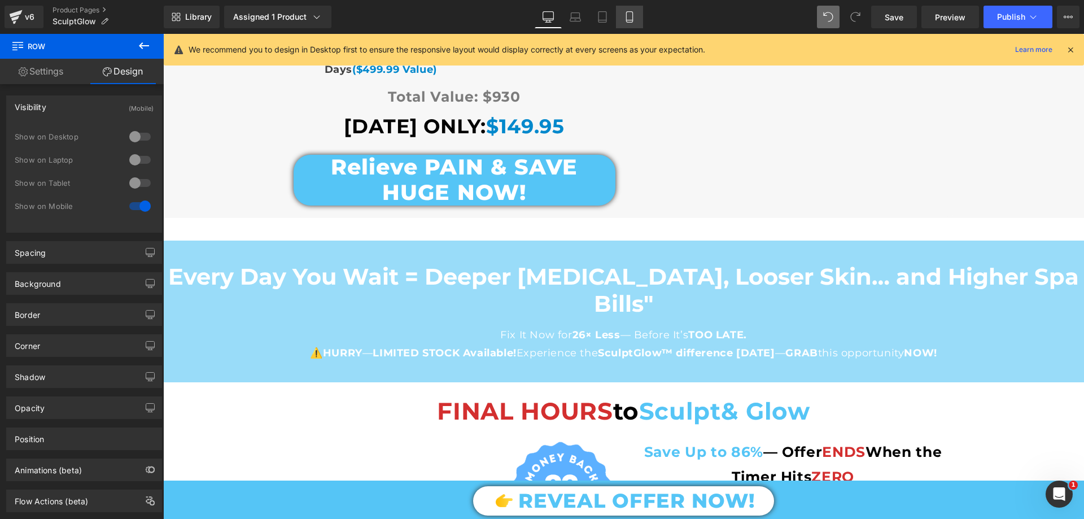
click at [625, 14] on icon at bounding box center [629, 16] width 11 height 11
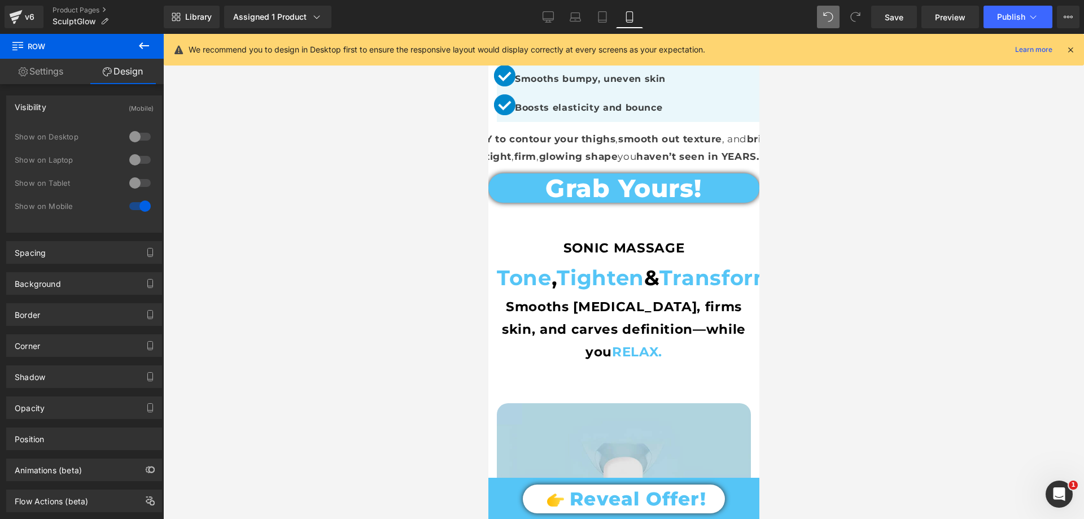
scroll to position [6257, 0]
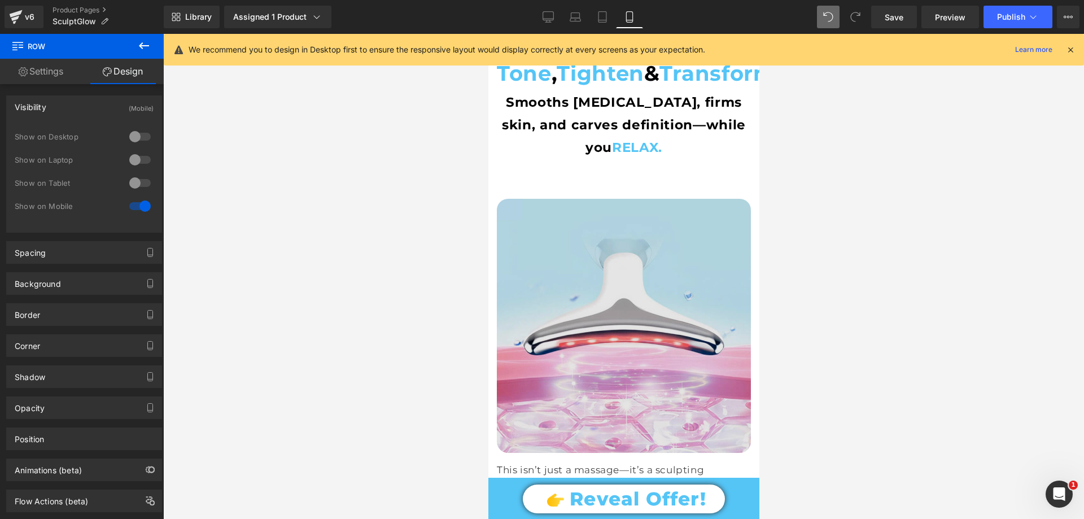
click at [590, 201] on img at bounding box center [623, 326] width 254 height 254
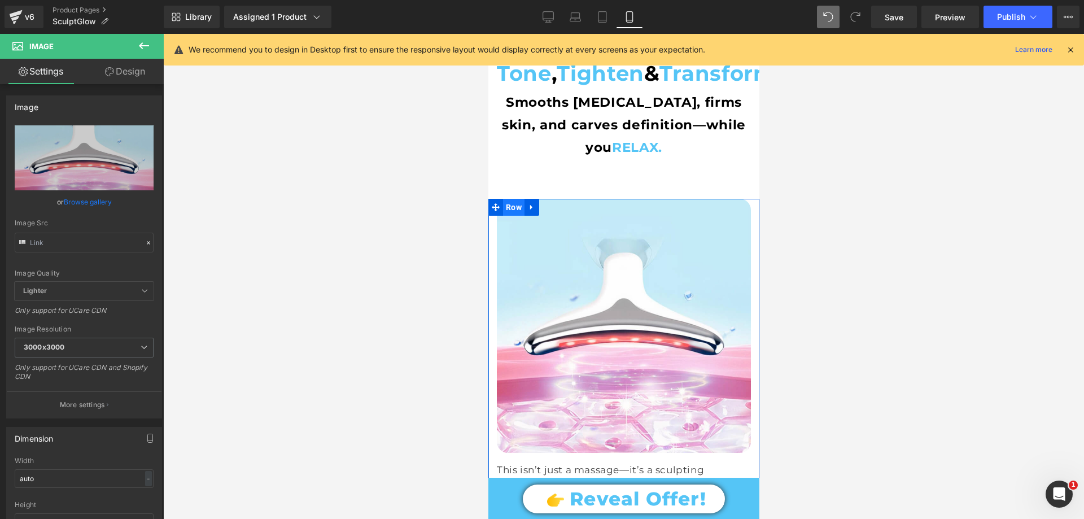
click at [512, 199] on span "Row" at bounding box center [513, 207] width 21 height 17
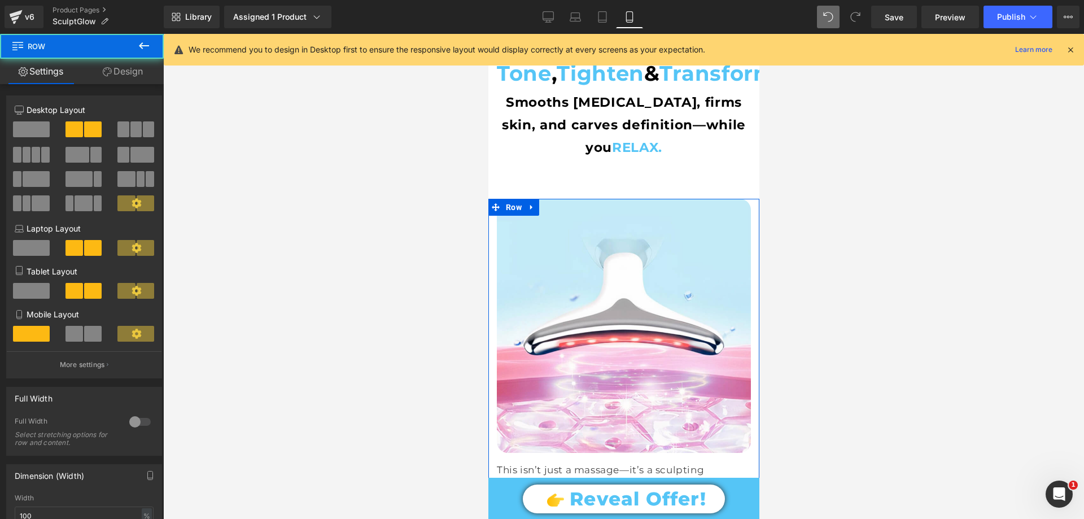
click at [125, 72] on link "Design" at bounding box center [123, 71] width 82 height 25
click at [0, 0] on div "Spacing" at bounding box center [0, 0] width 0 height 0
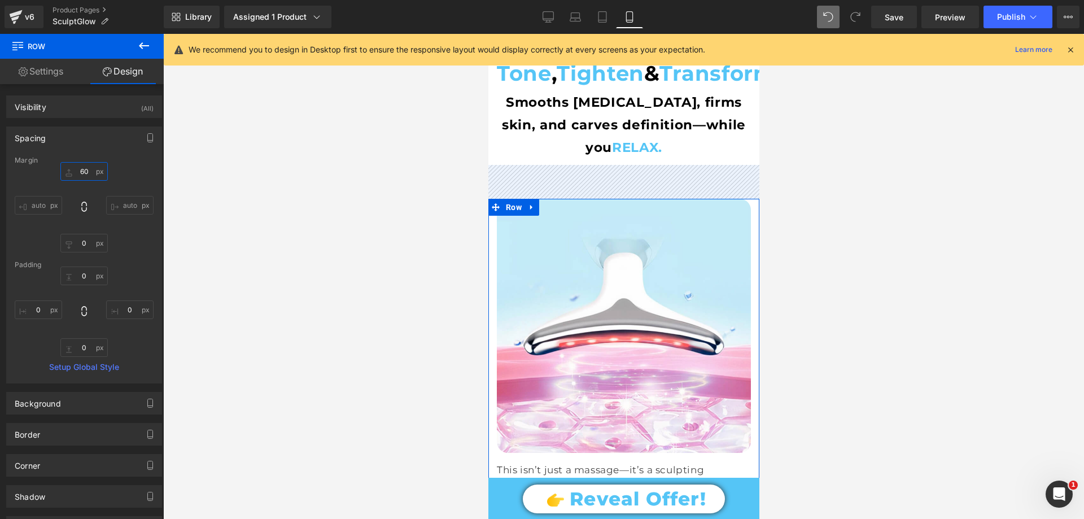
click at [84, 174] on input "text" at bounding box center [83, 171] width 47 height 19
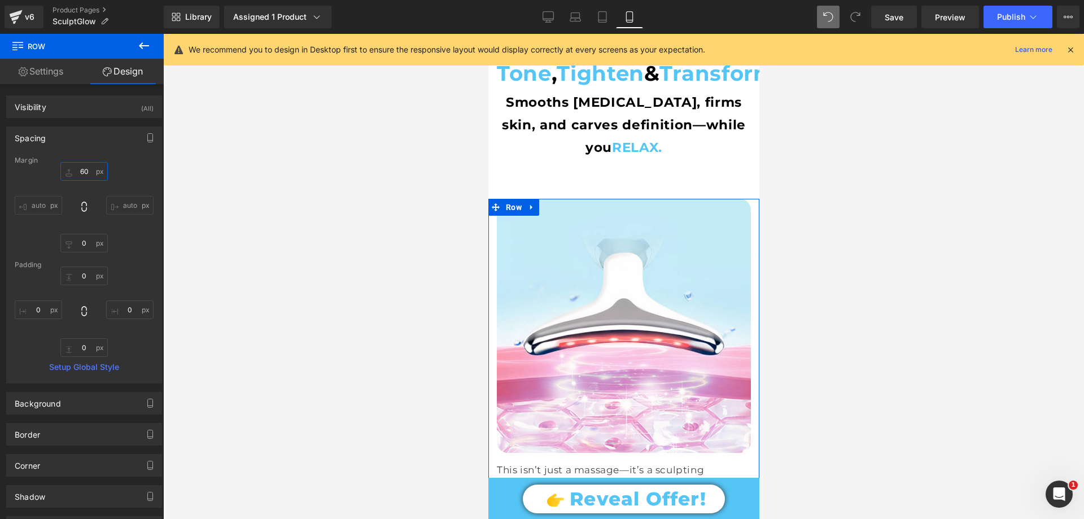
type input "60"
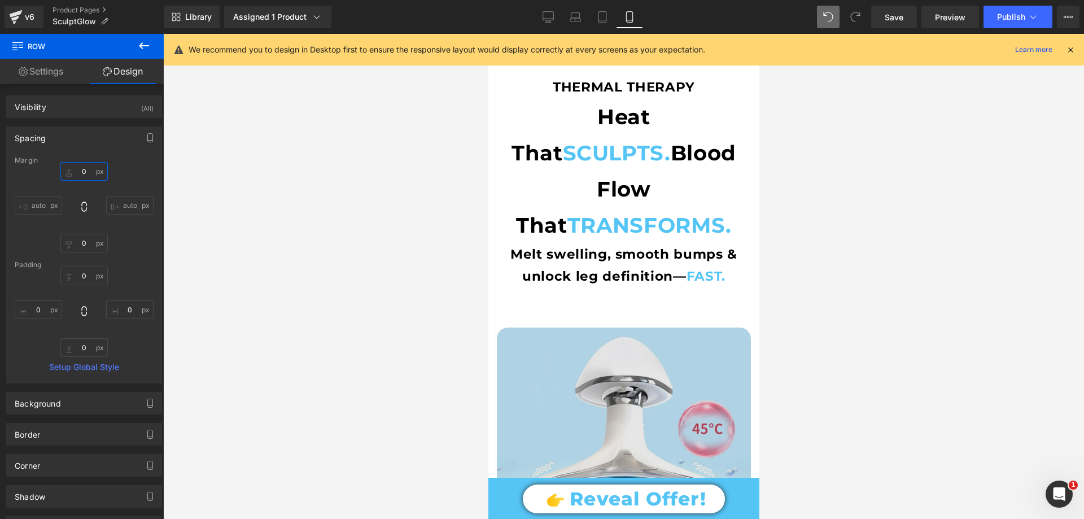
scroll to position [5353, 0]
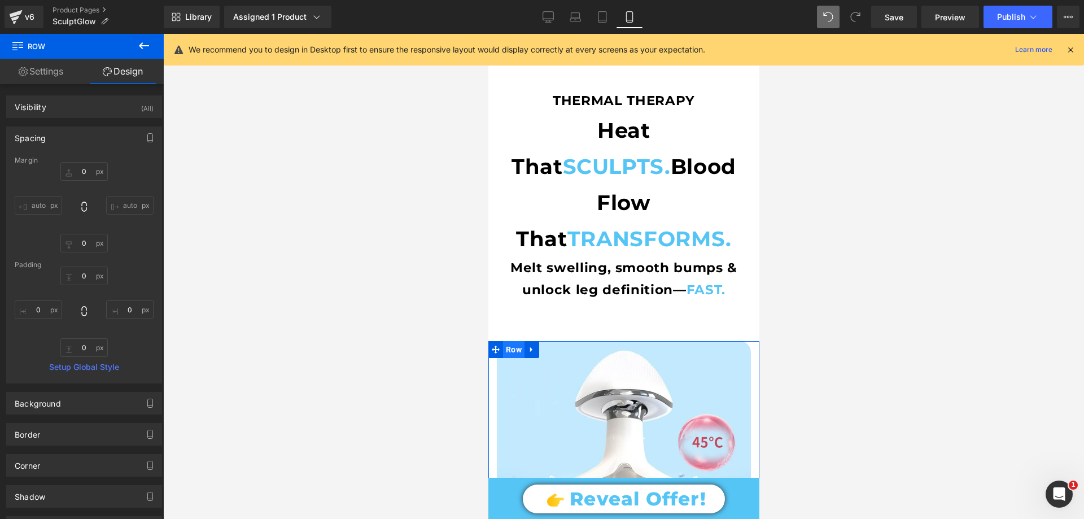
click at [513, 341] on span "Row" at bounding box center [513, 349] width 21 height 17
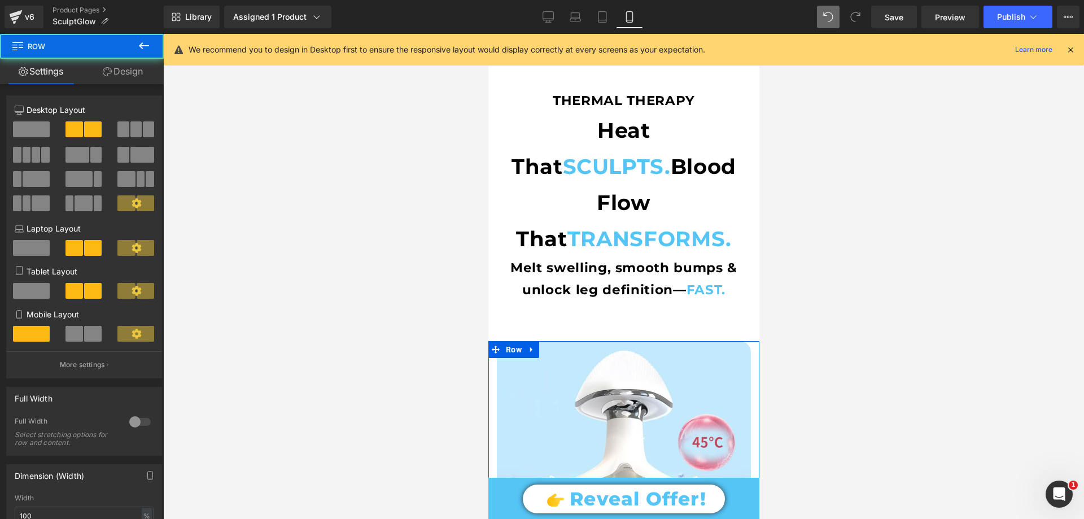
click at [129, 74] on link "Design" at bounding box center [123, 71] width 82 height 25
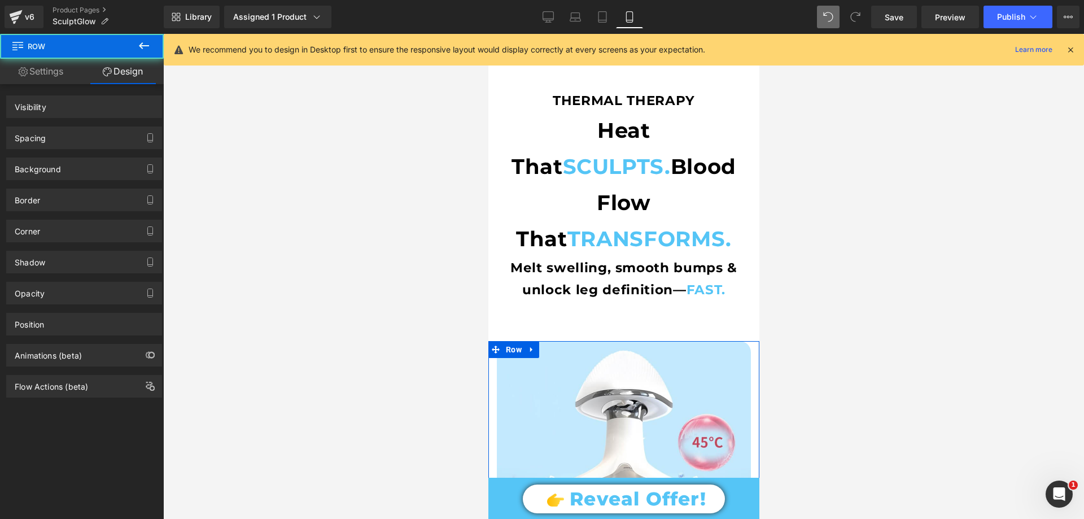
click at [30, 135] on div "Spacing" at bounding box center [30, 135] width 31 height 16
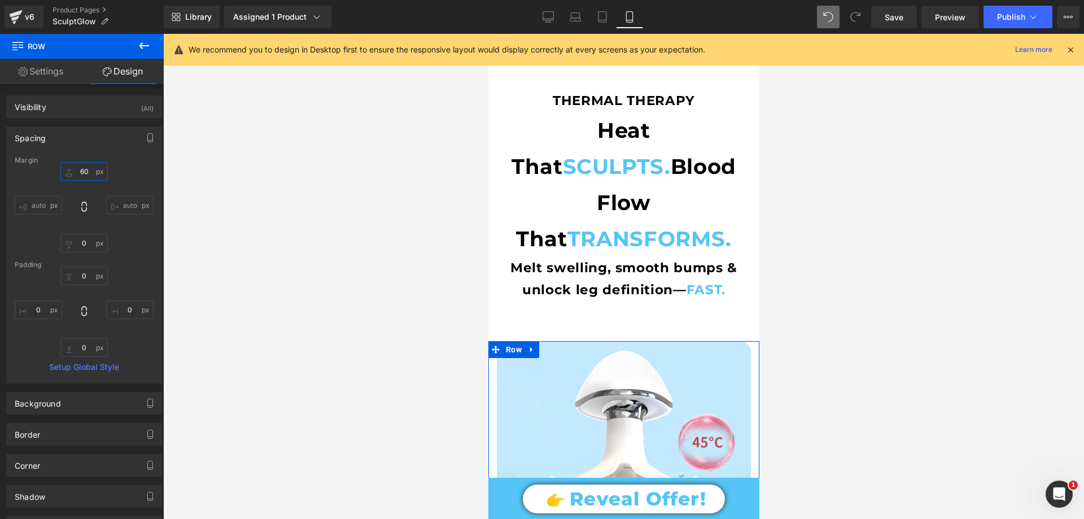
click at [84, 171] on input "text" at bounding box center [83, 171] width 47 height 19
type input "60"
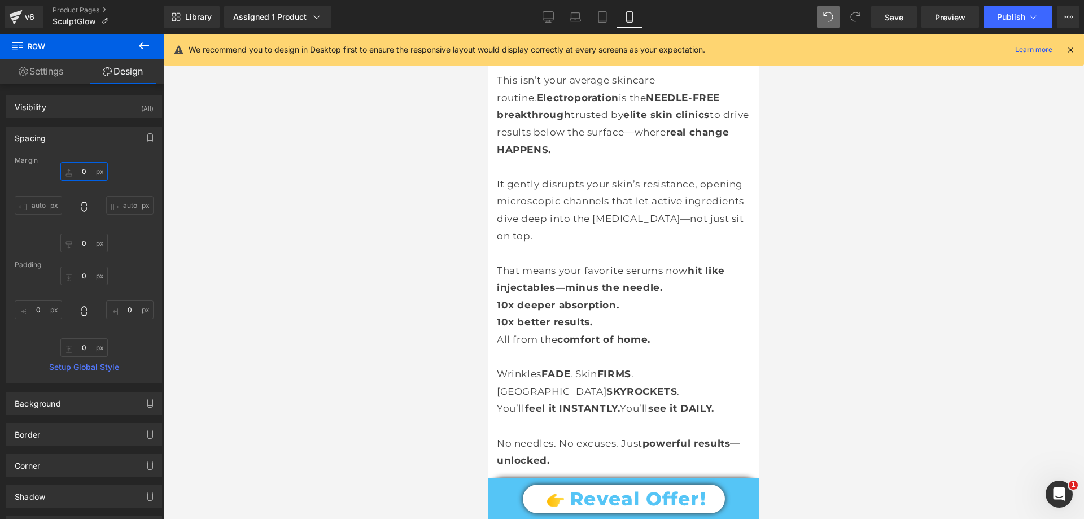
scroll to position [4506, 0]
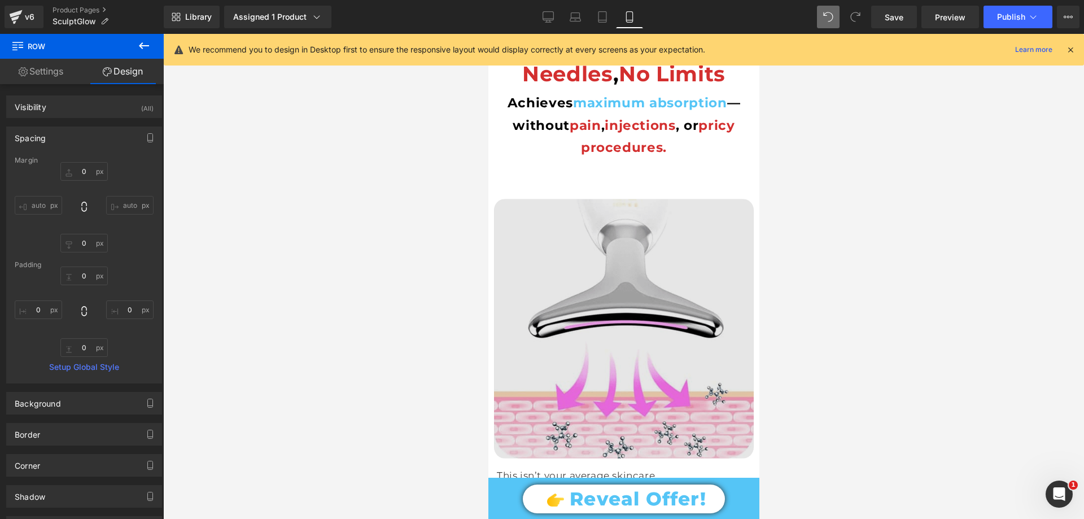
click at [514, 199] on img at bounding box center [623, 329] width 260 height 260
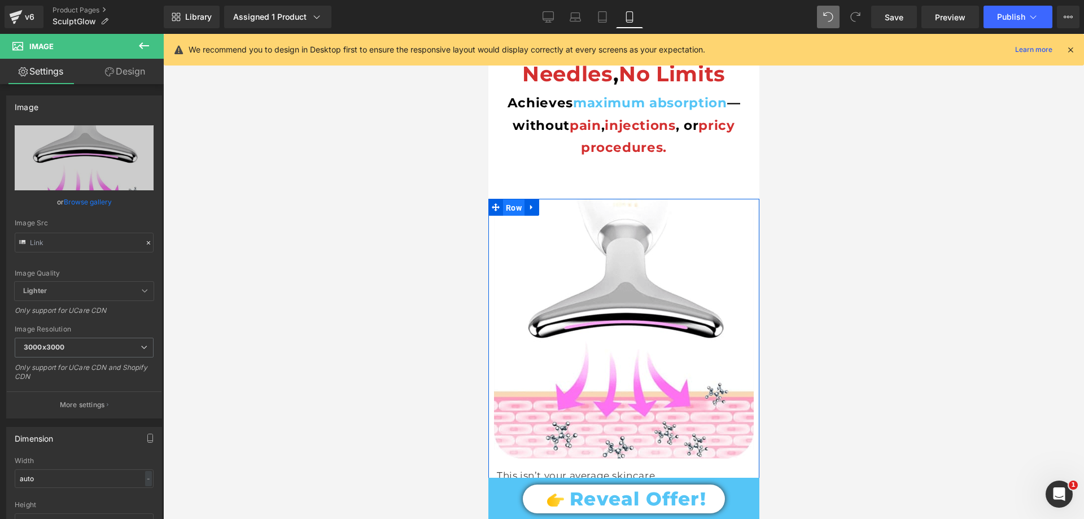
click at [507, 199] on span "Row" at bounding box center [513, 207] width 21 height 17
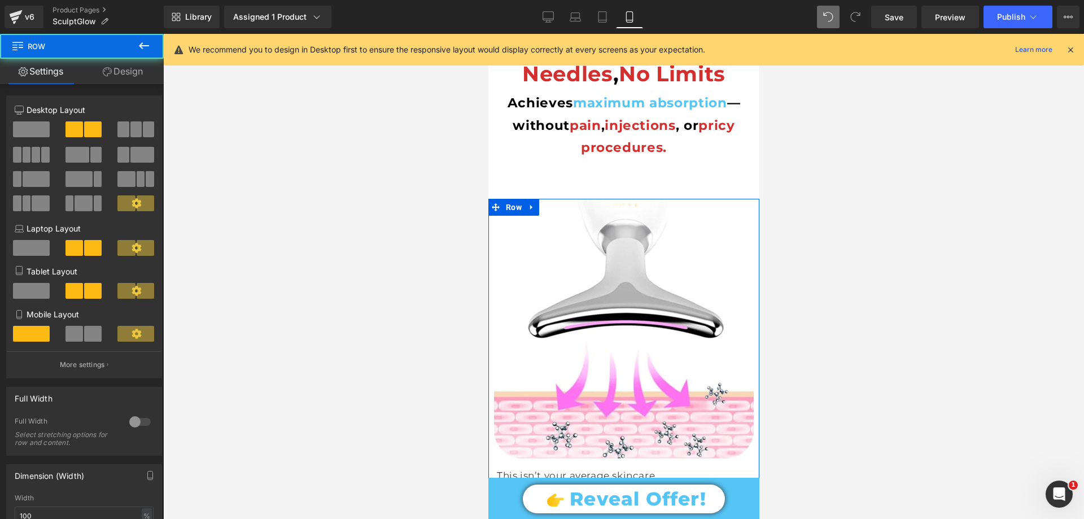
click at [135, 75] on link "Design" at bounding box center [123, 71] width 82 height 25
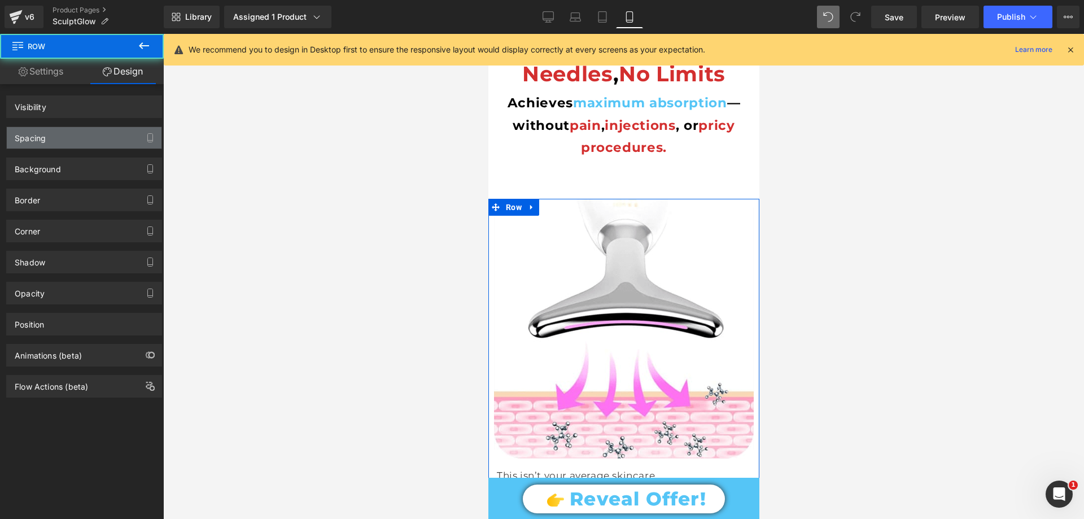
click at [66, 134] on div "Spacing" at bounding box center [84, 137] width 155 height 21
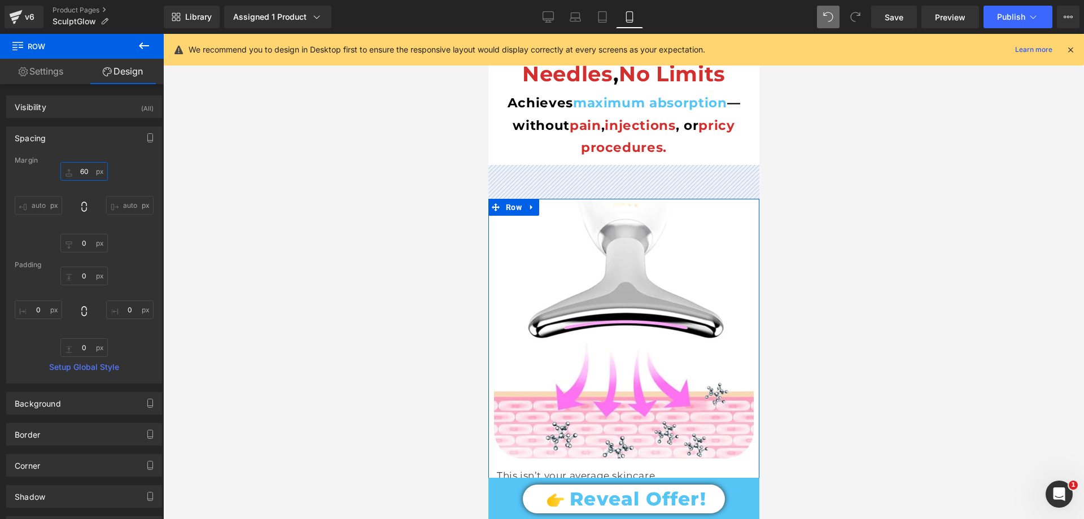
click at [87, 173] on input "text" at bounding box center [83, 171] width 47 height 19
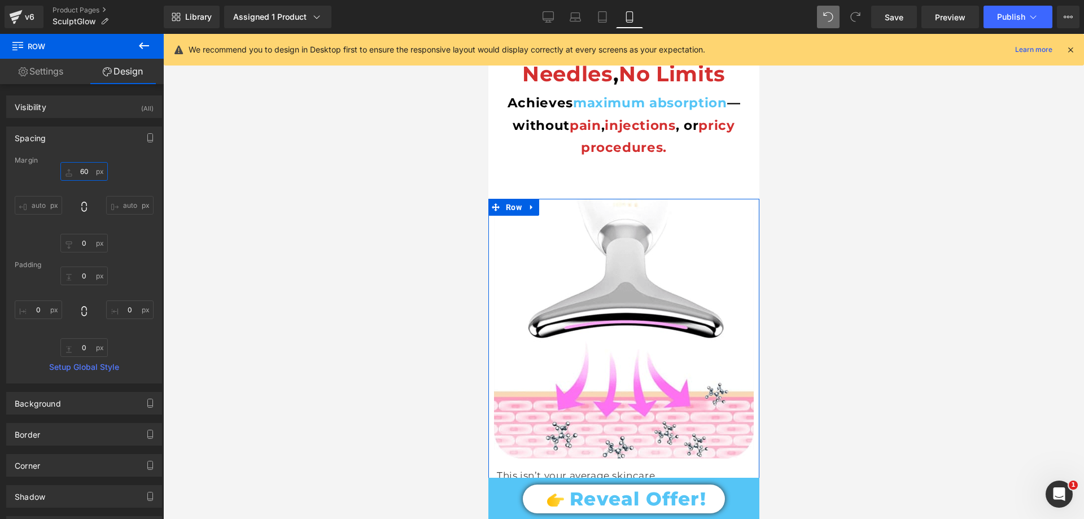
type input "60"
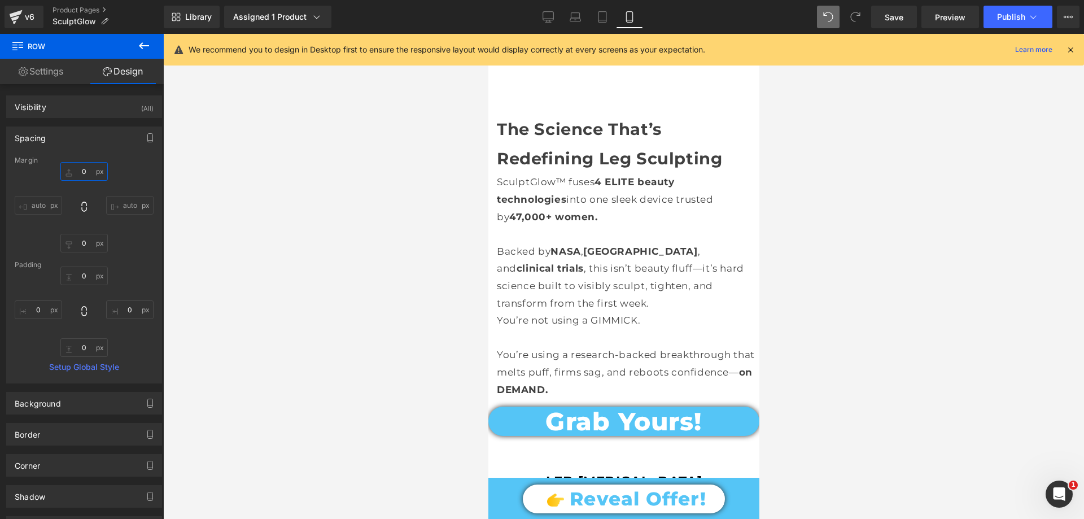
scroll to position [3264, 0]
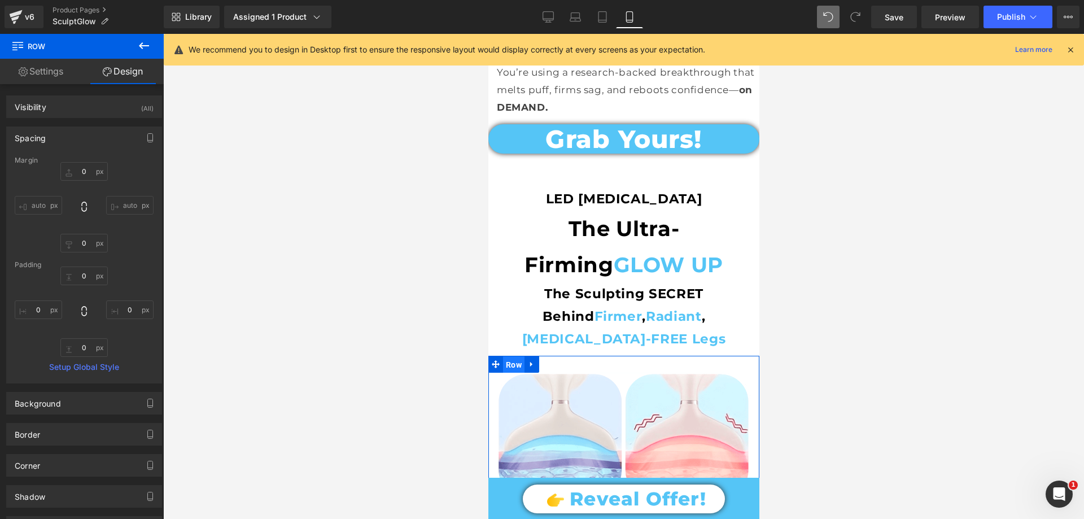
click at [517, 356] on span "Row" at bounding box center [513, 364] width 21 height 17
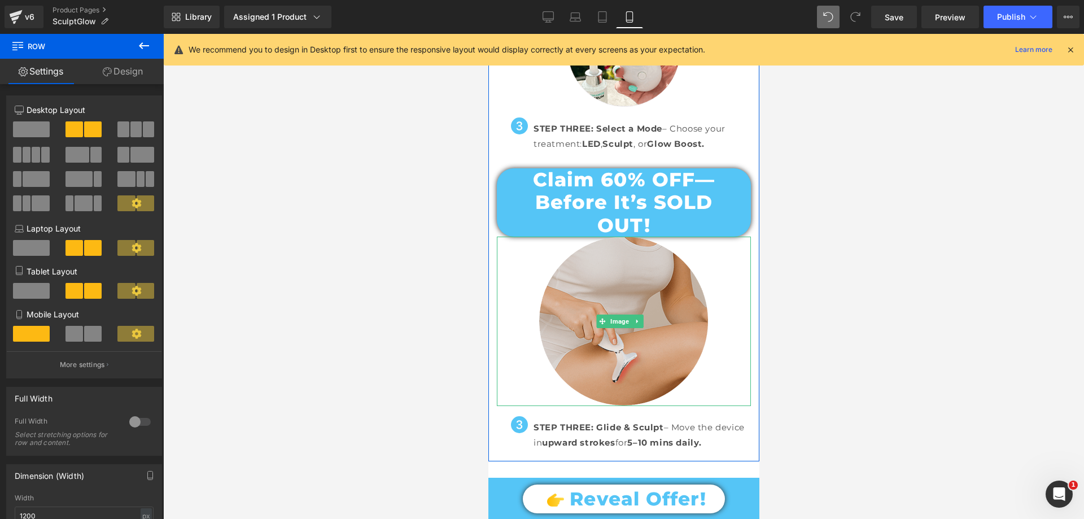
scroll to position [8582, 0]
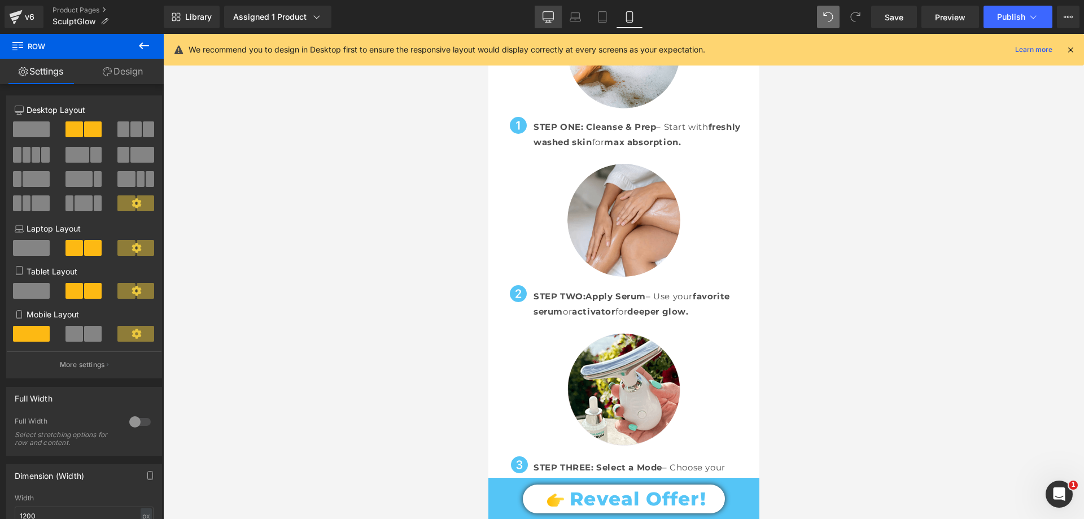
click at [553, 12] on icon at bounding box center [548, 16] width 11 height 11
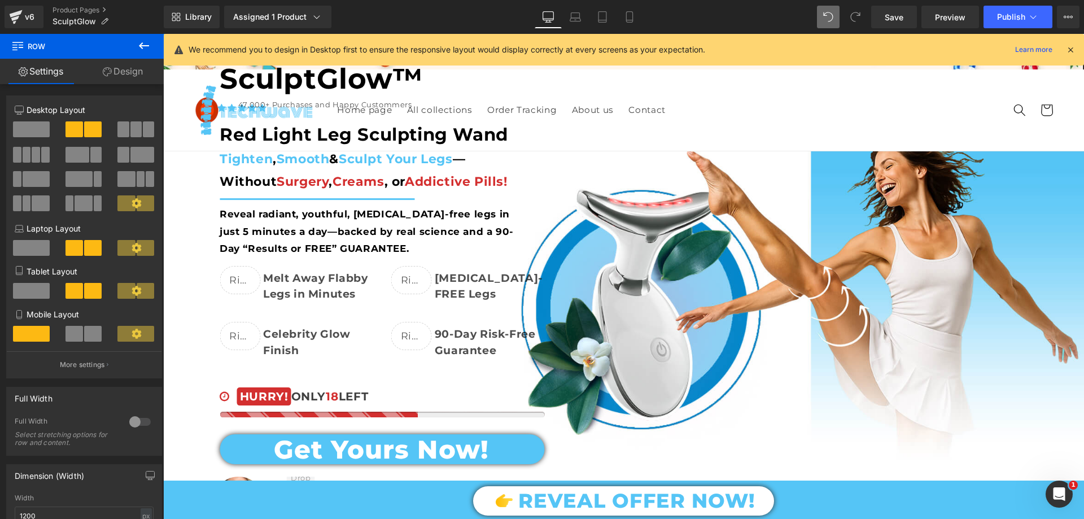
scroll to position [0, 0]
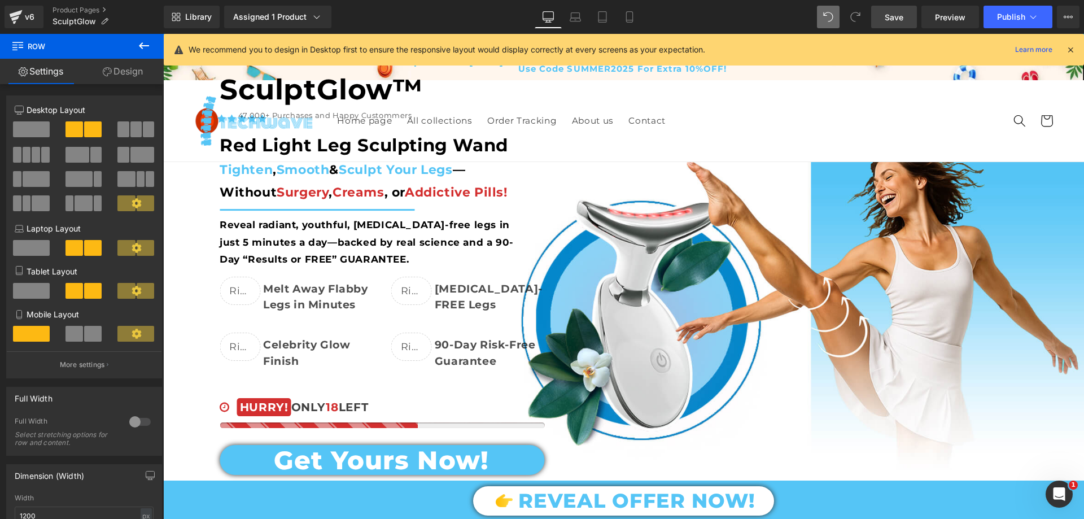
click at [903, 14] on span "Save" at bounding box center [894, 17] width 19 height 12
